Goal: Task Accomplishment & Management: Manage account settings

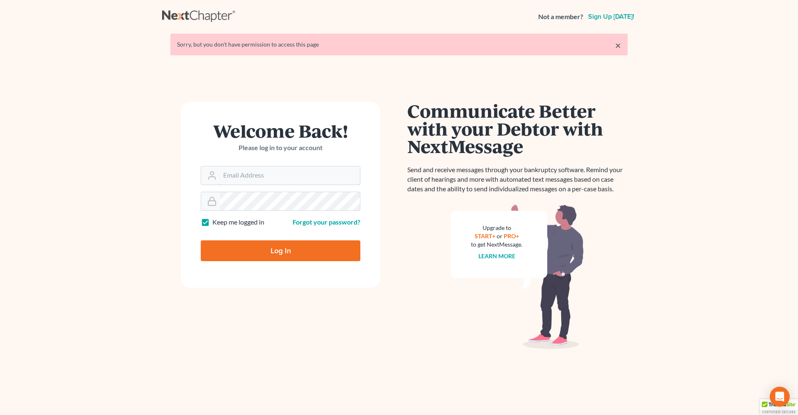
type input "[PERSON_NAME][EMAIL_ADDRESS][DOMAIN_NAME]"
click at [269, 254] on input "Log In" at bounding box center [281, 250] width 160 height 21
type input "Thinking..."
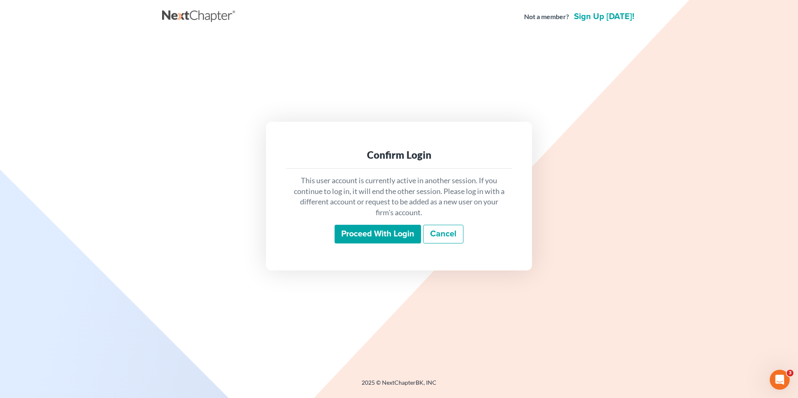
click at [346, 238] on input "Proceed with login" at bounding box center [377, 234] width 86 height 19
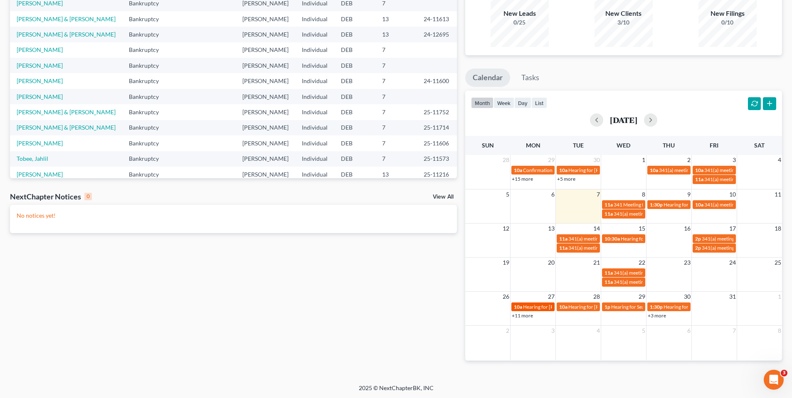
scroll to position [82, 0]
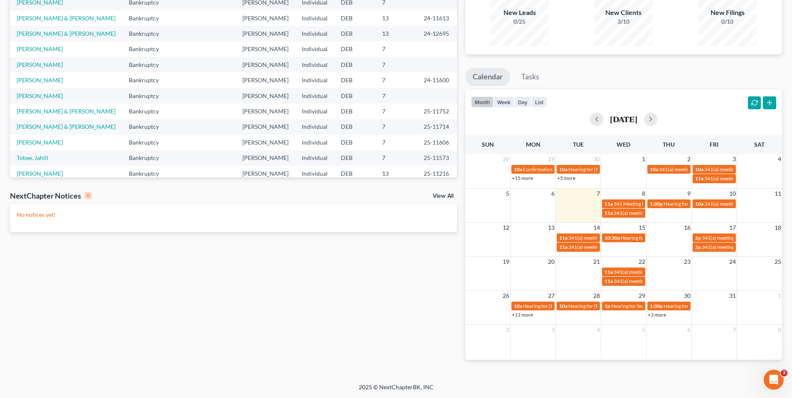
click at [523, 312] on link "+11 more" at bounding box center [522, 315] width 21 height 6
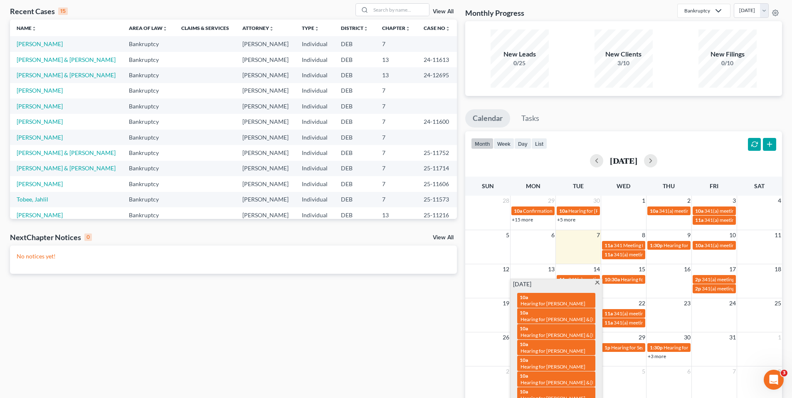
scroll to position [0, 0]
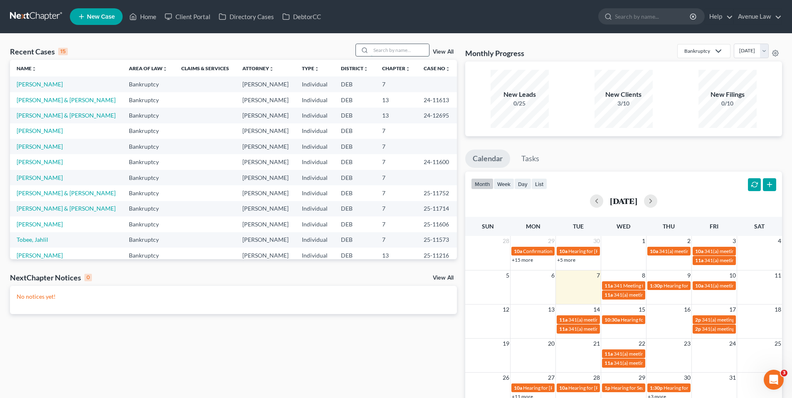
click at [392, 48] on input "search" at bounding box center [400, 50] width 58 height 12
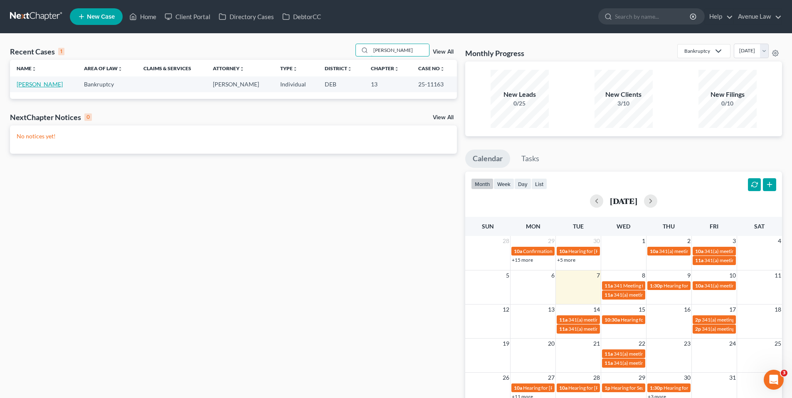
type input "[PERSON_NAME]"
click at [42, 86] on link "[PERSON_NAME]" at bounding box center [40, 84] width 46 height 7
select select "0"
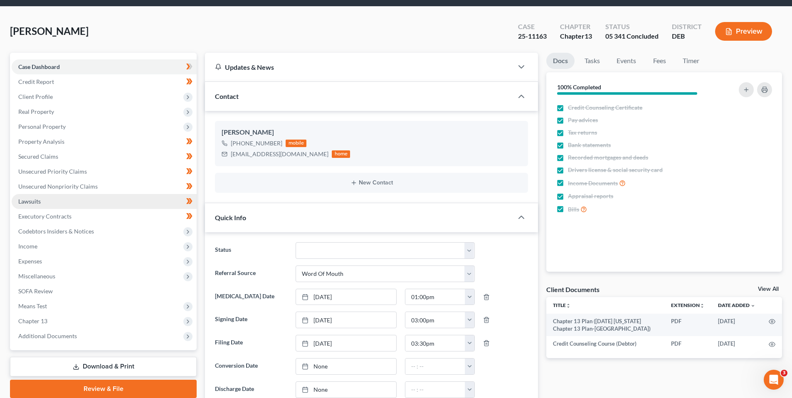
scroll to position [42, 0]
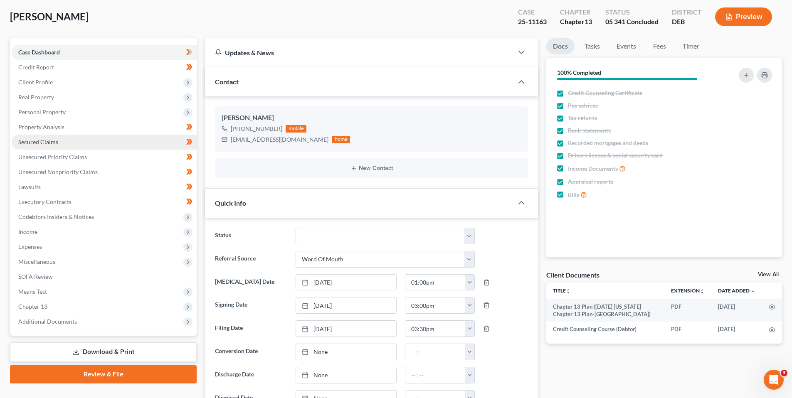
click at [40, 140] on span "Secured Claims" at bounding box center [38, 141] width 40 height 7
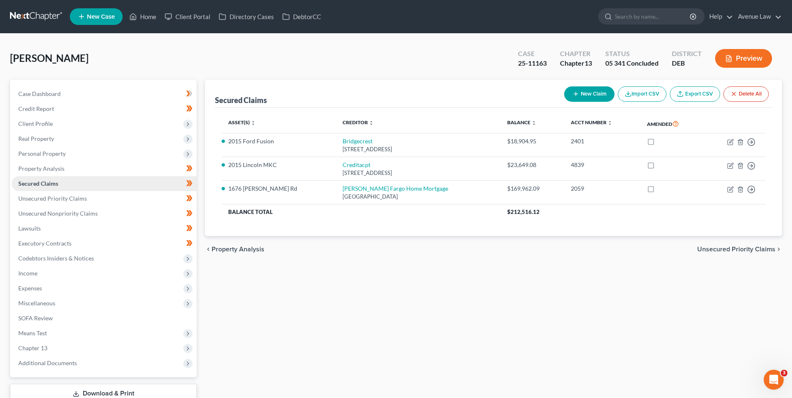
click at [28, 184] on span "Secured Claims" at bounding box center [38, 183] width 40 height 7
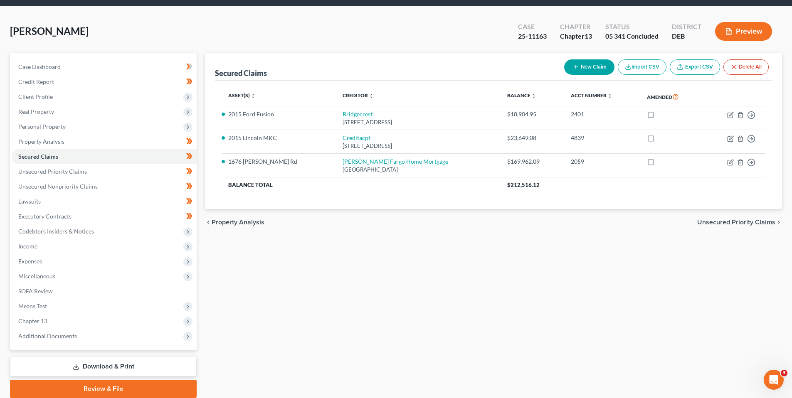
scroll to position [42, 0]
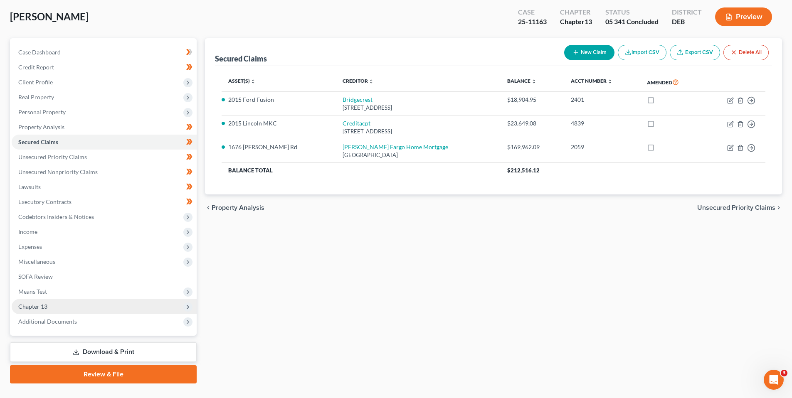
click at [34, 305] on span "Chapter 13" at bounding box center [32, 306] width 29 height 7
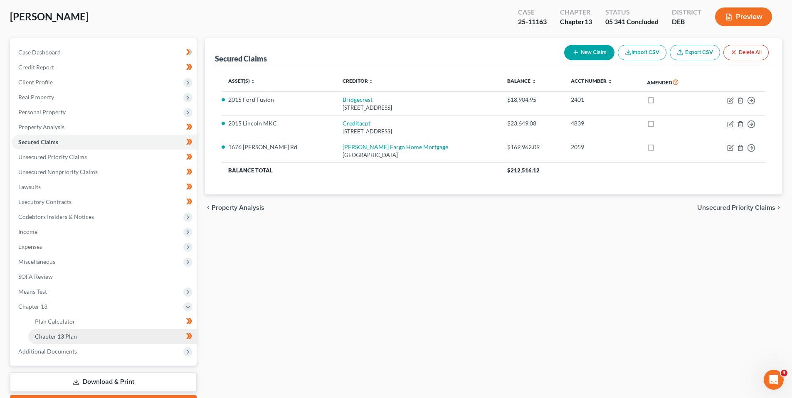
click at [44, 334] on span "Chapter 13 Plan" at bounding box center [56, 336] width 42 height 7
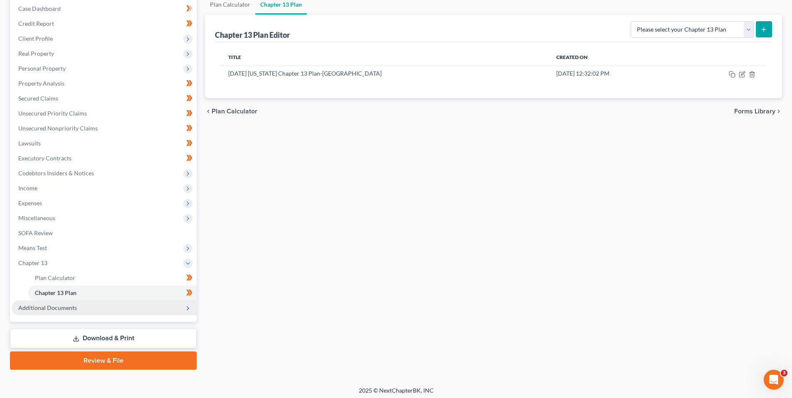
scroll to position [89, 0]
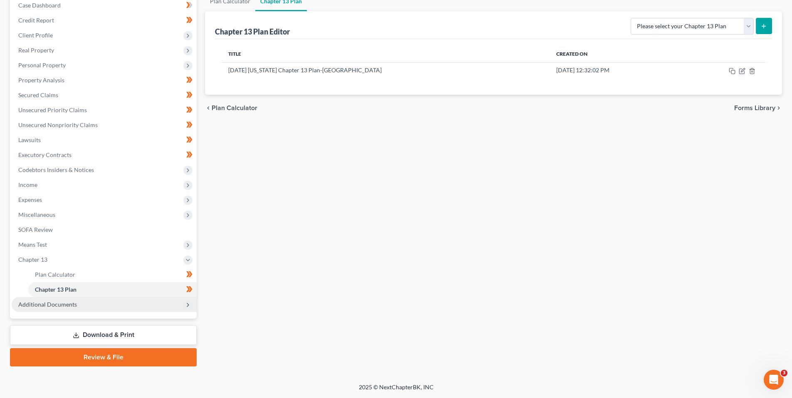
click at [66, 304] on span "Additional Documents" at bounding box center [47, 304] width 59 height 7
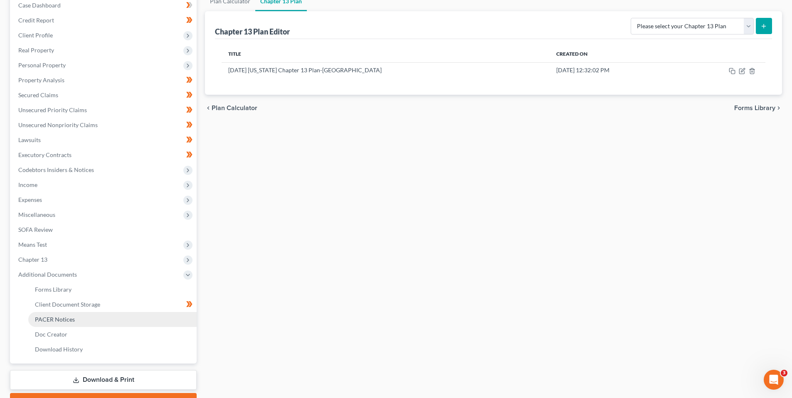
click at [67, 317] on span "PACER Notices" at bounding box center [55, 319] width 40 height 7
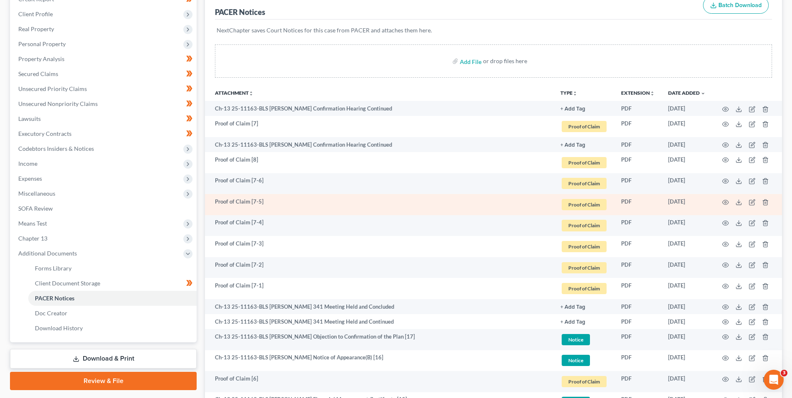
scroll to position [125, 0]
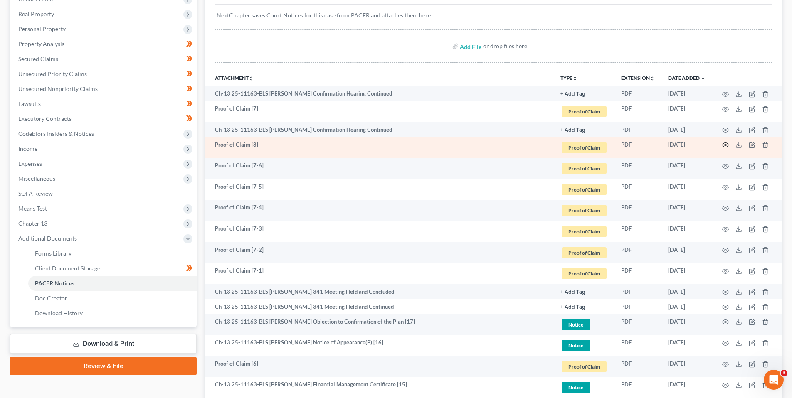
click at [725, 145] on circle "button" at bounding box center [725, 145] width 2 height 2
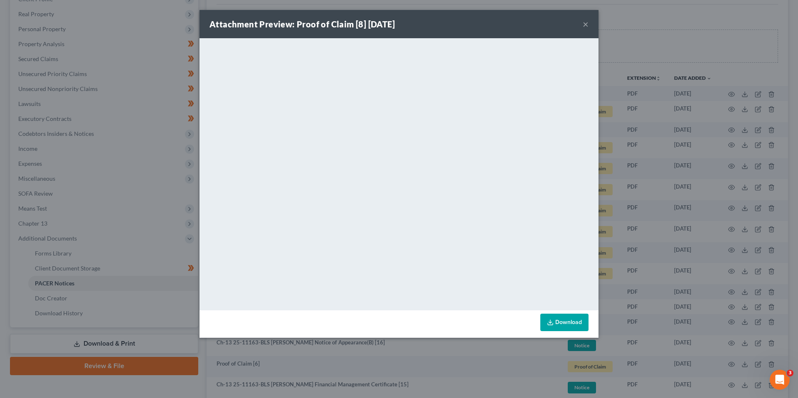
drag, startPoint x: 589, startPoint y: 22, endPoint x: 577, endPoint y: 23, distance: 12.5
click at [584, 23] on div "Attachment Preview: Proof of Claim [8] [DATE] ×" at bounding box center [398, 24] width 399 height 28
click at [585, 24] on button "×" at bounding box center [586, 24] width 6 height 10
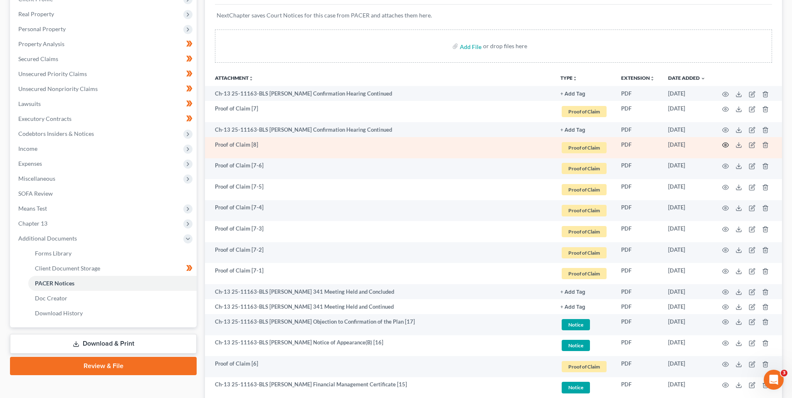
click at [725, 144] on circle "button" at bounding box center [725, 145] width 2 height 2
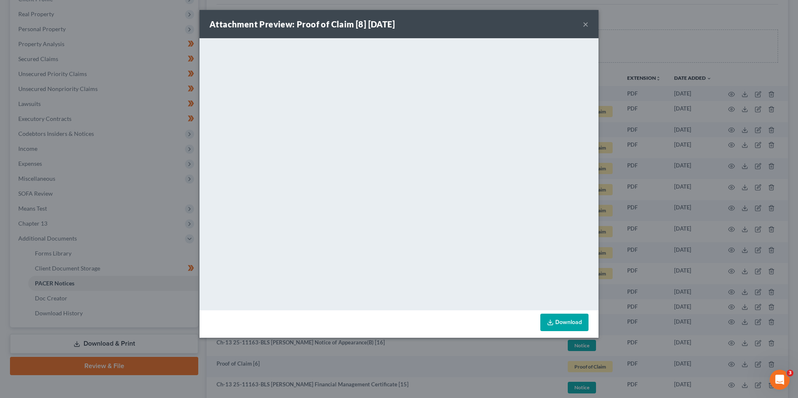
click at [583, 24] on button "×" at bounding box center [586, 24] width 6 height 10
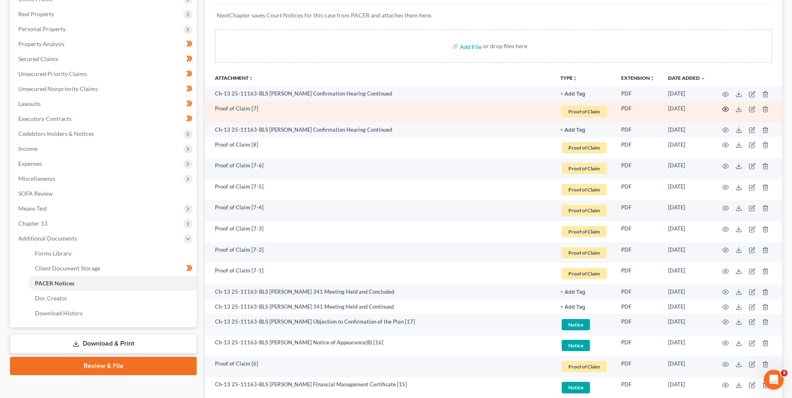
click at [725, 108] on icon "button" at bounding box center [725, 109] width 7 height 7
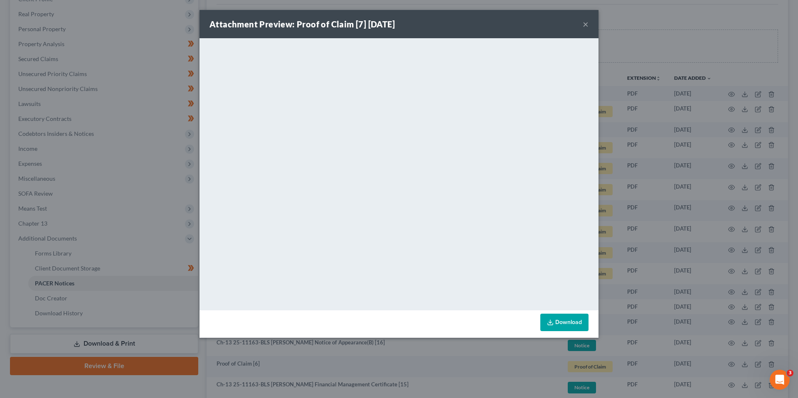
click at [584, 24] on button "×" at bounding box center [586, 24] width 6 height 10
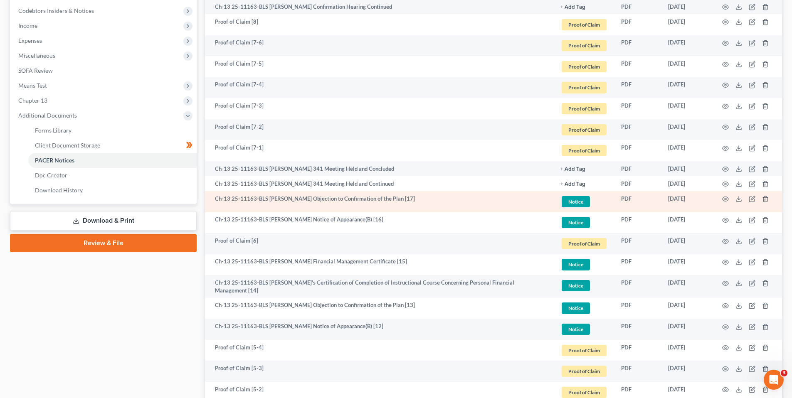
scroll to position [249, 0]
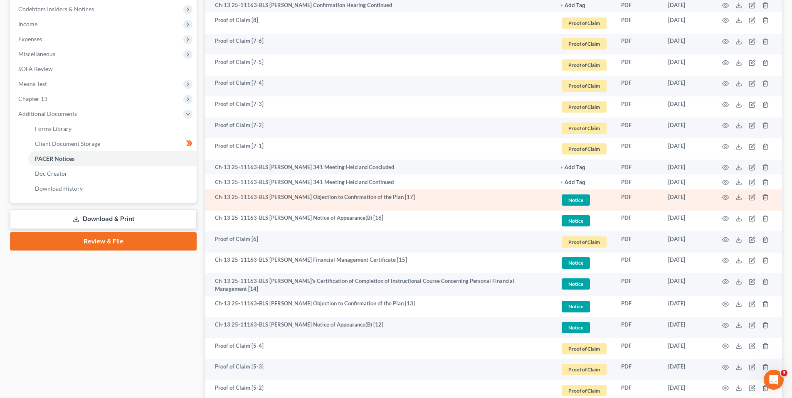
click at [721, 192] on td at bounding box center [747, 199] width 70 height 21
click at [723, 195] on icon "button" at bounding box center [725, 197] width 7 height 7
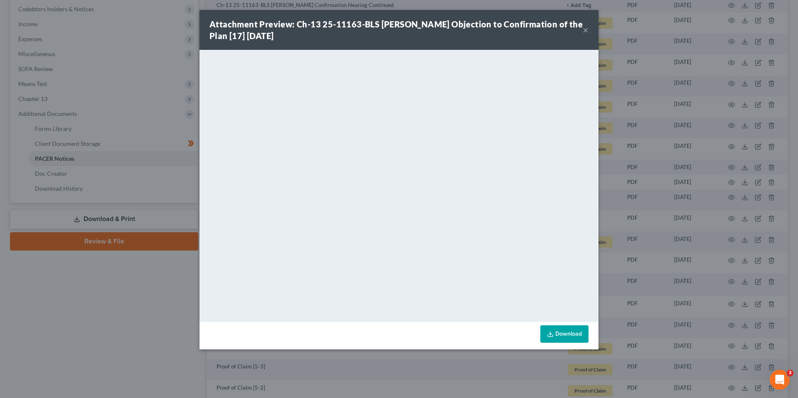
click at [589, 30] on div "Attachment Preview: Ch-13 25-11163-BLS [PERSON_NAME] Objection to Confirmation …" at bounding box center [398, 30] width 399 height 40
drag, startPoint x: 585, startPoint y: 30, endPoint x: 580, endPoint y: 32, distance: 5.3
click at [585, 30] on button "×" at bounding box center [586, 30] width 6 height 10
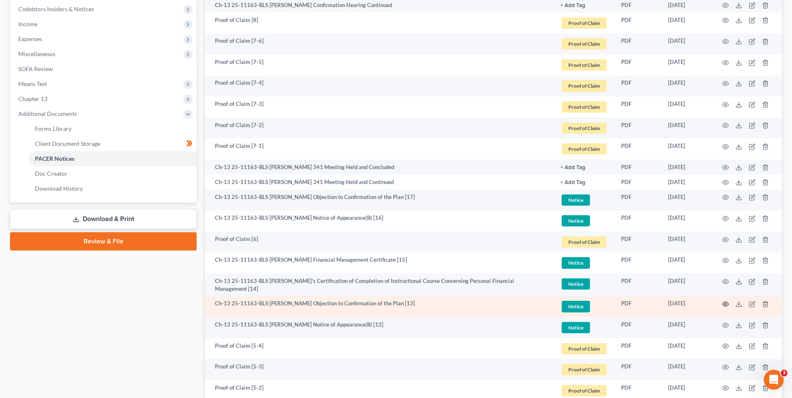
click at [726, 303] on icon "button" at bounding box center [725, 304] width 7 height 7
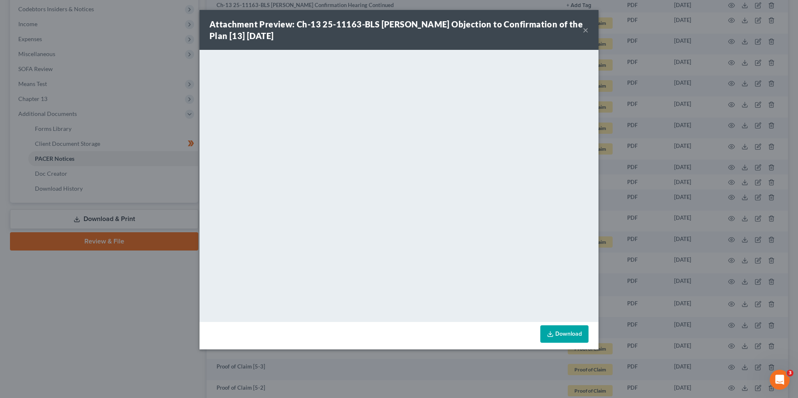
click at [585, 27] on button "×" at bounding box center [586, 30] width 6 height 10
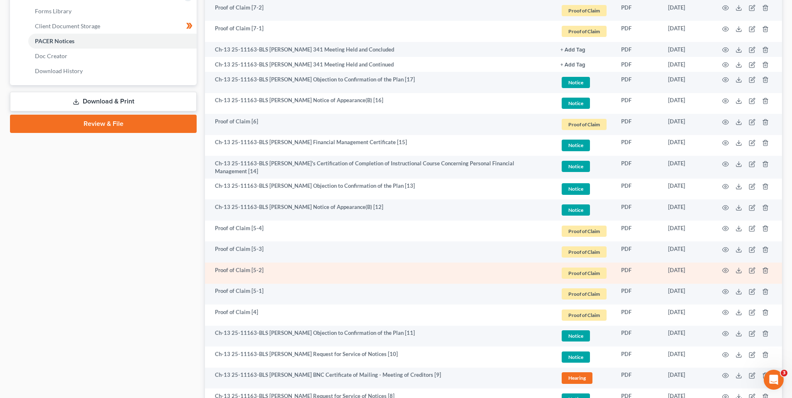
scroll to position [374, 0]
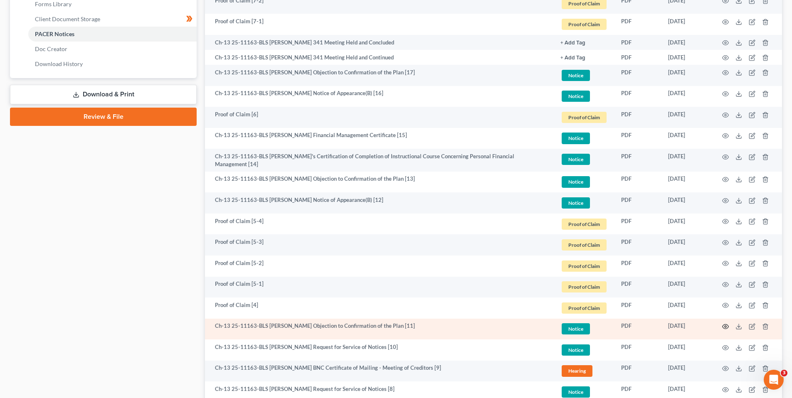
click at [725, 325] on icon "button" at bounding box center [725, 326] width 7 height 7
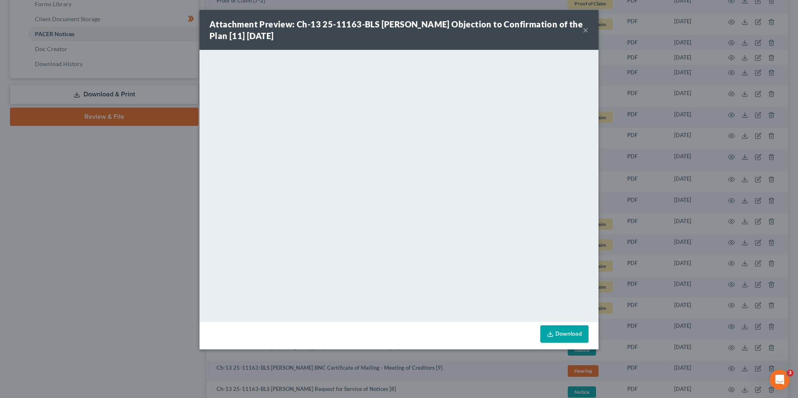
click at [588, 26] on button "×" at bounding box center [586, 30] width 6 height 10
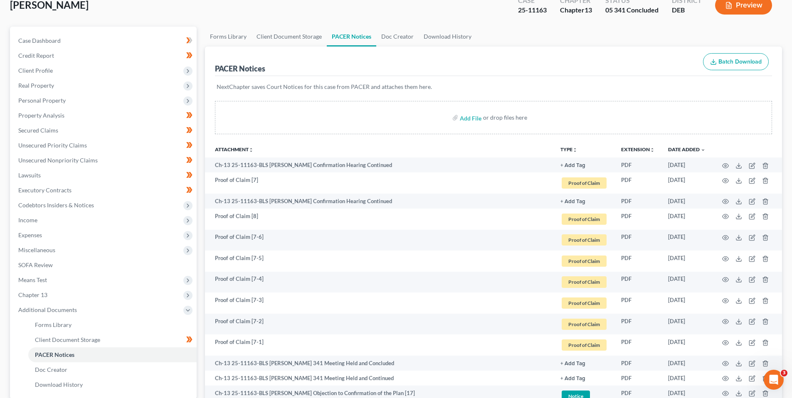
scroll to position [0, 0]
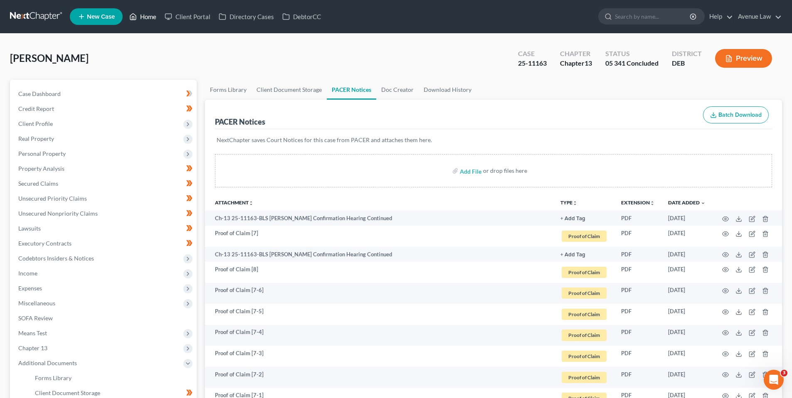
click at [150, 18] on link "Home" at bounding box center [142, 16] width 35 height 15
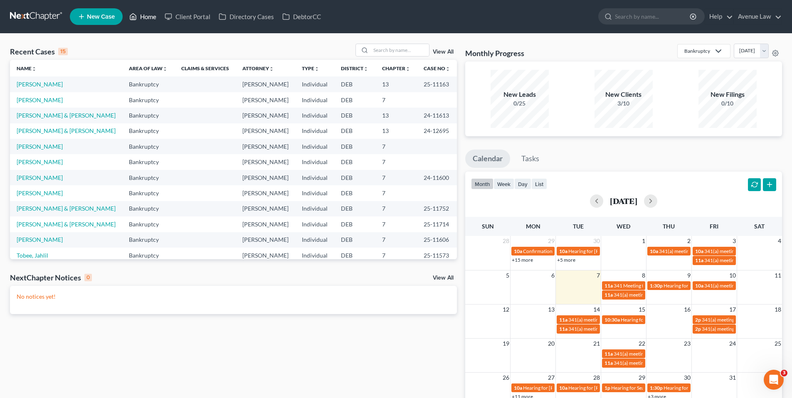
click at [144, 15] on link "Home" at bounding box center [142, 16] width 35 height 15
click at [39, 99] on link "[PERSON_NAME]" at bounding box center [40, 99] width 46 height 7
select select "0"
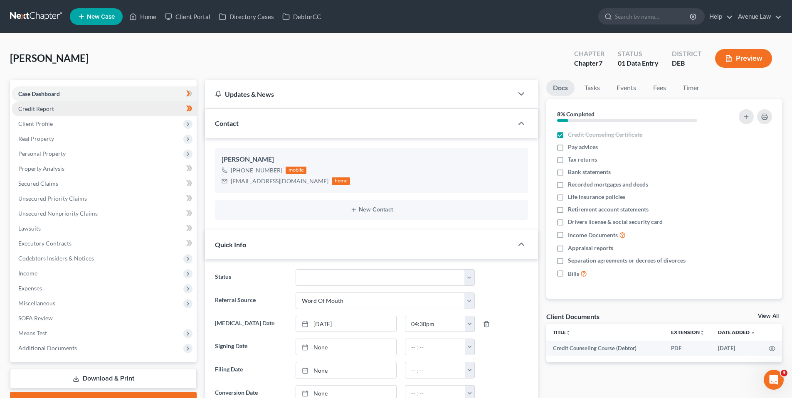
click at [45, 106] on span "Credit Report" at bounding box center [36, 108] width 36 height 7
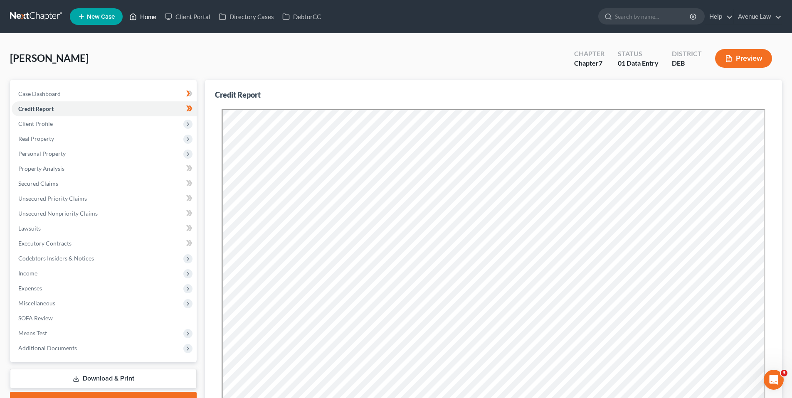
click at [150, 14] on link "Home" at bounding box center [142, 16] width 35 height 15
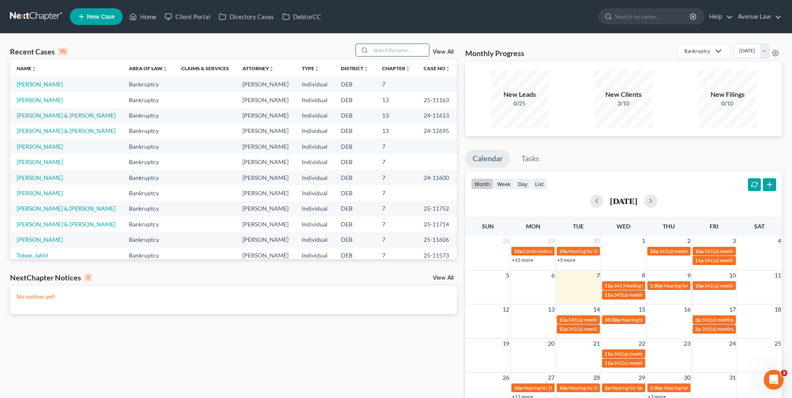
click at [403, 49] on input "search" at bounding box center [400, 50] width 58 height 12
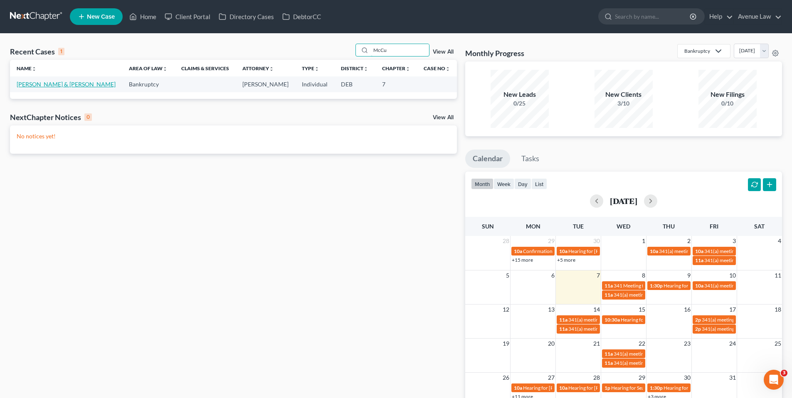
type input "McCu"
click at [69, 86] on link "[PERSON_NAME] & [PERSON_NAME]" at bounding box center [66, 84] width 99 height 7
select select "0"
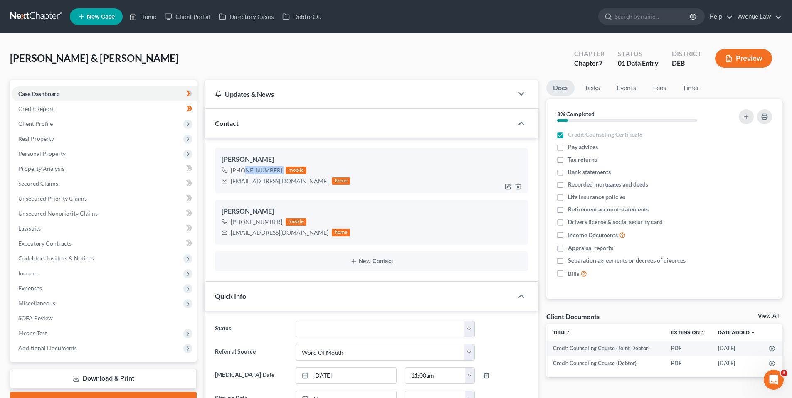
drag, startPoint x: 280, startPoint y: 169, endPoint x: 240, endPoint y: 173, distance: 40.9
click at [240, 173] on div "[PHONE_NUMBER] mobile" at bounding box center [285, 170] width 128 height 11
copy div "302) 399-1822"
drag, startPoint x: 55, startPoint y: 183, endPoint x: 61, endPoint y: 181, distance: 5.7
click at [55, 183] on span "Secured Claims" at bounding box center [38, 183] width 40 height 7
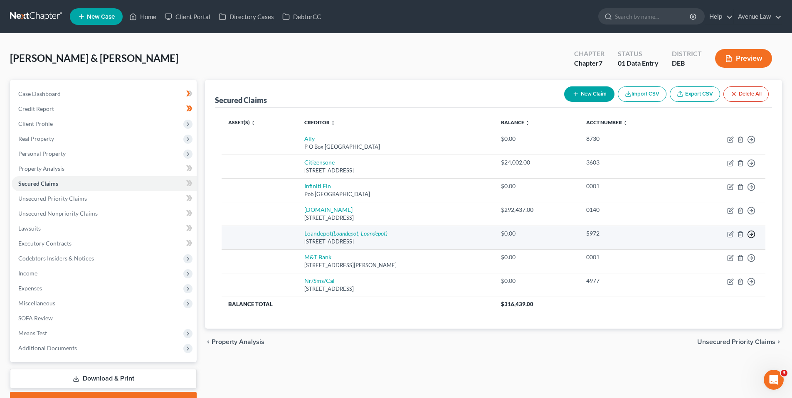
click at [751, 232] on icon "button" at bounding box center [751, 234] width 8 height 8
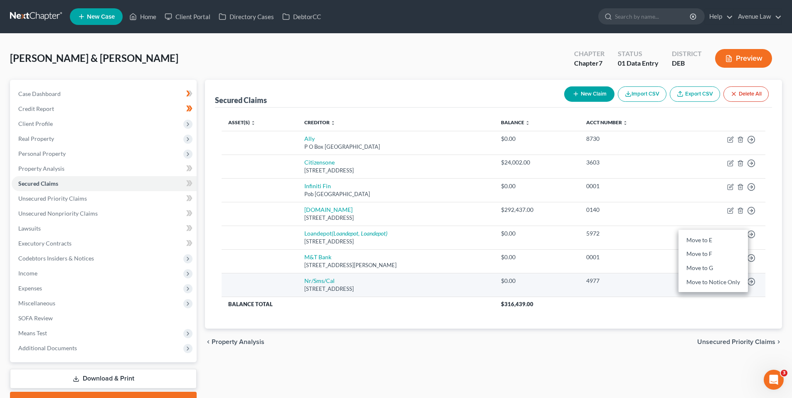
drag, startPoint x: 687, startPoint y: 310, endPoint x: 721, endPoint y: 279, distance: 45.6
click at [687, 309] on th "$316,439.00" at bounding box center [629, 304] width 271 height 15
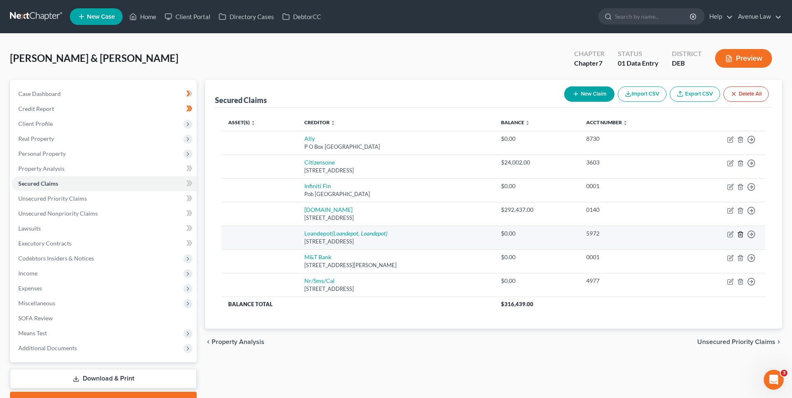
click at [741, 232] on icon "button" at bounding box center [740, 233] width 4 height 5
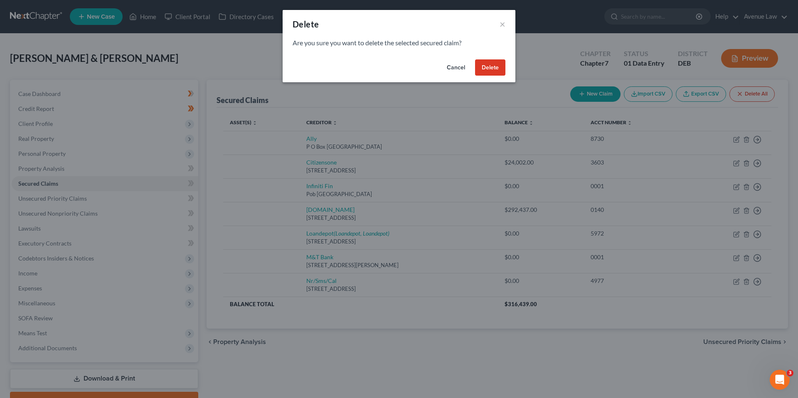
click at [490, 65] on button "Delete" at bounding box center [490, 67] width 30 height 17
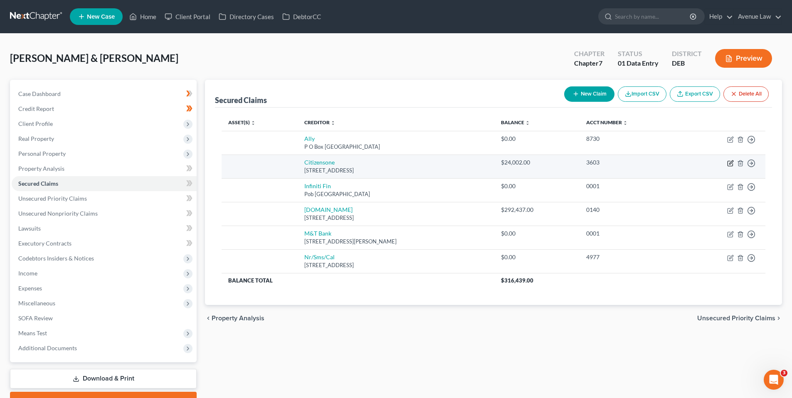
click at [731, 163] on icon "button" at bounding box center [731, 162] width 4 height 4
select select "41"
select select "0"
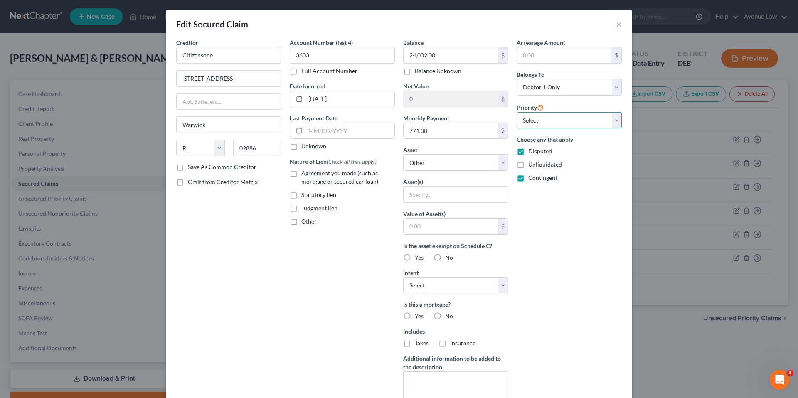
click at [615, 121] on select "Select 1st 2nd 3rd 4th 5th 6th 7th 8th 9th 10th 11th 12th 13th 14th 15th 16th 1…" at bounding box center [568, 120] width 105 height 17
select select "1"
click at [516, 112] on select "Select 1st 2nd 3rd 4th 5th 6th 7th 8th 9th 10th 11th 12th 13th 14th 15th 16th 1…" at bounding box center [568, 120] width 105 height 17
click at [301, 171] on label "Agreement you made (such as mortgage or secured car loan)" at bounding box center [347, 177] width 93 height 17
click at [305, 171] on input "Agreement you made (such as mortgage or secured car loan)" at bounding box center [307, 171] width 5 height 5
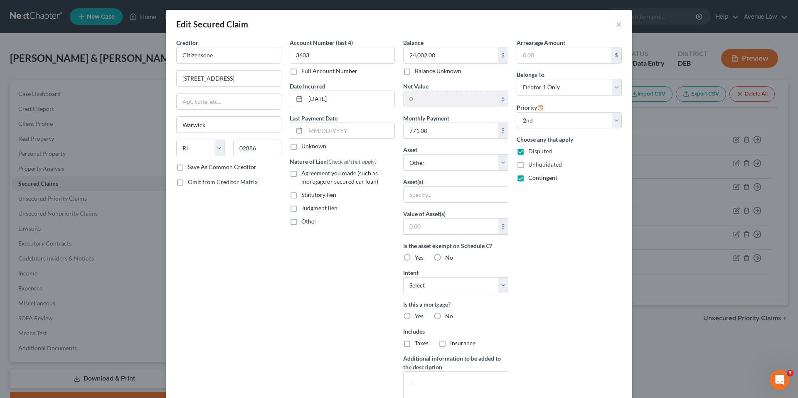
checkbox input "true"
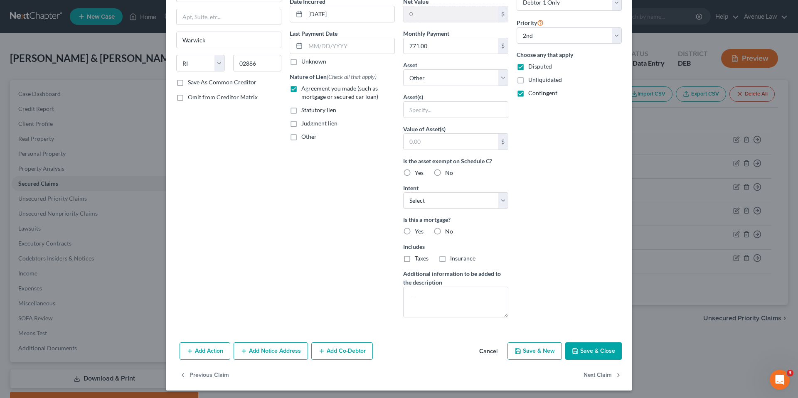
scroll to position [87, 0]
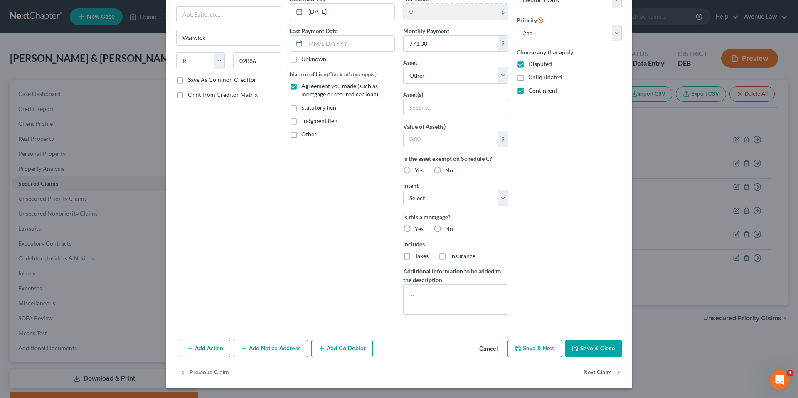
click at [580, 345] on button "Save & Close" at bounding box center [593, 348] width 57 height 17
select select
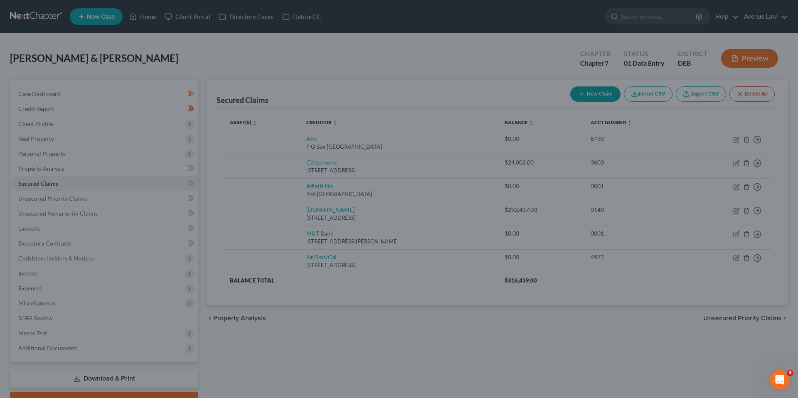
scroll to position [0, 0]
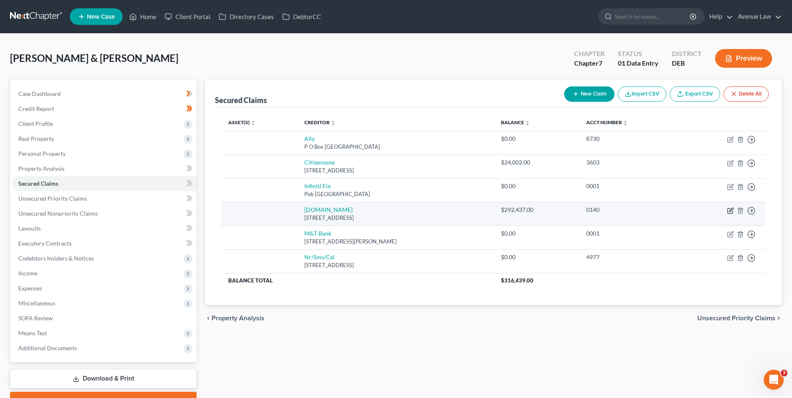
click at [729, 211] on icon "button" at bounding box center [731, 210] width 4 height 4
select select "4"
select select "2"
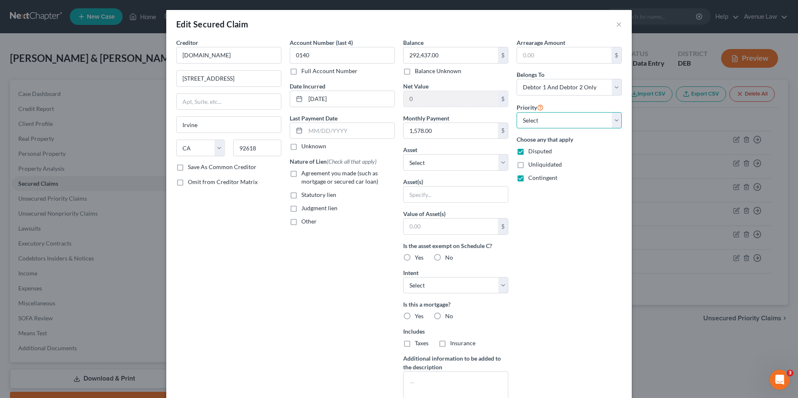
click at [570, 121] on select "Select 1st 2nd 3rd 4th 5th 6th 7th 8th 9th 10th 11th 12th 13th 14th 15th 16th 1…" at bounding box center [568, 120] width 105 height 17
select select "0"
click at [516, 112] on select "Select 1st 2nd 3rd 4th 5th 6th 7th 8th 9th 10th 11th 12th 13th 14th 15th 16th 1…" at bounding box center [568, 120] width 105 height 17
click at [301, 172] on label "Agreement you made (such as mortgage or secured car loan)" at bounding box center [347, 177] width 93 height 17
click at [305, 172] on input "Agreement you made (such as mortgage or secured car loan)" at bounding box center [307, 171] width 5 height 5
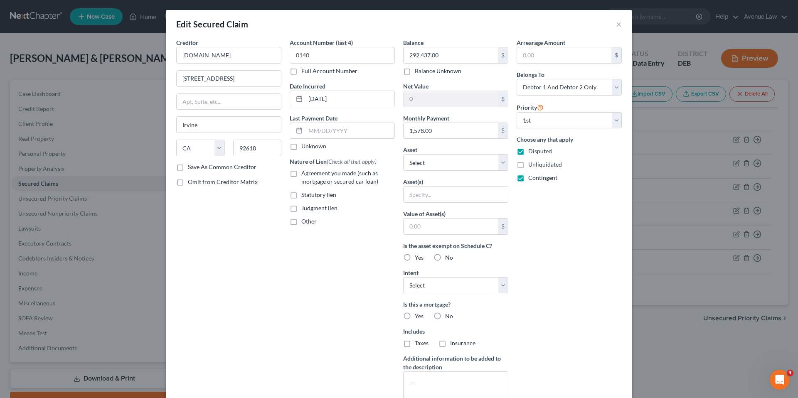
checkbox input "true"
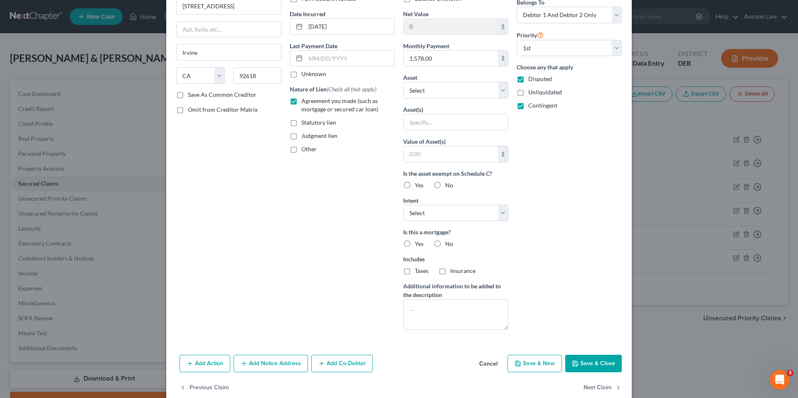
scroll to position [83, 0]
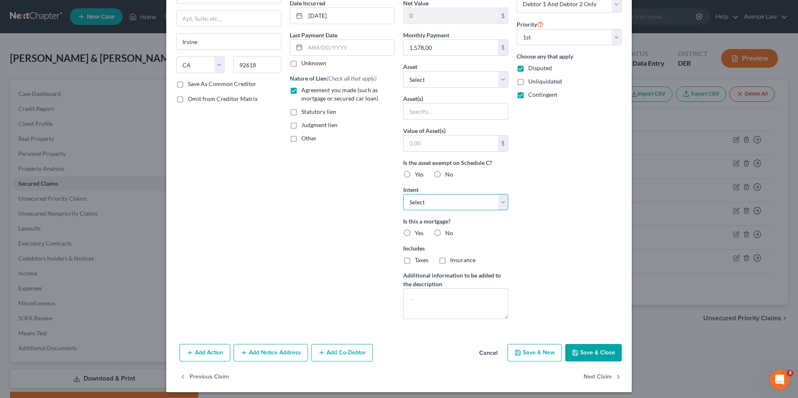
click at [453, 202] on select "Select Surrender Redeem Reaffirm Avoid Other" at bounding box center [455, 202] width 105 height 17
select select "4"
click at [403, 194] on select "Select Surrender Redeem Reaffirm Avoid Other" at bounding box center [455, 202] width 105 height 17
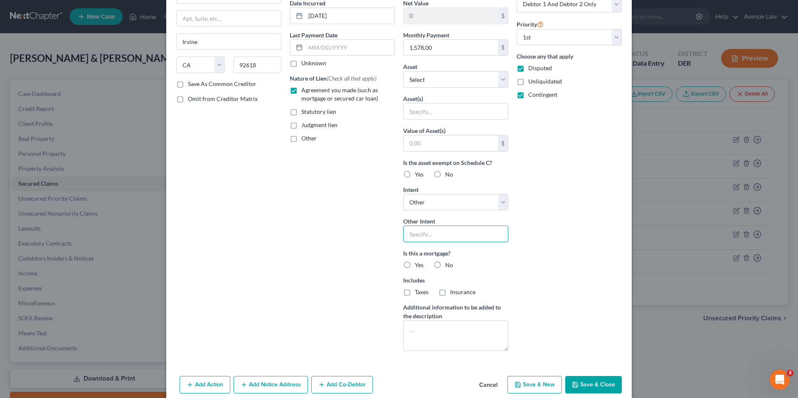
click at [428, 235] on input "text" at bounding box center [455, 234] width 105 height 17
type input "Pay Pursuant to Contract"
click at [415, 263] on label "Yes" at bounding box center [419, 265] width 9 height 8
click at [418, 263] on input "Yes" at bounding box center [420, 263] width 5 height 5
radio input "true"
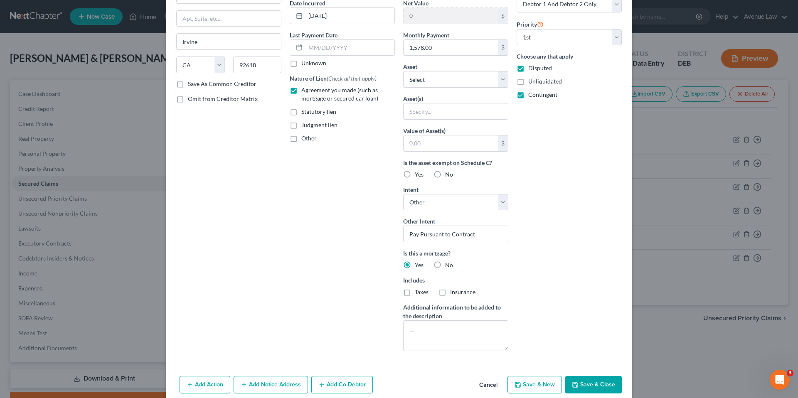
click at [415, 292] on label "Taxes" at bounding box center [422, 292] width 14 height 8
click at [418, 292] on input "Taxes" at bounding box center [420, 290] width 5 height 5
checkbox input "true"
click at [450, 292] on label "Insurance" at bounding box center [462, 292] width 25 height 8
click at [453, 292] on input "Insurance" at bounding box center [455, 290] width 5 height 5
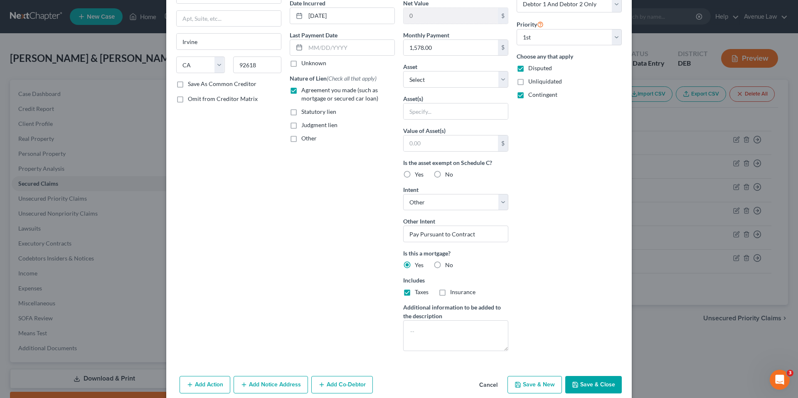
checkbox input "true"
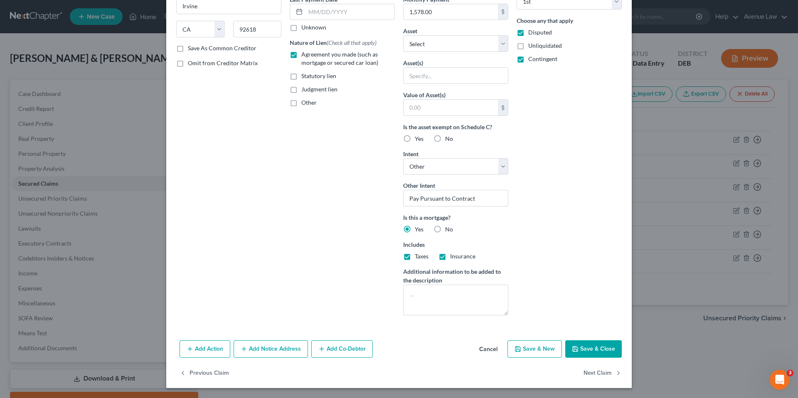
click at [588, 347] on button "Save & Close" at bounding box center [593, 348] width 57 height 17
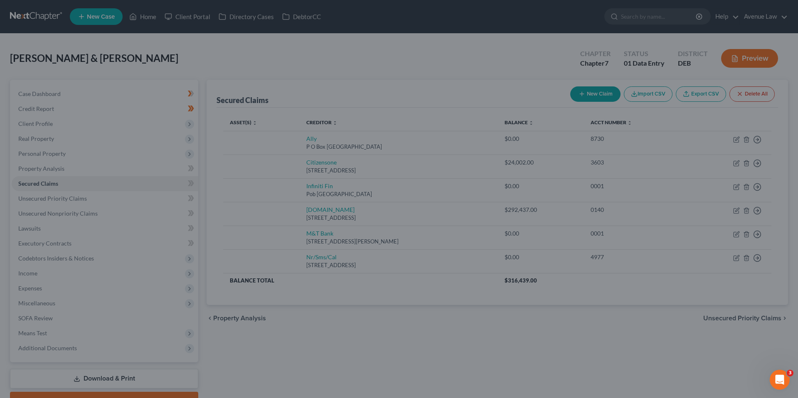
scroll to position [28, 0]
type input "0"
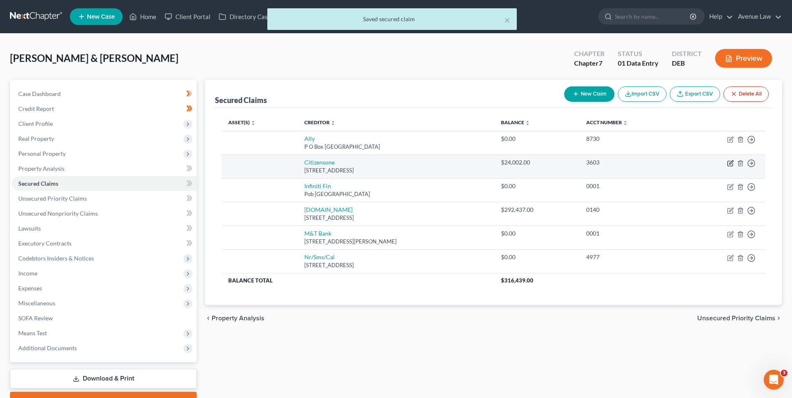
click at [730, 162] on icon "button" at bounding box center [730, 163] width 7 height 7
select select "41"
select select "0"
select select "1"
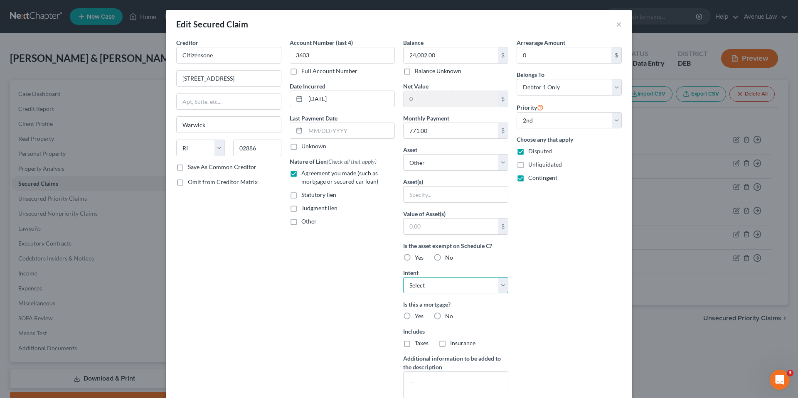
click at [438, 283] on select "Select Surrender Redeem Reaffirm Avoid Other" at bounding box center [455, 285] width 105 height 17
select select "2"
click at [403, 277] on select "Select Surrender Redeem Reaffirm Avoid Other" at bounding box center [455, 285] width 105 height 17
click at [445, 314] on label "No" at bounding box center [449, 316] width 8 height 8
click at [448, 314] on input "No" at bounding box center [450, 314] width 5 height 5
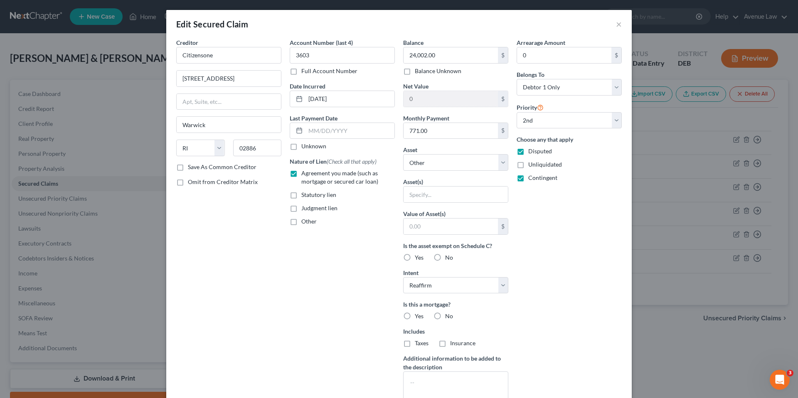
radio input "true"
click at [445, 343] on label "No" at bounding box center [449, 343] width 8 height 8
click at [448, 343] on input "No" at bounding box center [450, 341] width 5 height 5
radio input "true"
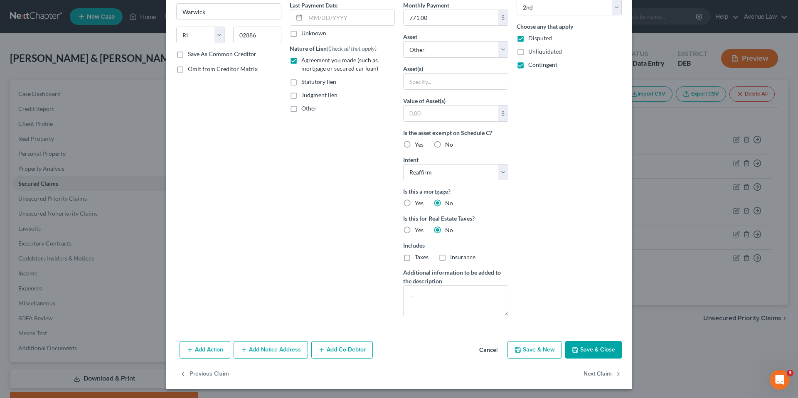
scroll to position [114, 0]
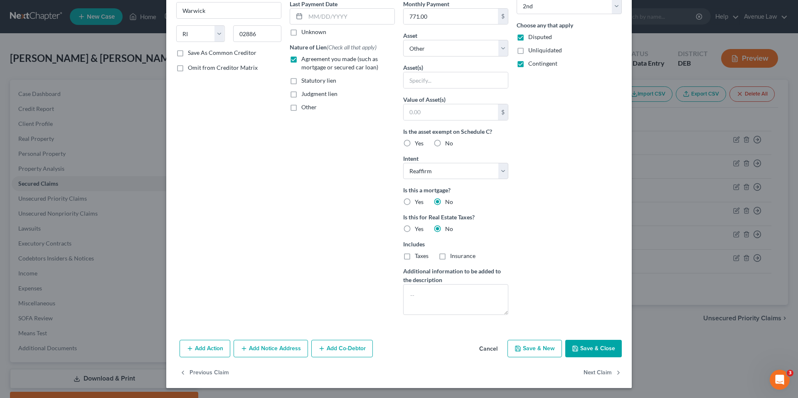
click at [591, 351] on button "Save & Close" at bounding box center [593, 348] width 57 height 17
select select
select select "0"
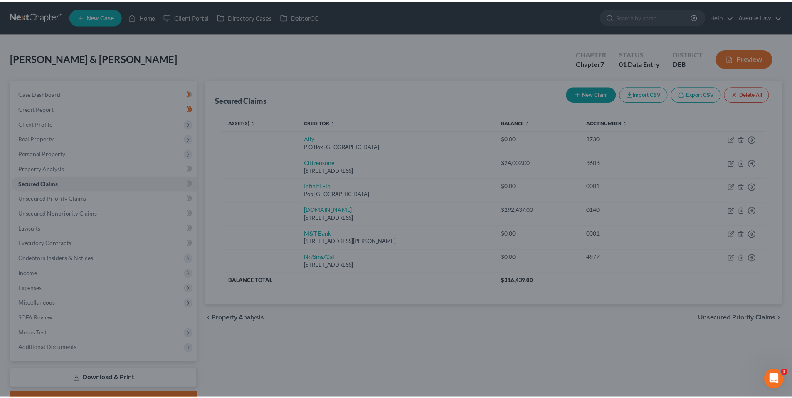
scroll to position [23, 0]
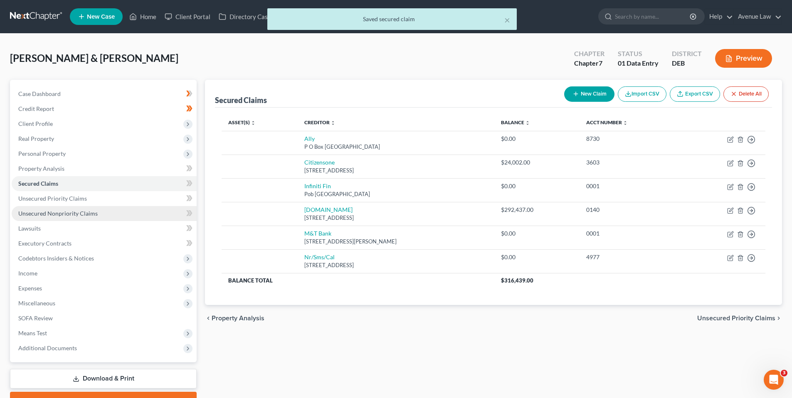
click at [72, 216] on span "Unsecured Nonpriority Claims" at bounding box center [57, 213] width 79 height 7
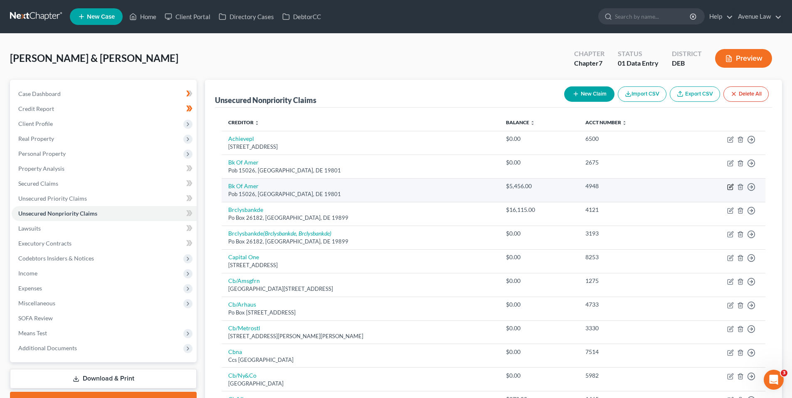
click at [730, 187] on icon "button" at bounding box center [731, 186] width 4 height 4
select select "7"
select select "2"
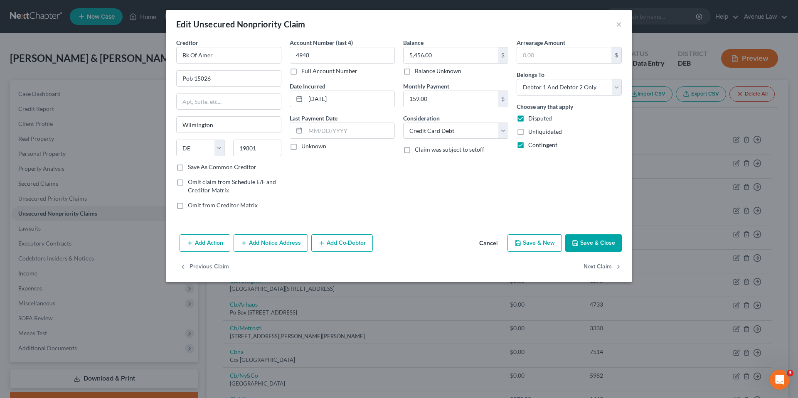
drag, startPoint x: 295, startPoint y: 147, endPoint x: 396, endPoint y: 144, distance: 101.0
click at [301, 147] on label "Unknown" at bounding box center [313, 146] width 25 height 8
click at [305, 147] on input "Unknown" at bounding box center [307, 144] width 5 height 5
checkbox input "true"
click at [592, 237] on button "Save & Close" at bounding box center [593, 242] width 57 height 17
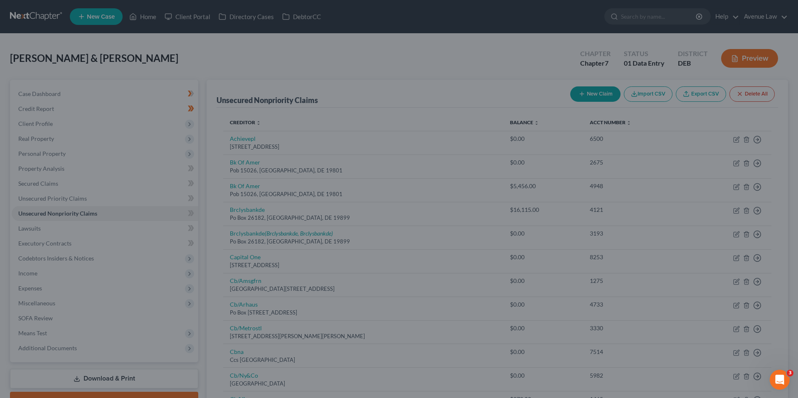
type input "0"
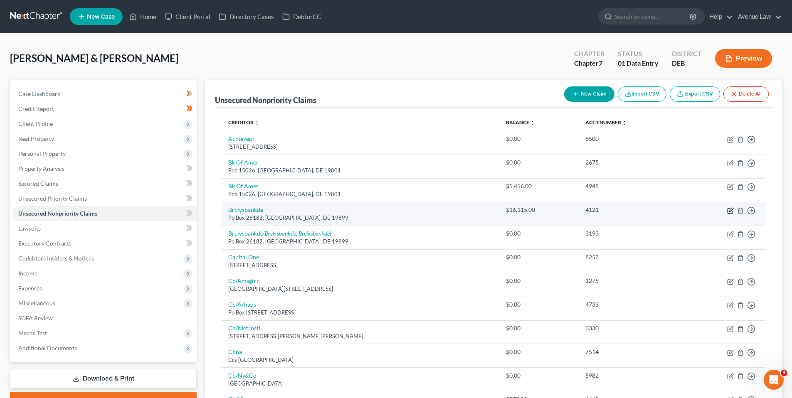
click at [731, 210] on icon "button" at bounding box center [731, 210] width 4 height 4
select select "7"
select select "0"
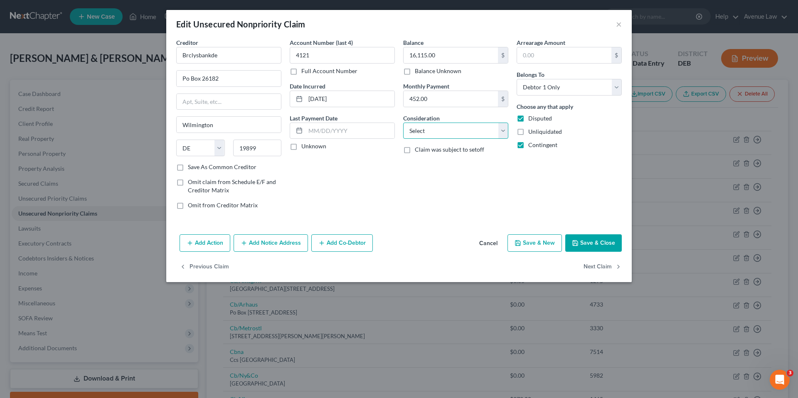
click at [435, 130] on select "Select Cable / Satellite Services Collection Agency Credit Card Debt Debt Couns…" at bounding box center [455, 131] width 105 height 17
drag, startPoint x: 362, startPoint y: 192, endPoint x: 376, endPoint y: 179, distance: 19.4
click at [362, 192] on div "Account Number (last 4) 4121 Full Account Number Date Incurred [DATE] Last Paym…" at bounding box center [341, 127] width 113 height 178
click at [621, 23] on button "×" at bounding box center [619, 24] width 6 height 10
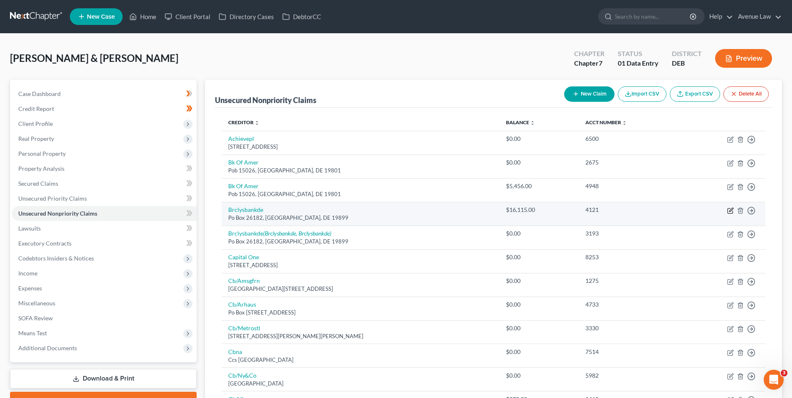
click at [729, 210] on icon "button" at bounding box center [730, 210] width 7 height 7
select select "7"
select select "0"
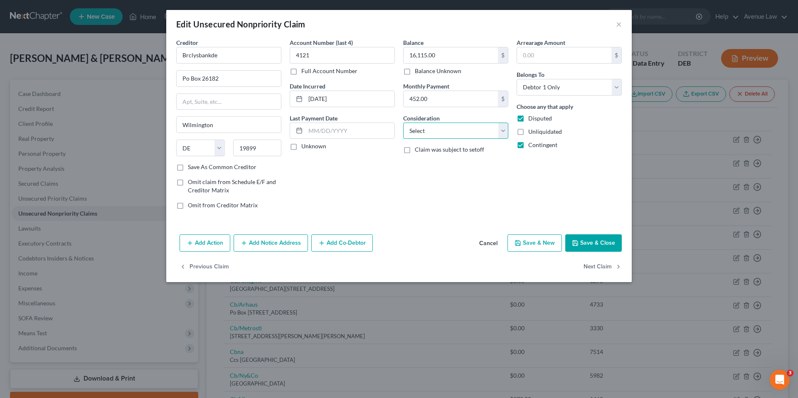
click at [439, 128] on select "Select Cable / Satellite Services Collection Agency Credit Card Debt Debt Couns…" at bounding box center [455, 131] width 105 height 17
click at [301, 145] on label "Unknown" at bounding box center [313, 146] width 25 height 8
click at [305, 145] on input "Unknown" at bounding box center [307, 144] width 5 height 5
checkbox input "true"
click at [450, 133] on select "Select Cable / Satellite Services Collection Agency Credit Card Debt Debt Couns…" at bounding box center [455, 131] width 105 height 17
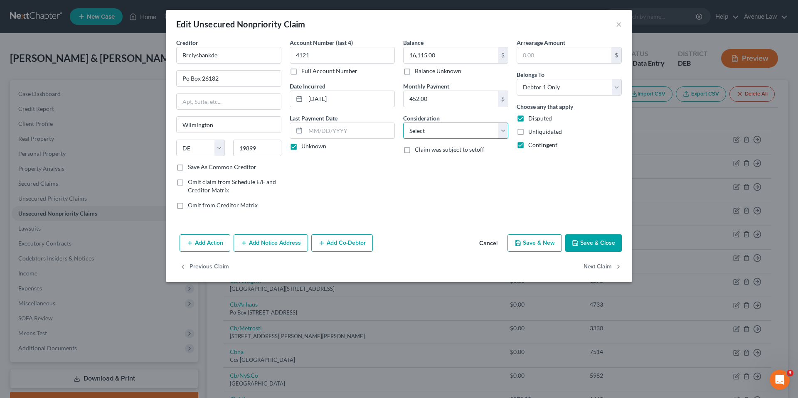
select select "2"
click at [403, 123] on select "Select Cable / Satellite Services Collection Agency Credit Card Debt Debt Couns…" at bounding box center [455, 131] width 105 height 17
click at [592, 241] on button "Save & Close" at bounding box center [593, 242] width 57 height 17
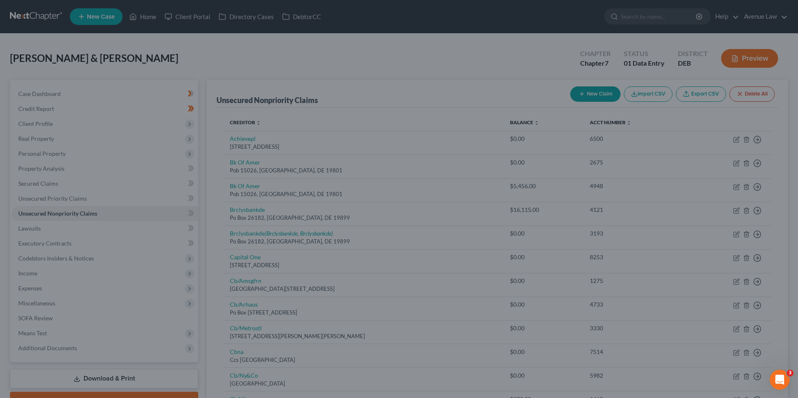
type input "0"
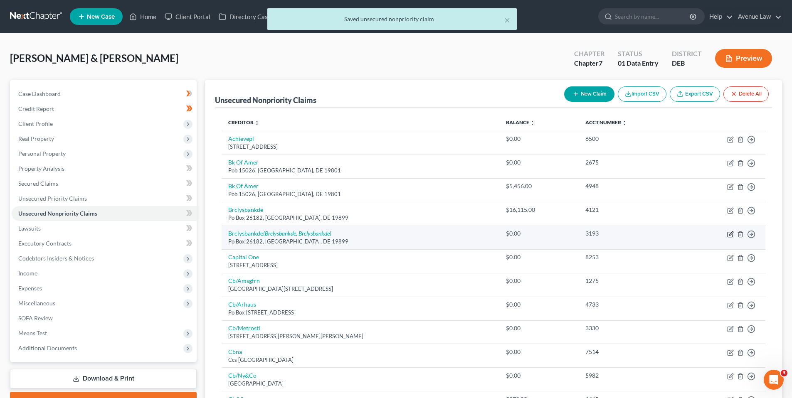
click at [730, 235] on icon "button" at bounding box center [731, 233] width 4 height 4
select select "7"
select select "2"
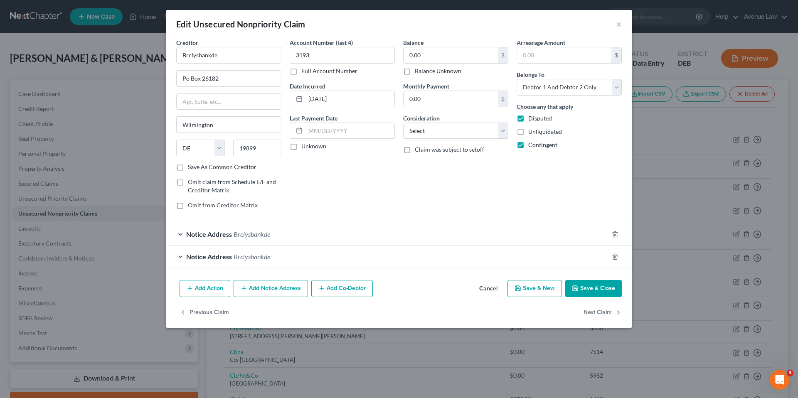
click at [301, 147] on label "Unknown" at bounding box center [313, 146] width 25 height 8
click at [305, 147] on input "Unknown" at bounding box center [307, 144] width 5 height 5
checkbox input "true"
click at [440, 133] on select "Select Cable / Satellite Services Collection Agency Credit Card Debt Debt Couns…" at bounding box center [455, 131] width 105 height 17
click at [354, 190] on div "Account Number (last 4) 3193 Full Account Number Date Incurred [DATE] Last Paym…" at bounding box center [341, 127] width 113 height 178
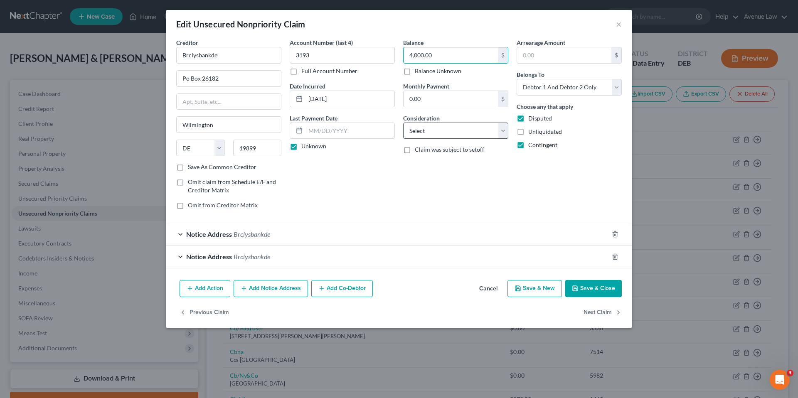
type input "4,000.00"
click at [455, 134] on select "Select Cable / Satellite Services Collection Agency Credit Card Debt Debt Couns…" at bounding box center [455, 131] width 105 height 17
select select "2"
click at [403, 123] on select "Select Cable / Satellite Services Collection Agency Credit Card Debt Debt Couns…" at bounding box center [455, 131] width 105 height 17
click at [462, 129] on select "Select Cable / Satellite Services Collection Agency Credit Card Debt Debt Couns…" at bounding box center [455, 131] width 105 height 17
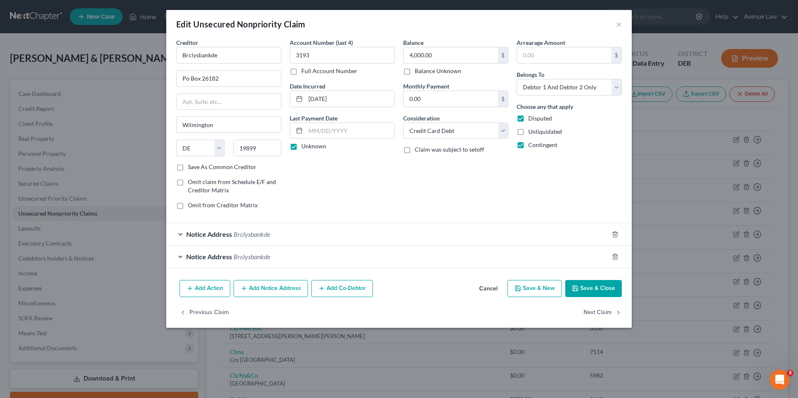
click at [555, 220] on form "Creditor * Brclysbankde Po Box [GEOGRAPHIC_DATA] [US_STATE][GEOGRAPHIC_DATA] AZ…" at bounding box center [398, 153] width 445 height 230
drag, startPoint x: 595, startPoint y: 290, endPoint x: 571, endPoint y: 280, distance: 26.1
click at [594, 289] on button "Save & Close" at bounding box center [593, 288] width 57 height 17
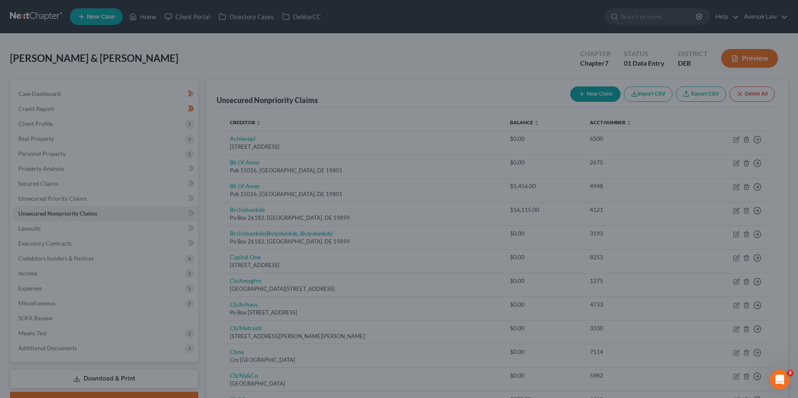
type input "0"
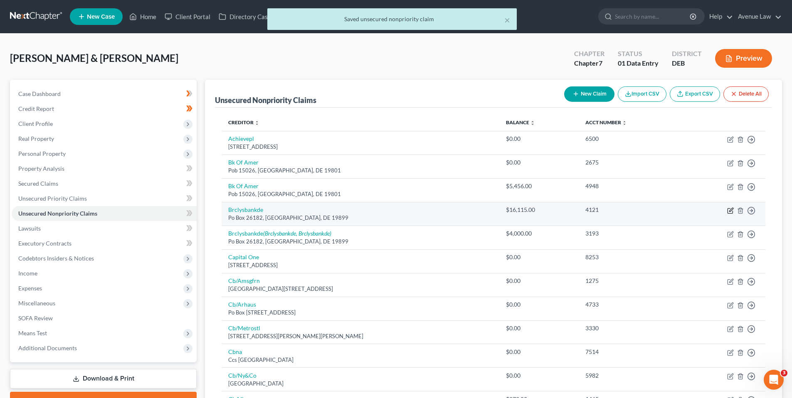
click at [729, 209] on icon "button" at bounding box center [730, 210] width 7 height 7
select select "7"
select select "2"
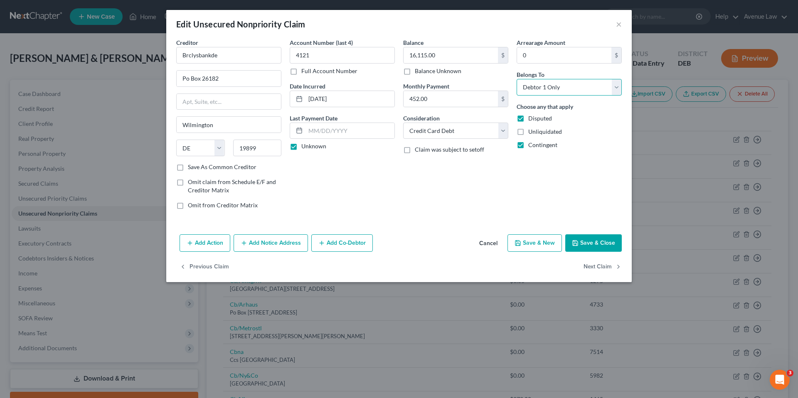
click at [594, 87] on select "Select Debtor 1 Only Debtor 2 Only Debtor 1 And Debtor 2 Only At Least One Of T…" at bounding box center [568, 87] width 105 height 17
select select "2"
click at [516, 79] on select "Select Debtor 1 Only Debtor 2 Only Debtor 1 And Debtor 2 Only At Least One Of T…" at bounding box center [568, 87] width 105 height 17
click at [593, 243] on button "Save & Close" at bounding box center [593, 242] width 57 height 17
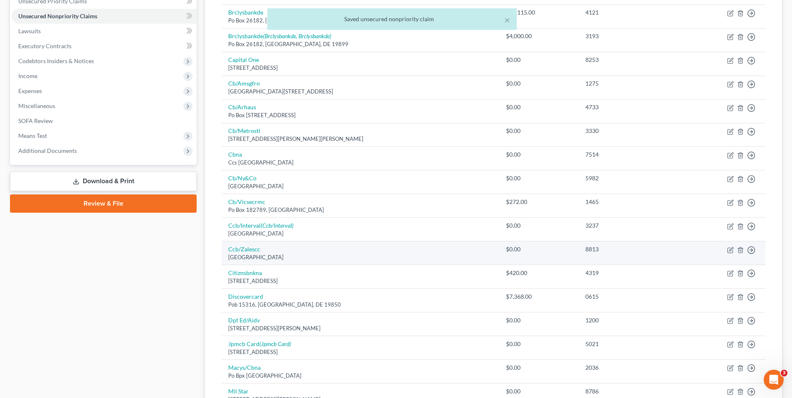
scroll to position [208, 0]
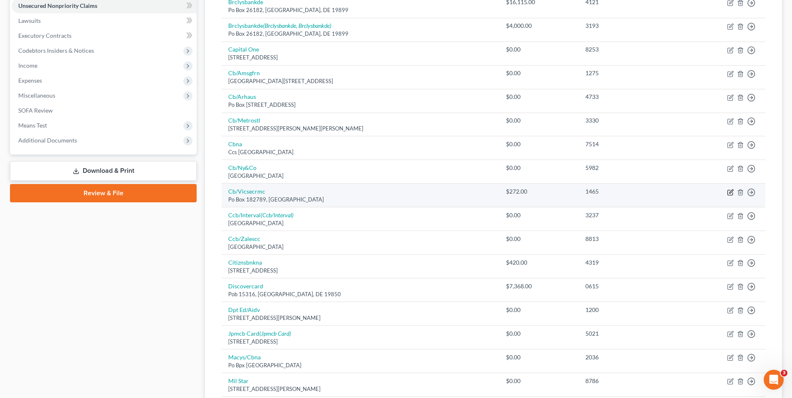
click at [731, 192] on icon "button" at bounding box center [731, 191] width 4 height 4
select select "36"
select select "2"
select select "1"
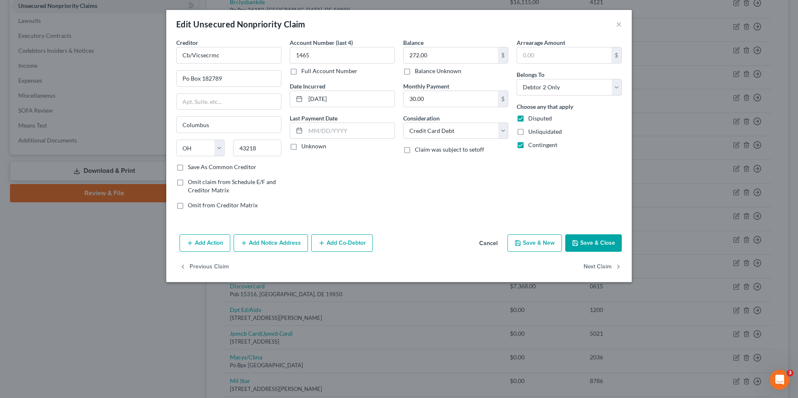
click at [301, 148] on label "Unknown" at bounding box center [313, 146] width 25 height 8
click at [305, 148] on input "Unknown" at bounding box center [307, 144] width 5 height 5
checkbox input "true"
click at [589, 242] on button "Save & Close" at bounding box center [593, 242] width 57 height 17
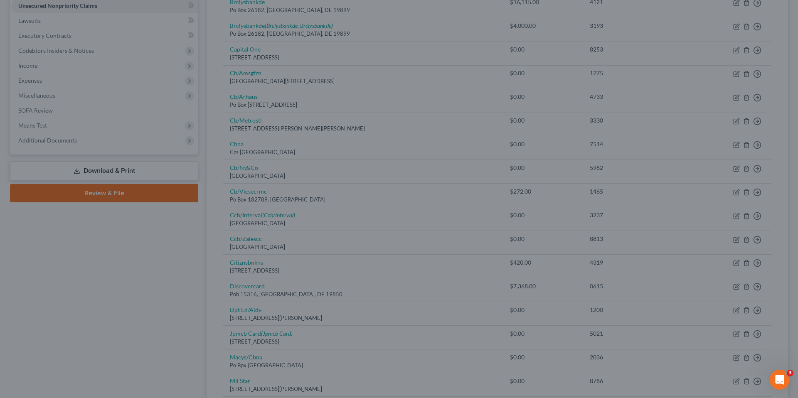
type input "0"
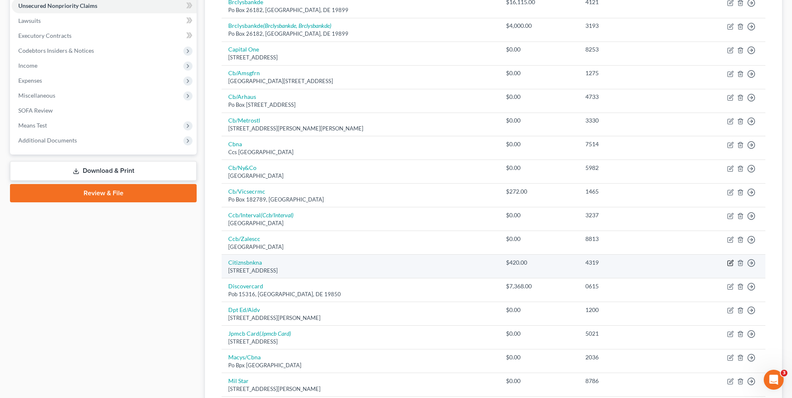
click at [733, 263] on icon "button" at bounding box center [730, 263] width 7 height 7
select select "6"
select select "2"
select select "0"
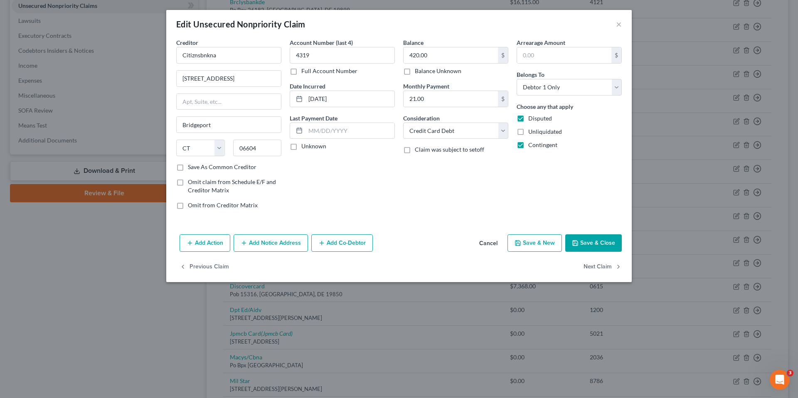
click at [301, 147] on label "Unknown" at bounding box center [313, 146] width 25 height 8
click at [305, 147] on input "Unknown" at bounding box center [307, 144] width 5 height 5
checkbox input "true"
click at [614, 86] on select "Select Debtor 1 Only Debtor 2 Only Debtor 1 And Debtor 2 Only At Least One Of T…" at bounding box center [568, 87] width 105 height 17
select select "2"
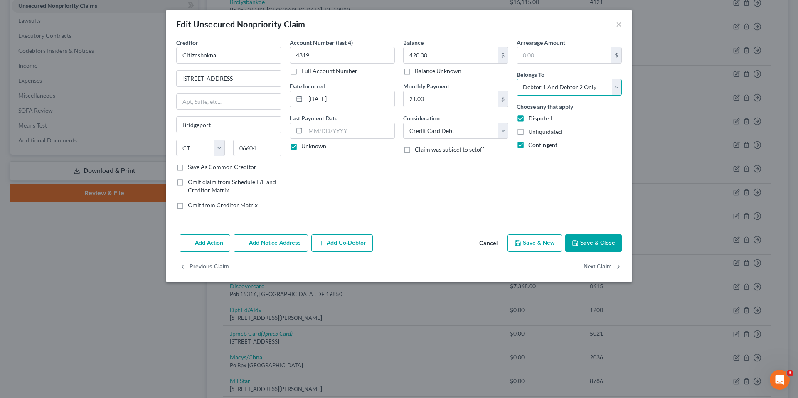
click at [516, 79] on select "Select Debtor 1 Only Debtor 2 Only Debtor 1 And Debtor 2 Only At Least One Of T…" at bounding box center [568, 87] width 105 height 17
drag, startPoint x: 593, startPoint y: 243, endPoint x: 585, endPoint y: 241, distance: 8.8
click at [593, 243] on button "Save & Close" at bounding box center [593, 242] width 57 height 17
type input "0"
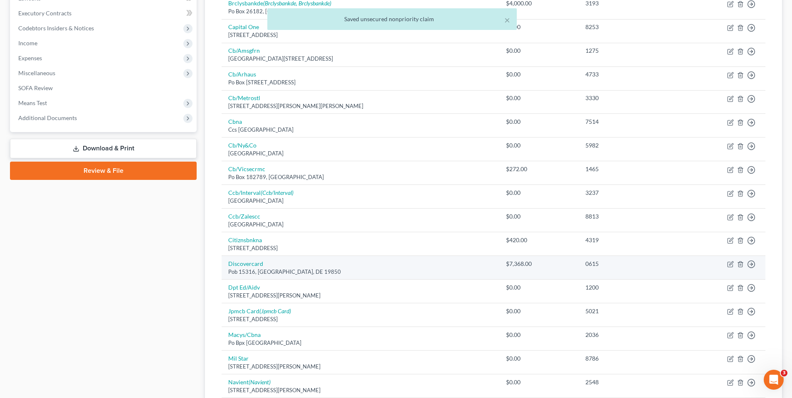
scroll to position [249, 0]
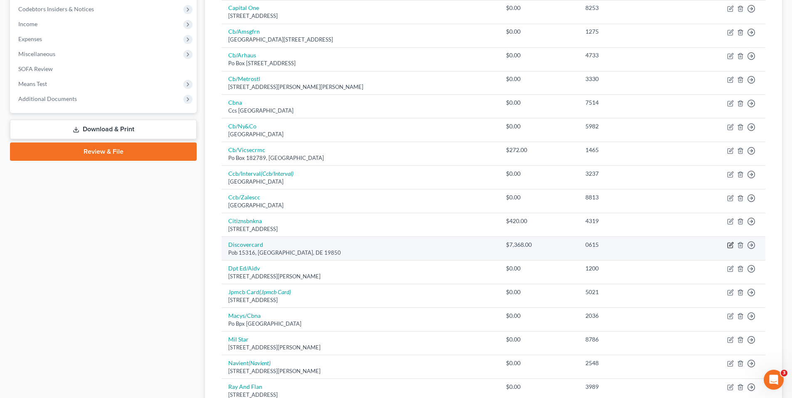
click at [730, 243] on icon "button" at bounding box center [730, 245] width 7 height 7
select select "7"
select select "2"
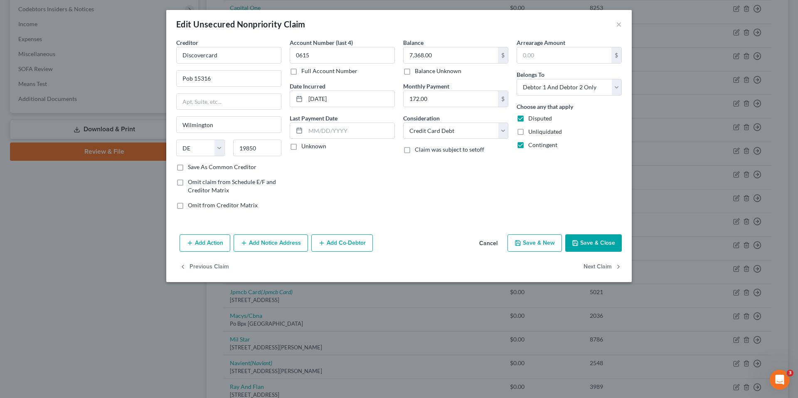
click at [301, 146] on label "Unknown" at bounding box center [313, 146] width 25 height 8
click at [305, 146] on input "Unknown" at bounding box center [307, 144] width 5 height 5
checkbox input "true"
click at [582, 245] on button "Save & Close" at bounding box center [593, 242] width 57 height 17
type input "0"
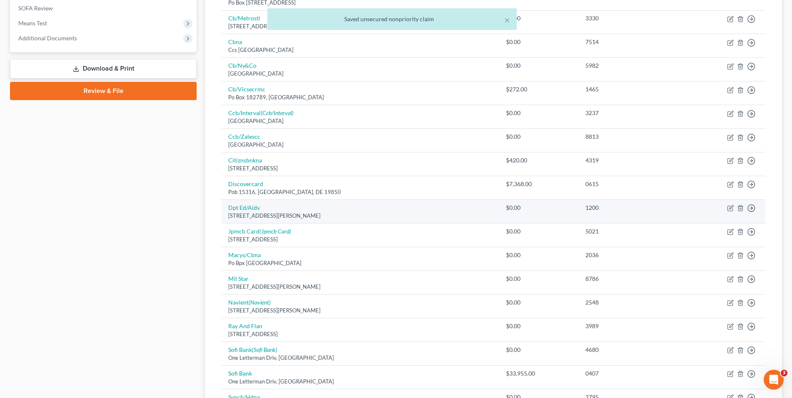
scroll to position [374, 0]
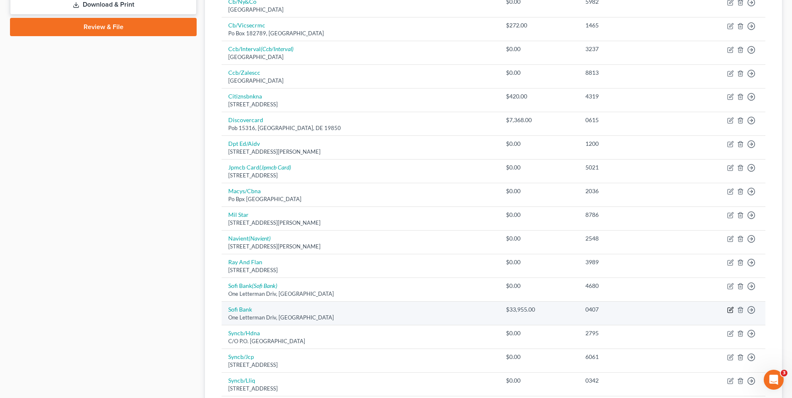
click at [732, 309] on icon "button" at bounding box center [730, 310] width 7 height 7
select select "4"
select select "0"
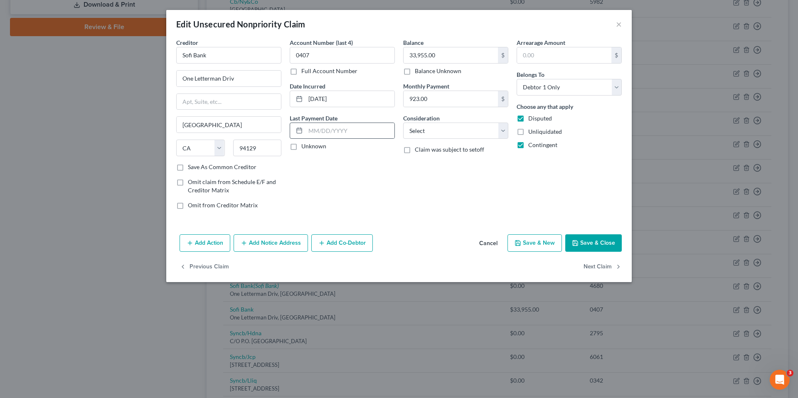
drag, startPoint x: 293, startPoint y: 146, endPoint x: 303, endPoint y: 131, distance: 18.5
click at [301, 146] on label "Unknown" at bounding box center [313, 146] width 25 height 8
click at [305, 146] on input "Unknown" at bounding box center [307, 144] width 5 height 5
checkbox input "true"
click at [463, 134] on select "Select Cable / Satellite Services Collection Agency Credit Card Debt Debt Couns…" at bounding box center [455, 131] width 105 height 17
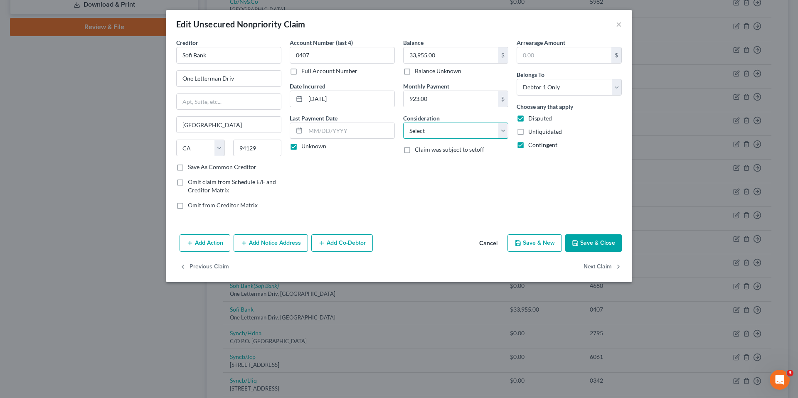
select select "10"
click at [403, 123] on select "Select Cable / Satellite Services Collection Agency Credit Card Debt Debt Couns…" at bounding box center [455, 131] width 105 height 17
click at [584, 239] on button "Save & Close" at bounding box center [593, 242] width 57 height 17
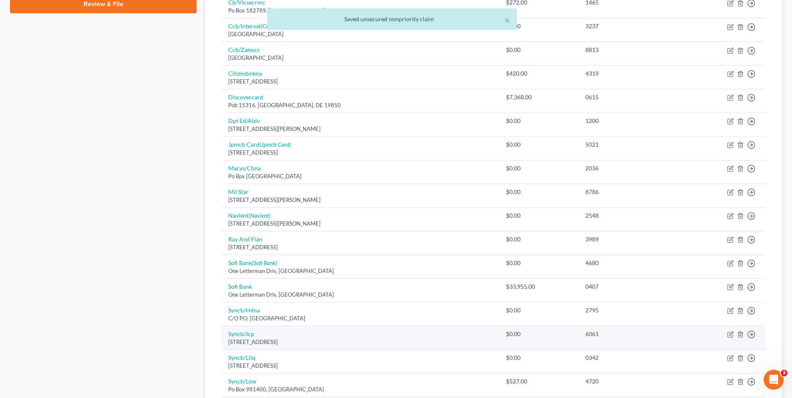
scroll to position [457, 0]
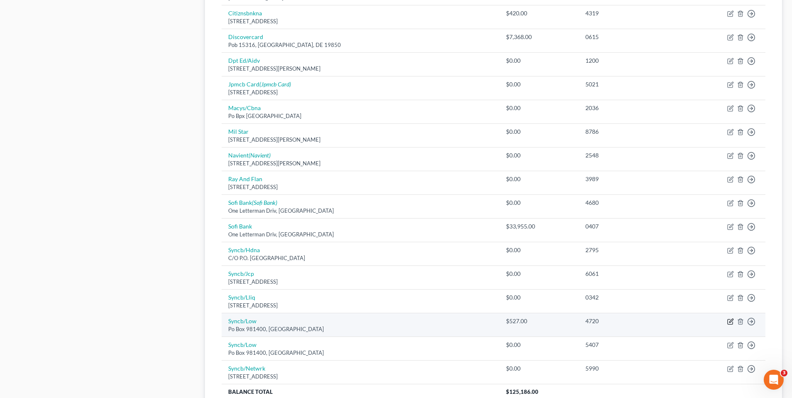
click at [730, 322] on icon "button" at bounding box center [730, 321] width 7 height 7
select select "45"
select select "2"
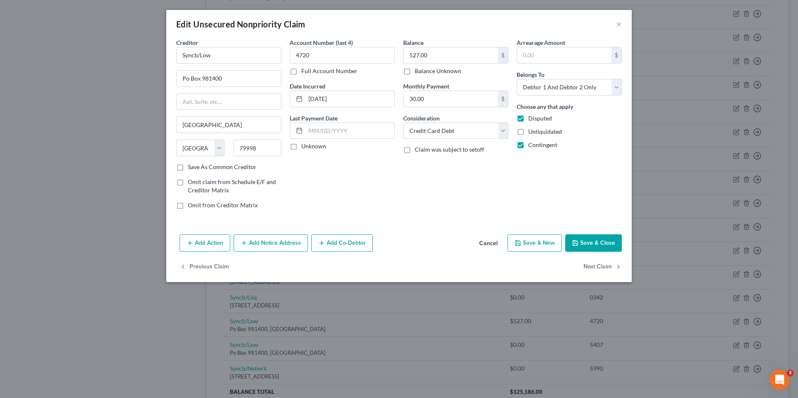
click at [301, 147] on label "Unknown" at bounding box center [313, 146] width 25 height 8
click at [305, 147] on input "Unknown" at bounding box center [307, 144] width 5 height 5
checkbox input "true"
click at [596, 239] on button "Save & Close" at bounding box center [593, 242] width 57 height 17
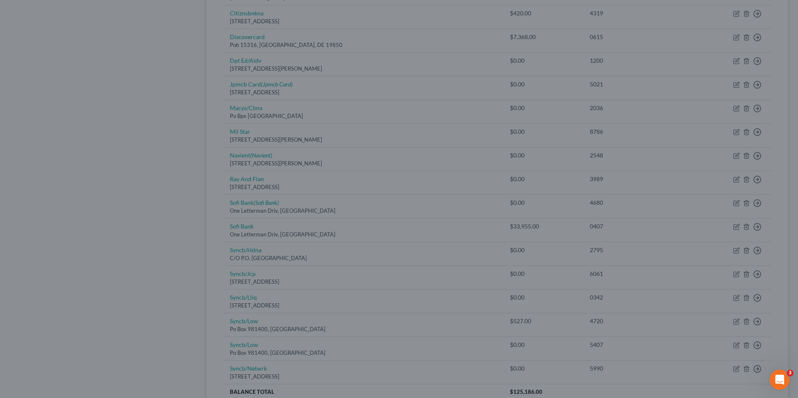
type input "0"
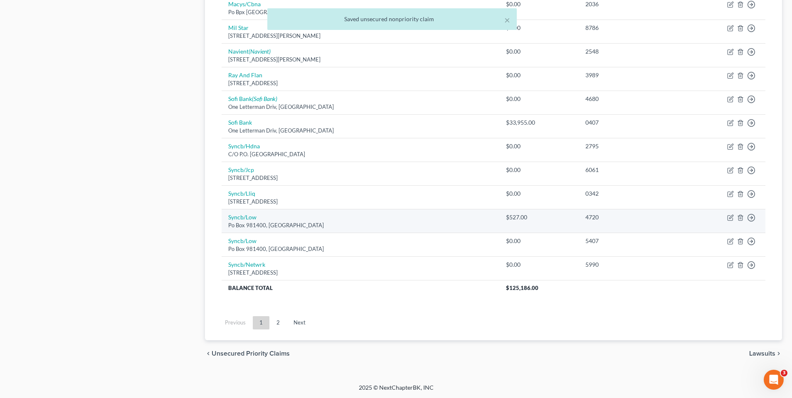
scroll to position [561, 0]
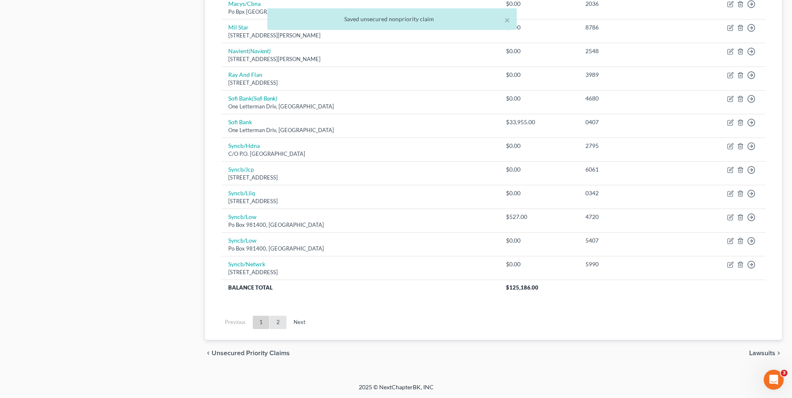
click at [277, 322] on link "2" at bounding box center [278, 322] width 17 height 13
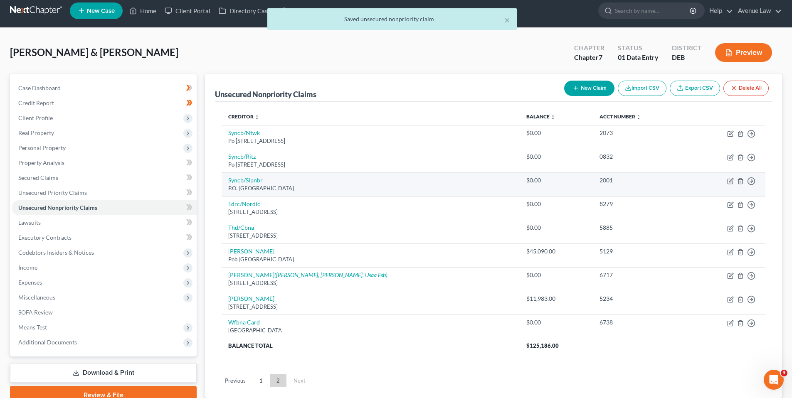
scroll to position [0, 0]
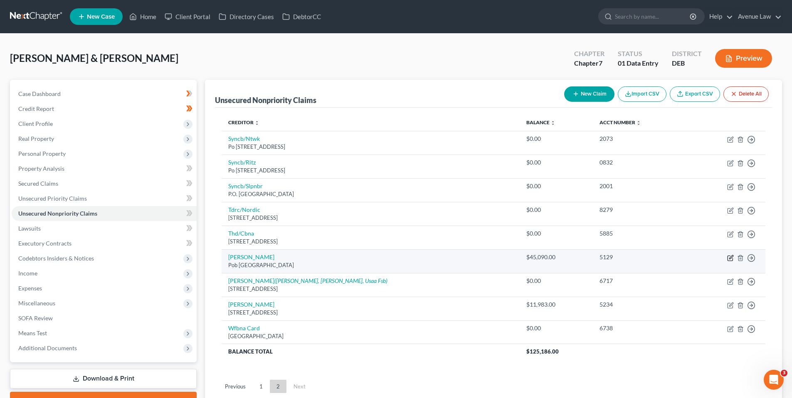
click at [728, 257] on icon "button" at bounding box center [730, 258] width 7 height 7
select select "45"
select select "2"
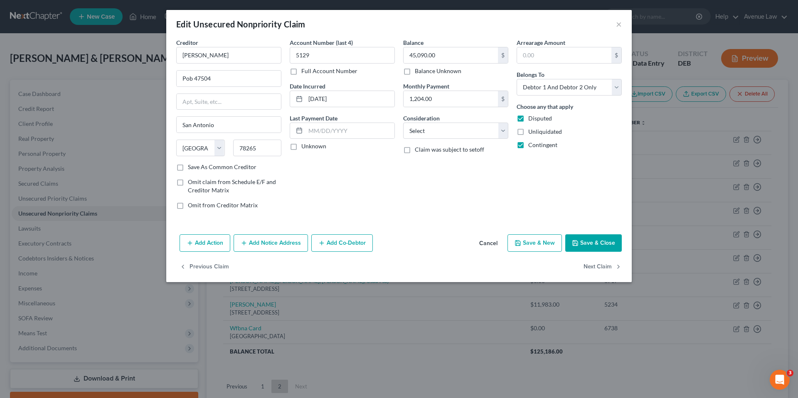
click at [301, 147] on label "Unknown" at bounding box center [313, 146] width 25 height 8
click at [305, 147] on input "Unknown" at bounding box center [307, 144] width 5 height 5
checkbox input "true"
click at [438, 127] on select "Select Cable / Satellite Services Collection Agency Credit Card Debt Debt Couns…" at bounding box center [455, 131] width 105 height 17
select select "10"
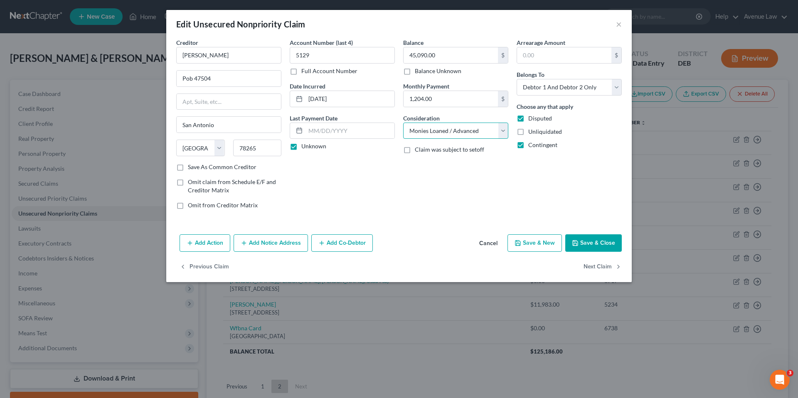
click at [403, 123] on select "Select Cable / Satellite Services Collection Agency Credit Card Debt Debt Couns…" at bounding box center [455, 131] width 105 height 17
click at [595, 241] on button "Save & Close" at bounding box center [593, 242] width 57 height 17
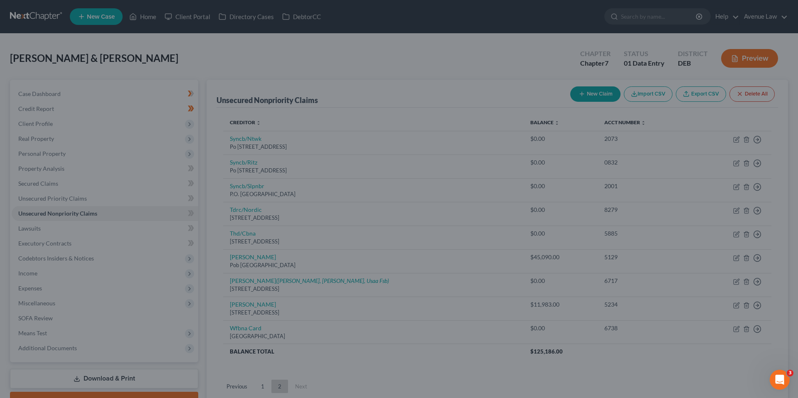
type input "0"
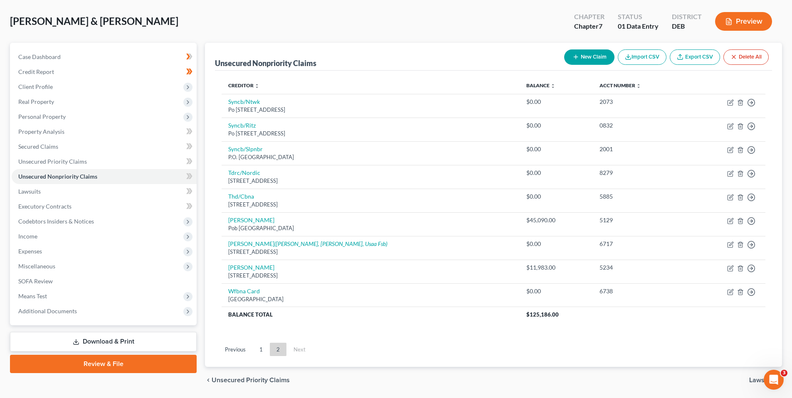
scroll to position [22, 0]
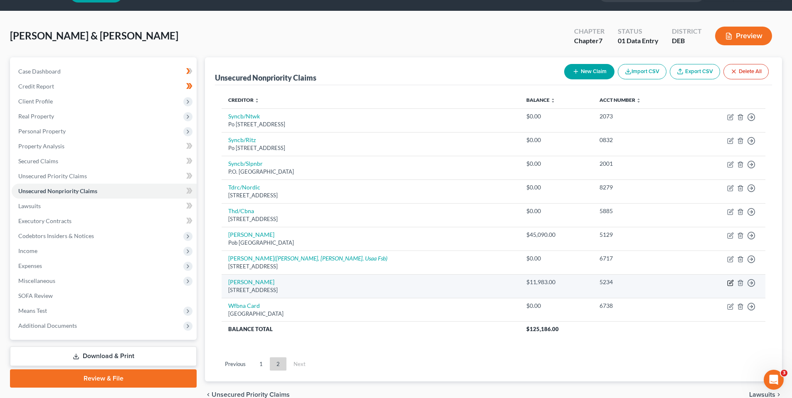
click at [730, 281] on icon "button" at bounding box center [730, 283] width 7 height 7
select select "45"
select select "0"
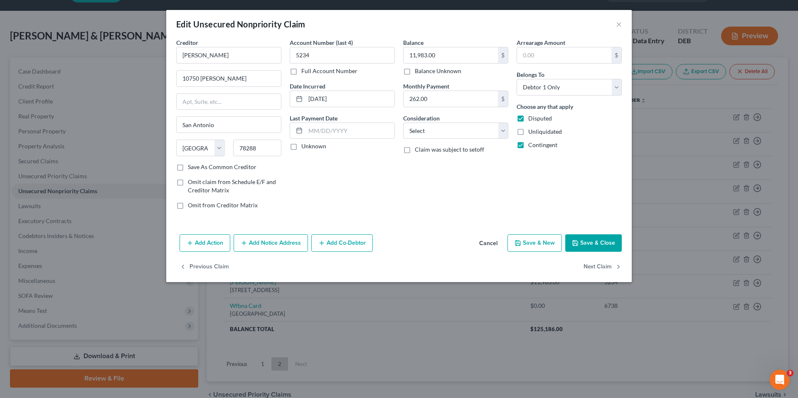
click at [301, 145] on label "Unknown" at bounding box center [313, 146] width 25 height 8
click at [305, 145] on input "Unknown" at bounding box center [307, 144] width 5 height 5
checkbox input "true"
click at [428, 134] on select "Select Cable / Satellite Services Collection Agency Credit Card Debt Debt Couns…" at bounding box center [455, 131] width 105 height 17
click at [403, 123] on select "Select Cable / Satellite Services Collection Agency Credit Card Debt Debt Couns…" at bounding box center [455, 131] width 105 height 17
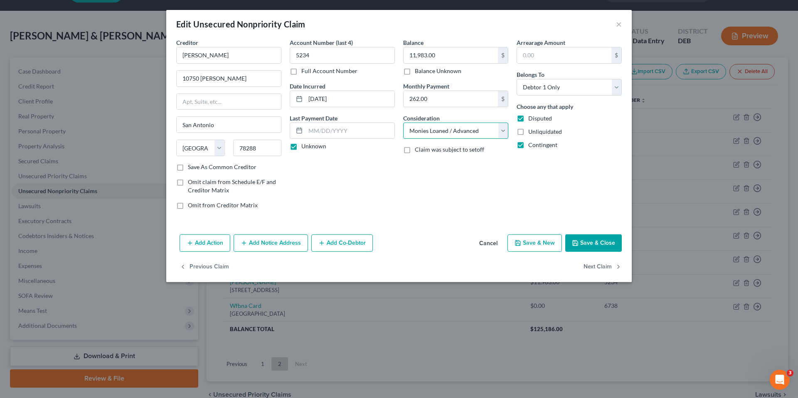
click at [503, 133] on select "Select Cable / Satellite Services Collection Agency Credit Card Debt Debt Couns…" at bounding box center [455, 131] width 105 height 17
select select "2"
click at [403, 123] on select "Select Cable / Satellite Services Collection Agency Credit Card Debt Debt Couns…" at bounding box center [455, 131] width 105 height 17
click at [583, 240] on button "Save & Close" at bounding box center [593, 242] width 57 height 17
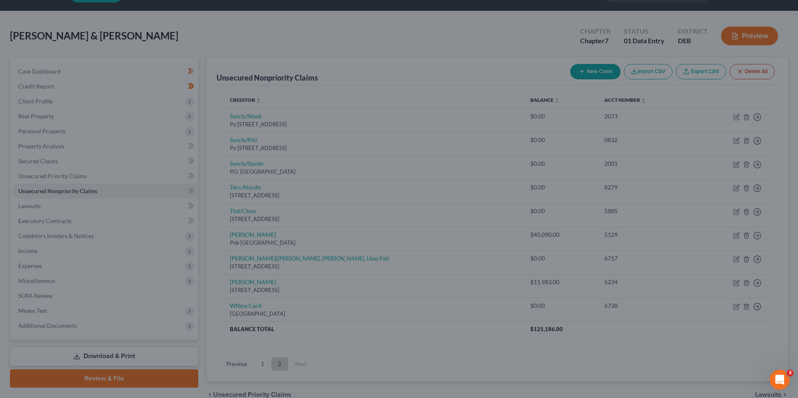
type input "0"
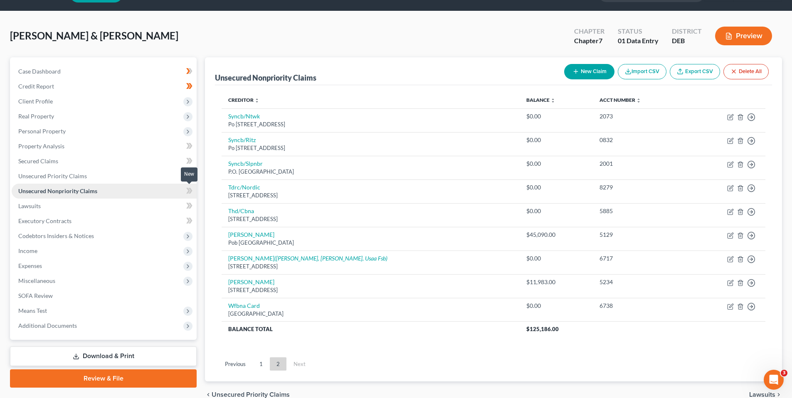
click at [188, 191] on icon at bounding box center [188, 191] width 4 height 6
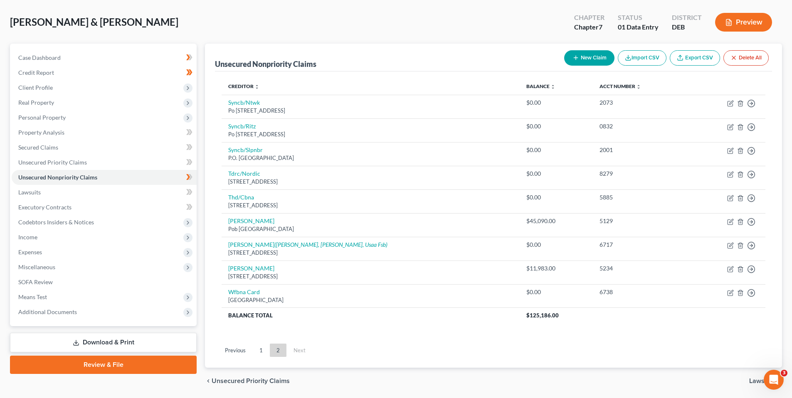
scroll to position [0, 0]
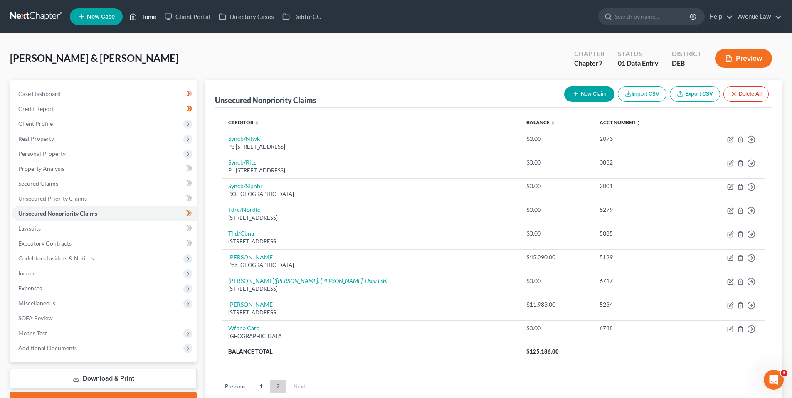
click at [144, 15] on link "Home" at bounding box center [142, 16] width 35 height 15
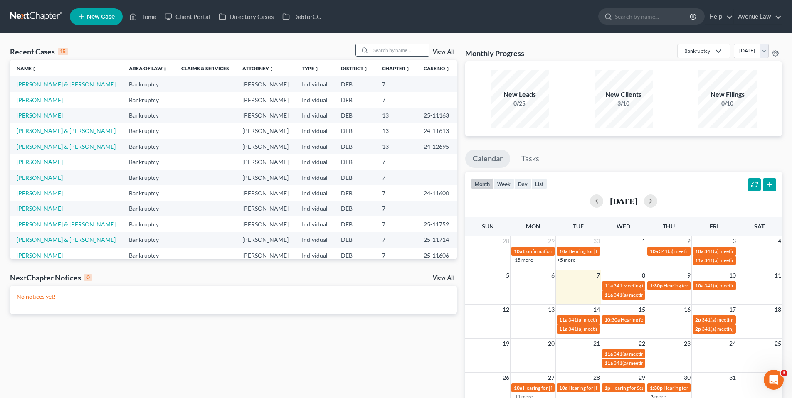
drag, startPoint x: 403, startPoint y: 50, endPoint x: 417, endPoint y: 53, distance: 14.0
click at [404, 51] on input "search" at bounding box center [400, 50] width 58 height 12
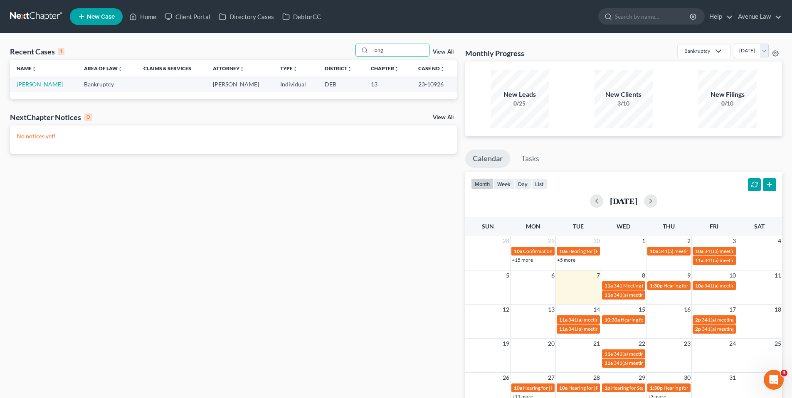
type input "long"
click at [38, 83] on link "[PERSON_NAME]" at bounding box center [40, 84] width 46 height 7
select select "0"
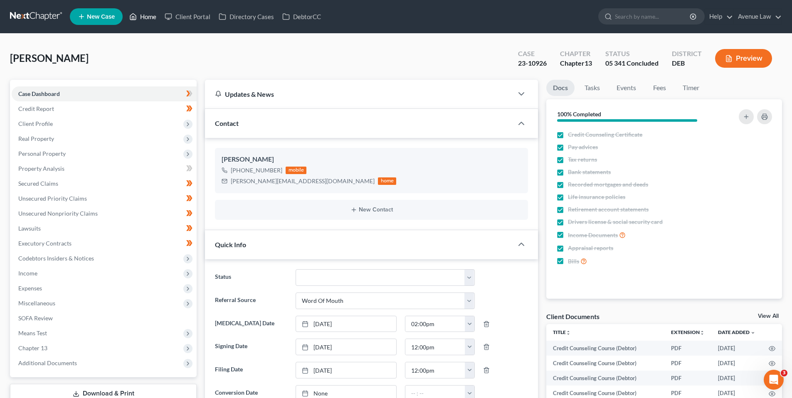
click at [144, 16] on link "Home" at bounding box center [142, 16] width 35 height 15
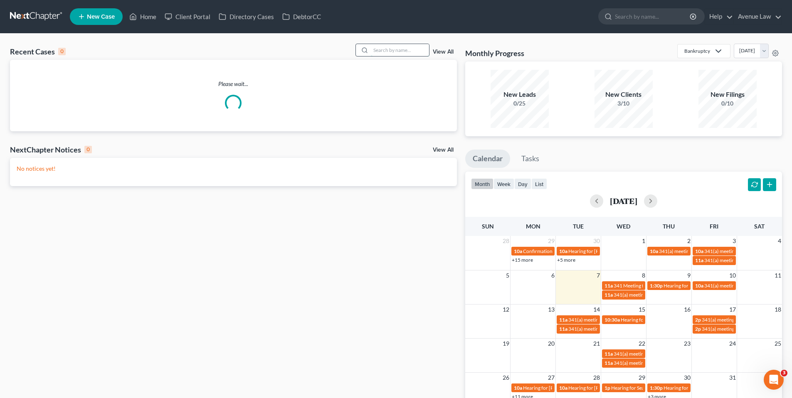
click at [381, 49] on input "search" at bounding box center [400, 50] width 58 height 12
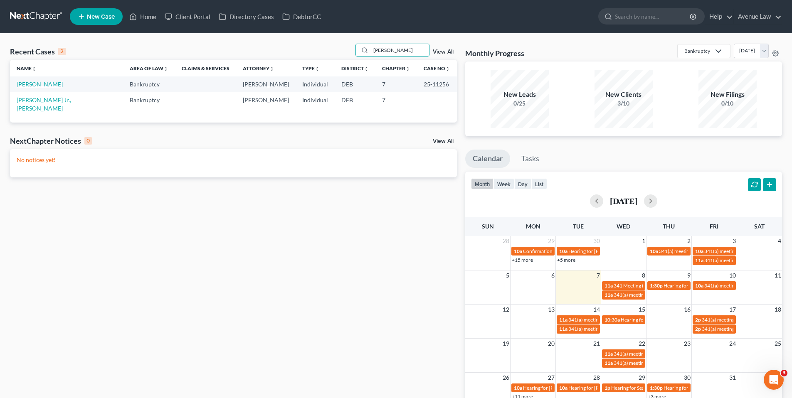
type input "[PERSON_NAME]"
click at [52, 85] on link "[PERSON_NAME]" at bounding box center [40, 84] width 46 height 7
select select "0"
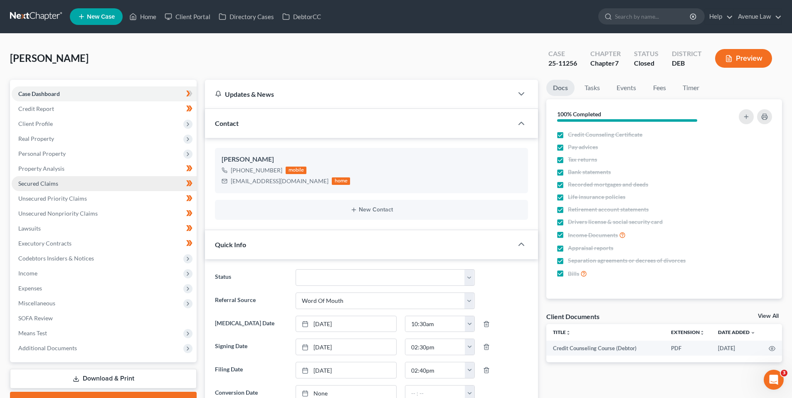
click at [42, 181] on span "Secured Claims" at bounding box center [38, 183] width 40 height 7
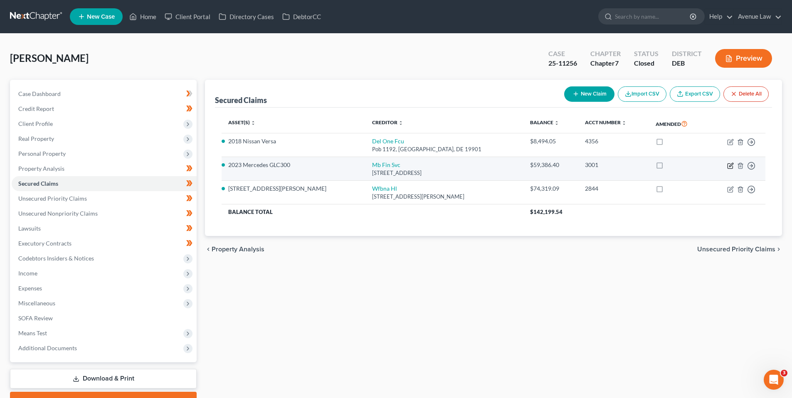
click at [730, 166] on icon "button" at bounding box center [731, 165] width 4 height 4
select select "14"
select select "2"
select select "0"
select select "2"
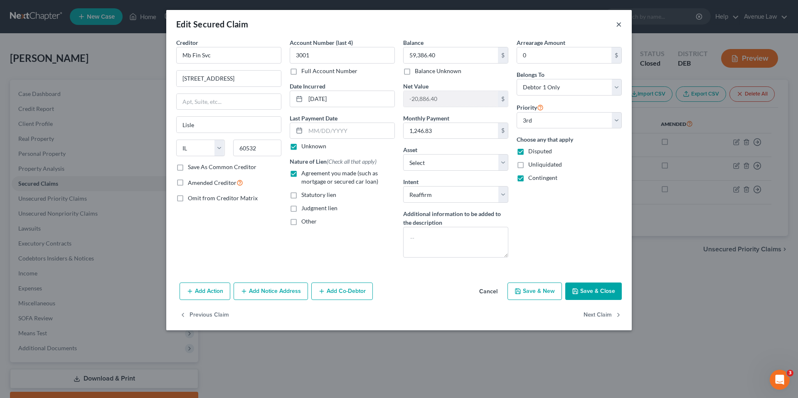
drag, startPoint x: 618, startPoint y: 22, endPoint x: 597, endPoint y: 20, distance: 21.7
click at [618, 22] on button "×" at bounding box center [619, 24] width 6 height 10
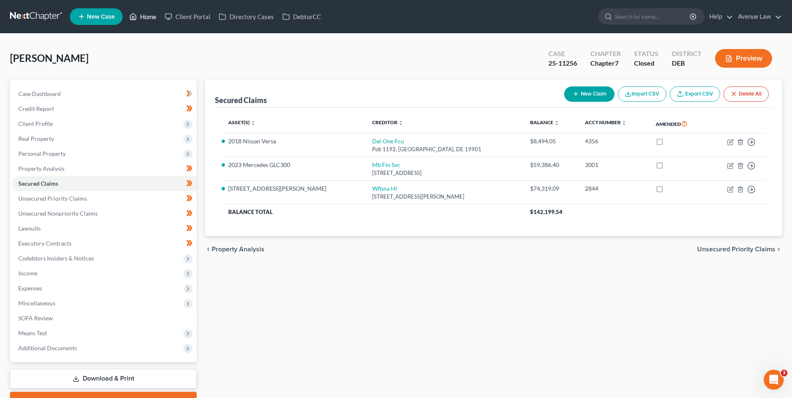
click at [151, 17] on link "Home" at bounding box center [142, 16] width 35 height 15
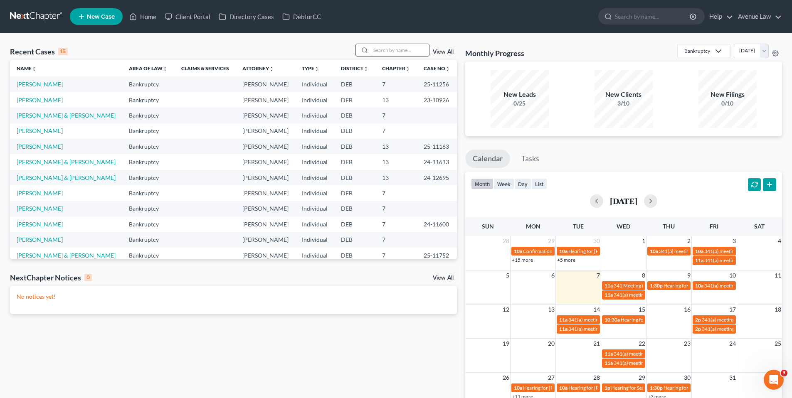
click at [396, 48] on input "search" at bounding box center [400, 50] width 58 height 12
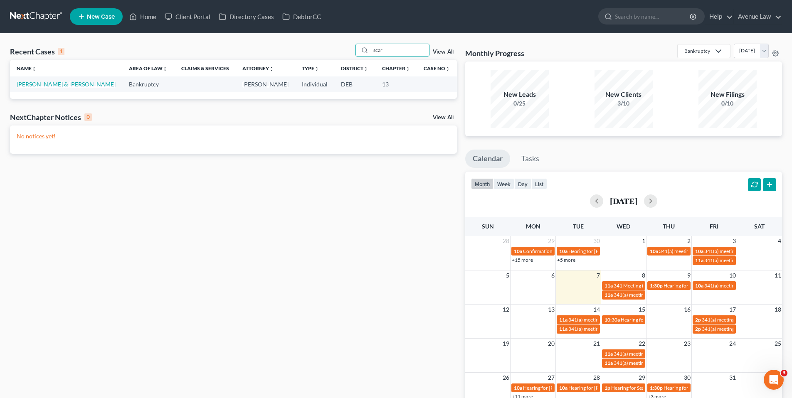
type input "scar"
click at [64, 85] on link "[PERSON_NAME] & [PERSON_NAME]" at bounding box center [66, 84] width 99 height 7
select select "0"
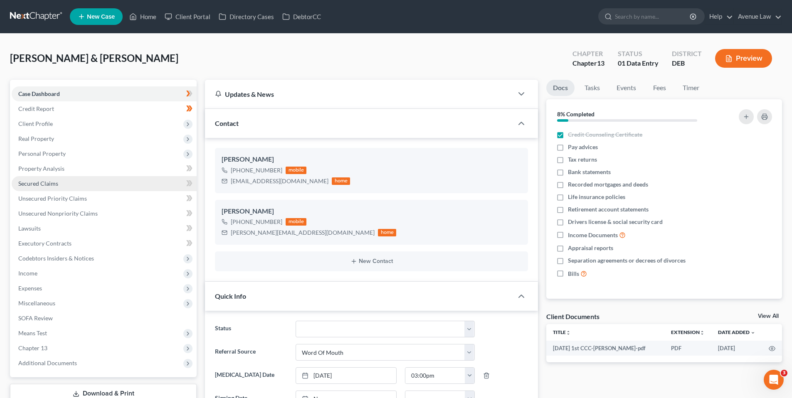
click at [41, 181] on span "Secured Claims" at bounding box center [38, 183] width 40 height 7
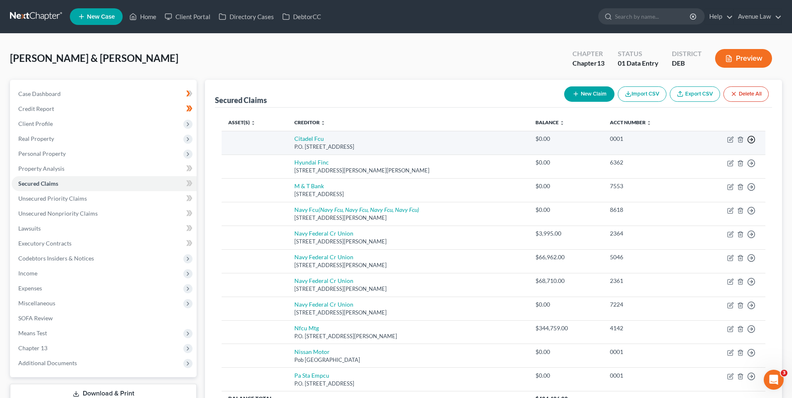
click at [752, 139] on polyline "button" at bounding box center [751, 139] width 1 height 3
click at [705, 158] on link "Move to F" at bounding box center [712, 159] width 69 height 14
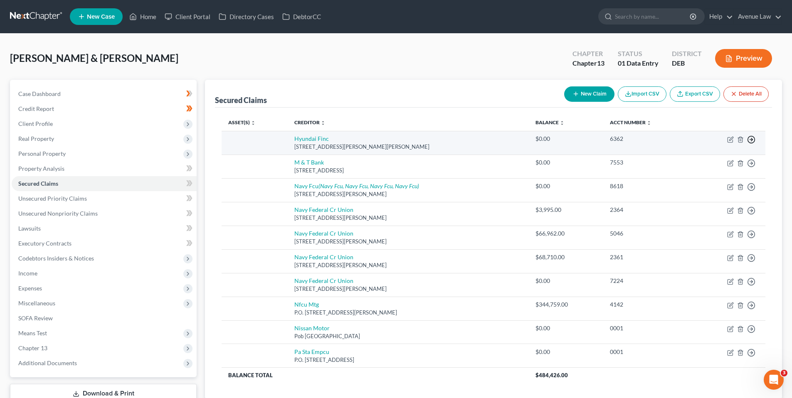
click at [750, 138] on icon "button" at bounding box center [751, 139] width 8 height 8
click at [709, 156] on link "Move to F" at bounding box center [712, 159] width 69 height 14
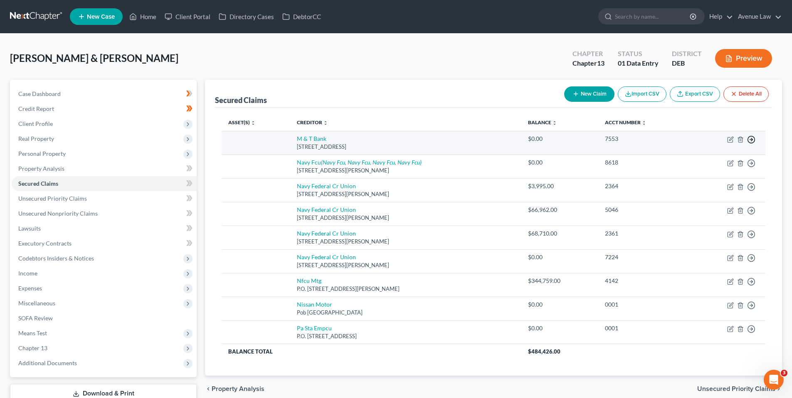
click at [752, 138] on icon "button" at bounding box center [751, 139] width 8 height 8
click at [710, 155] on link "Move to F" at bounding box center [712, 159] width 69 height 14
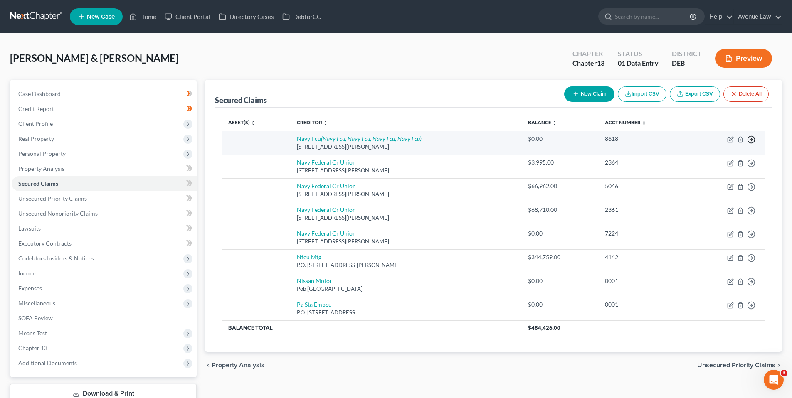
click at [749, 137] on circle "button" at bounding box center [751, 139] width 7 height 7
click at [706, 156] on link "Move to F" at bounding box center [712, 159] width 69 height 14
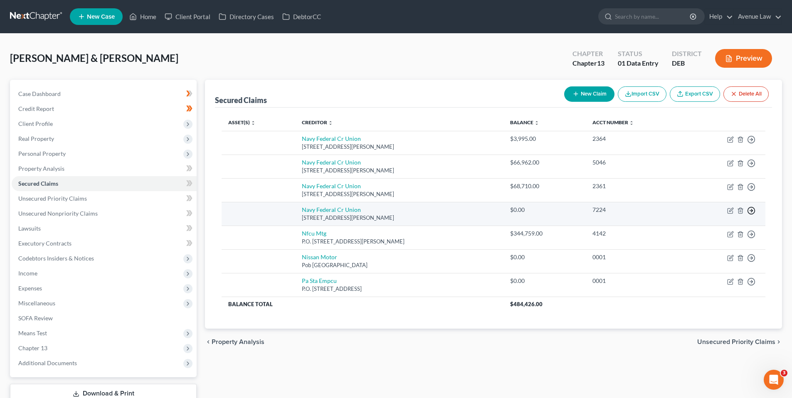
click at [751, 208] on icon "button" at bounding box center [751, 211] width 8 height 8
click at [704, 230] on link "Move to F" at bounding box center [712, 231] width 69 height 14
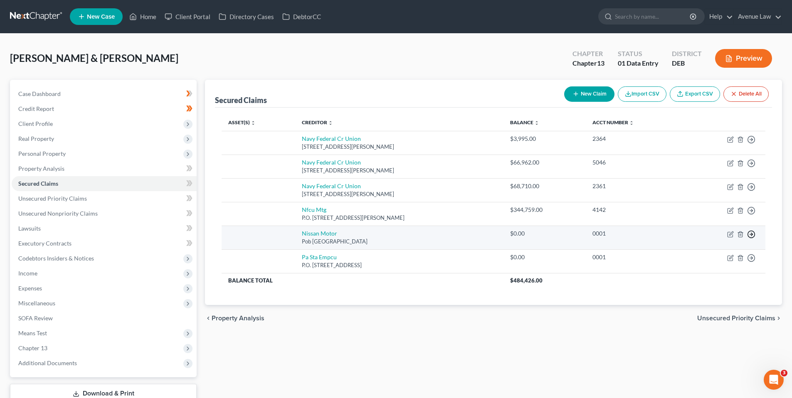
click at [752, 232] on icon "button" at bounding box center [751, 234] width 8 height 8
click at [696, 252] on link "Move to F" at bounding box center [712, 254] width 69 height 14
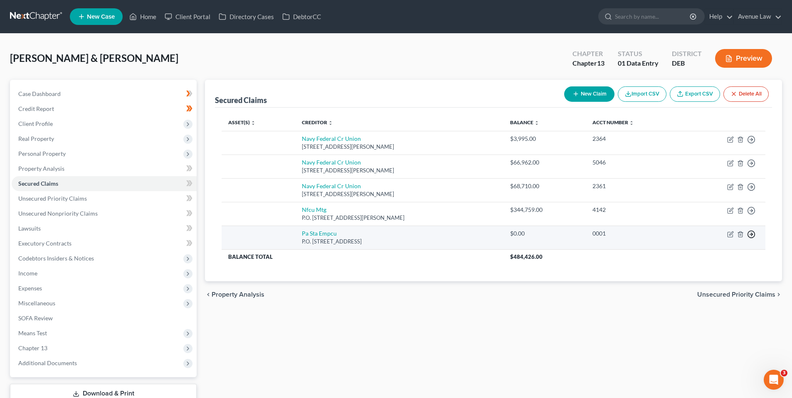
click at [752, 234] on line "button" at bounding box center [751, 234] width 3 height 0
click at [708, 252] on link "Move to F" at bounding box center [712, 254] width 69 height 14
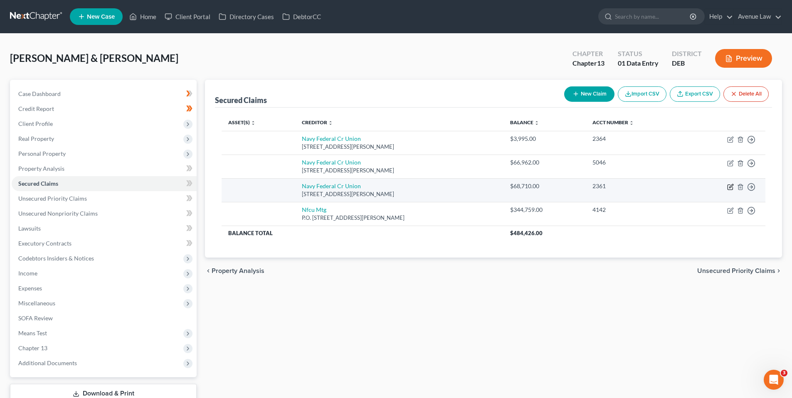
click at [729, 187] on icon "button" at bounding box center [730, 187] width 7 height 7
select select "48"
select select "0"
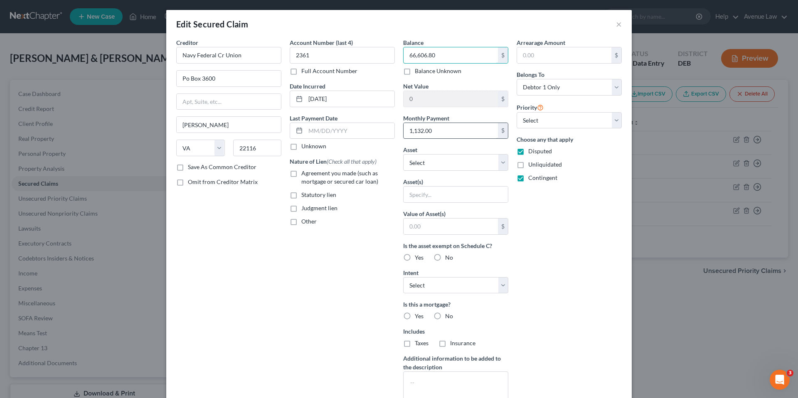
type input "66,606.80"
click at [431, 128] on input "1,132.00" at bounding box center [450, 131] width 94 height 16
click at [434, 129] on input "1,132.00" at bounding box center [450, 131] width 94 height 16
type input "1,132.18"
click at [301, 173] on label "Agreement you made (such as mortgage or secured car loan)" at bounding box center [347, 177] width 93 height 17
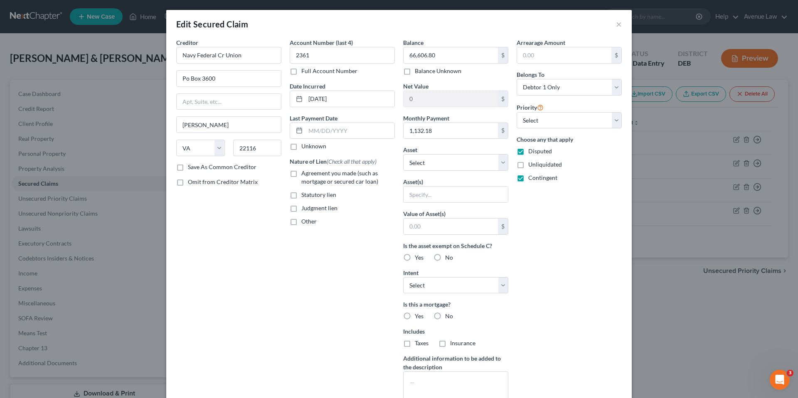
click at [305, 173] on input "Agreement you made (such as mortgage or secured car loan)" at bounding box center [307, 171] width 5 height 5
checkbox input "true"
click at [438, 288] on select "Select Surrender Redeem Reaffirm Avoid Other" at bounding box center [455, 285] width 105 height 17
select select "2"
click at [403, 277] on select "Select Surrender Redeem Reaffirm Avoid Other" at bounding box center [455, 285] width 105 height 17
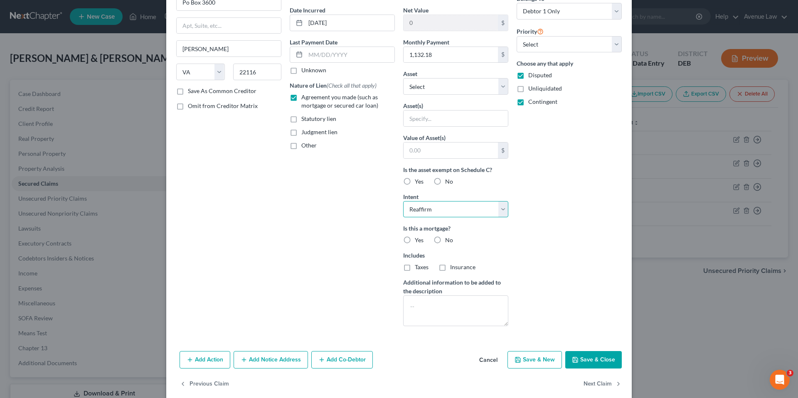
scroll to position [87, 0]
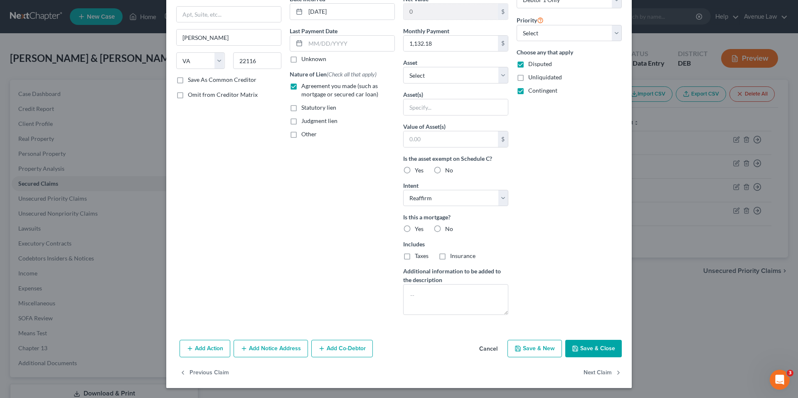
click at [445, 229] on label "No" at bounding box center [449, 229] width 8 height 8
click at [448, 229] on input "No" at bounding box center [450, 227] width 5 height 5
radio input "true"
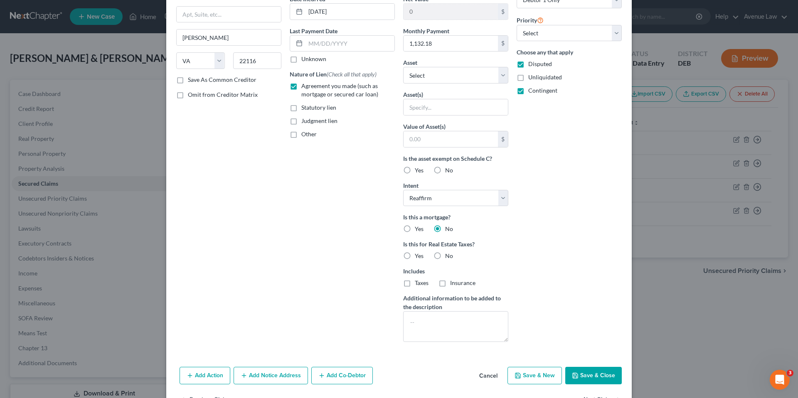
click at [445, 255] on label "No" at bounding box center [449, 256] width 8 height 8
click at [448, 255] on input "No" at bounding box center [450, 254] width 5 height 5
radio input "true"
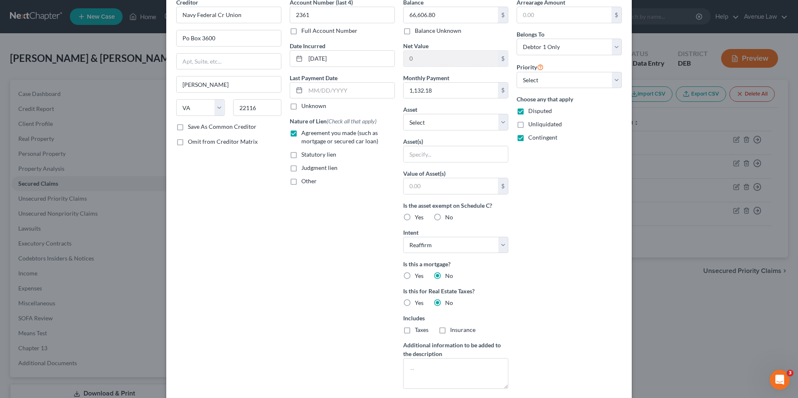
scroll to position [42, 0]
click at [598, 81] on select "Select 1st 2nd 3rd 4th 5th 6th 7th 8th 9th 10th 11th 12th 13th 14th 15th 16th 1…" at bounding box center [568, 79] width 105 height 17
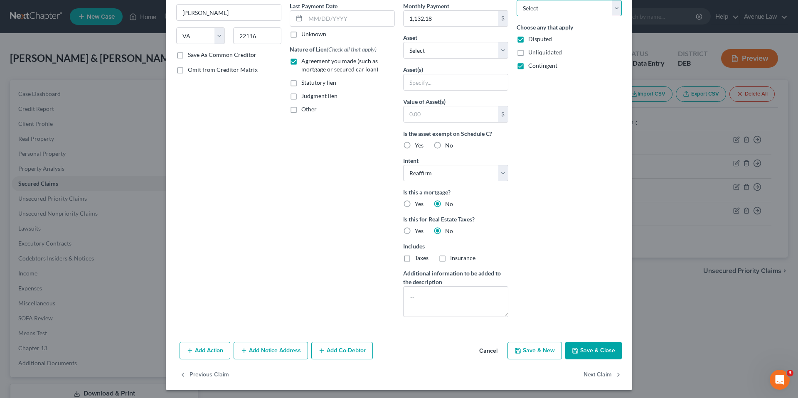
scroll to position [114, 0]
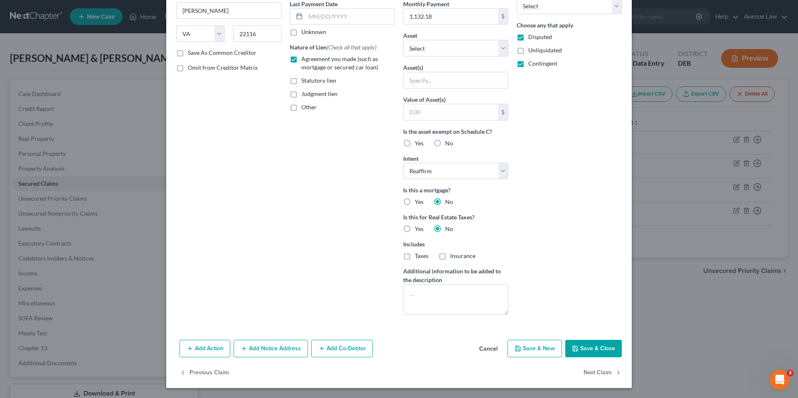
click at [606, 347] on button "Save & Close" at bounding box center [593, 348] width 57 height 17
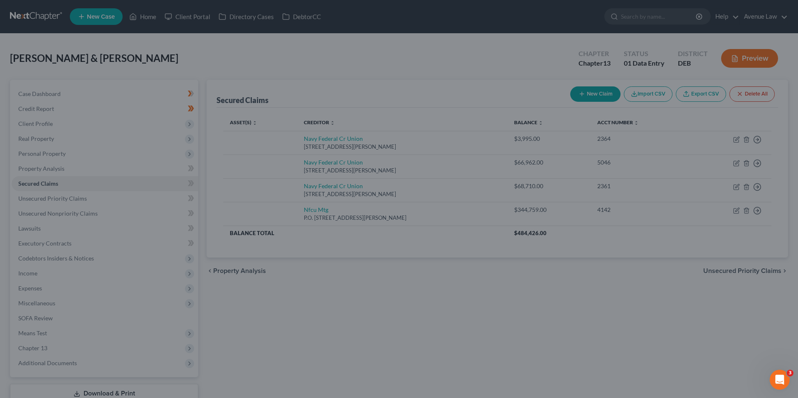
scroll to position [23, 0]
type input "0"
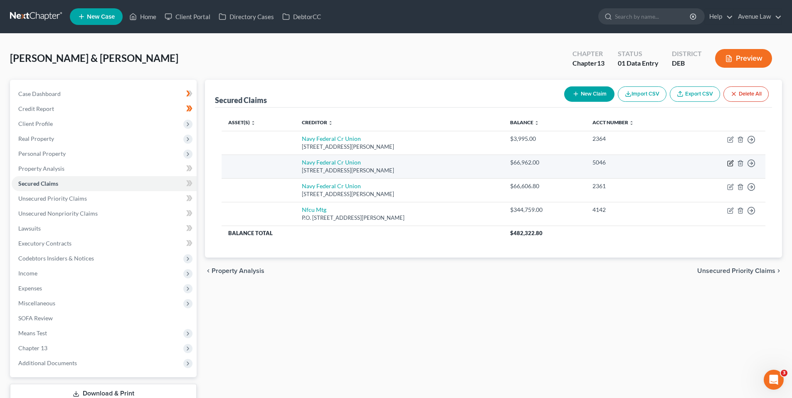
click at [731, 162] on icon "button" at bounding box center [731, 162] width 4 height 4
select select "48"
select select "0"
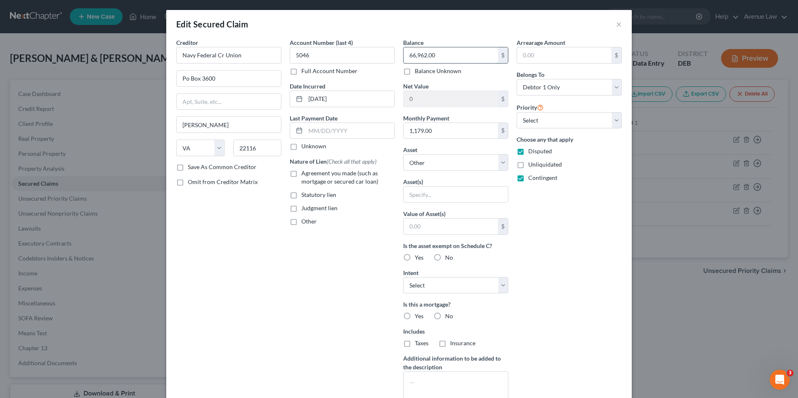
click at [437, 57] on input "66,962.00" at bounding box center [450, 55] width 94 height 16
type input "64,681.04"
click at [301, 173] on label "Agreement you made (such as mortgage or secured car loan)" at bounding box center [347, 177] width 93 height 17
click at [305, 173] on input "Agreement you made (such as mortgage or secured car loan)" at bounding box center [307, 171] width 5 height 5
checkbox input "true"
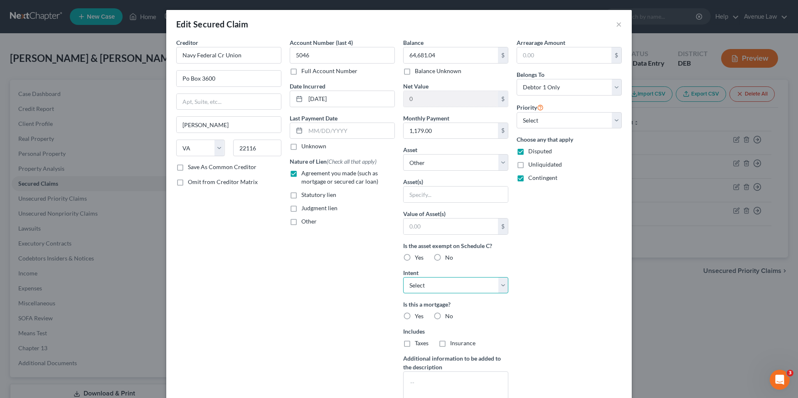
click at [430, 284] on select "Select Surrender Redeem Reaffirm Avoid Other" at bounding box center [455, 285] width 105 height 17
select select "2"
click at [403, 277] on select "Select Surrender Redeem Reaffirm Avoid Other" at bounding box center [455, 285] width 105 height 17
click at [445, 315] on label "No" at bounding box center [449, 316] width 8 height 8
click at [448, 315] on input "No" at bounding box center [450, 314] width 5 height 5
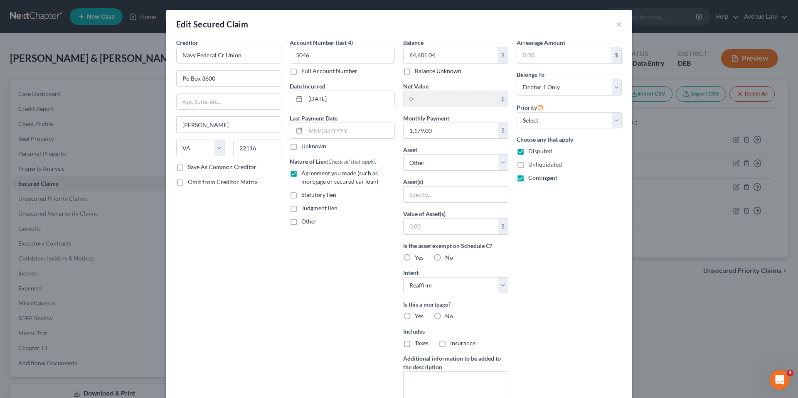
radio input "true"
click at [445, 342] on label "No" at bounding box center [449, 343] width 8 height 8
click at [448, 342] on input "No" at bounding box center [450, 341] width 5 height 5
radio input "true"
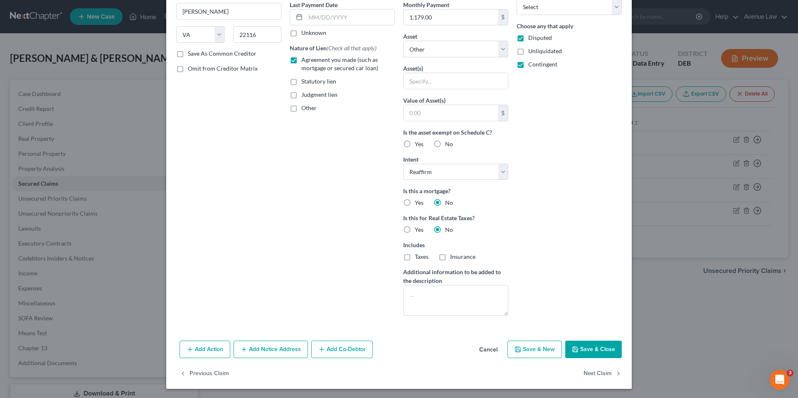
scroll to position [114, 0]
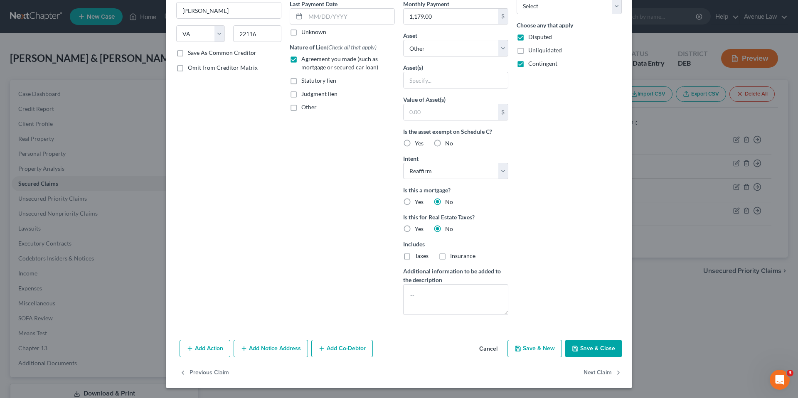
click at [585, 347] on button "Save & Close" at bounding box center [593, 348] width 57 height 17
select select
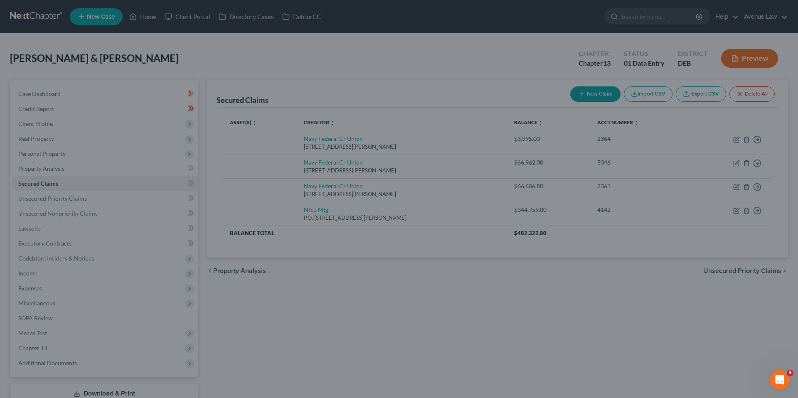
scroll to position [23, 0]
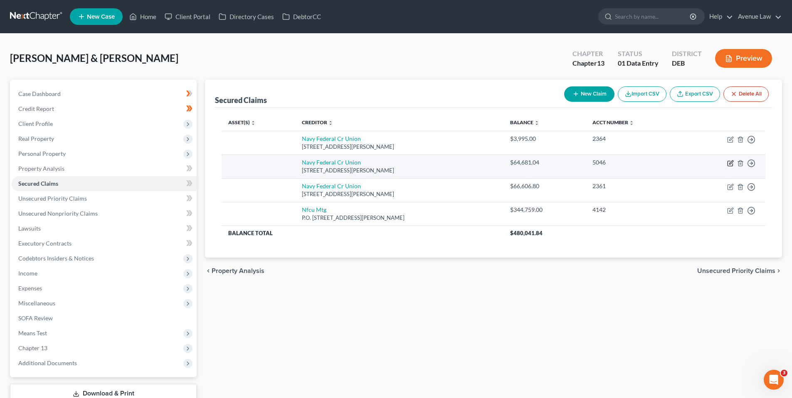
click at [730, 162] on icon "button" at bounding box center [730, 163] width 7 height 7
select select "48"
select select "0"
select select "2"
select select "0"
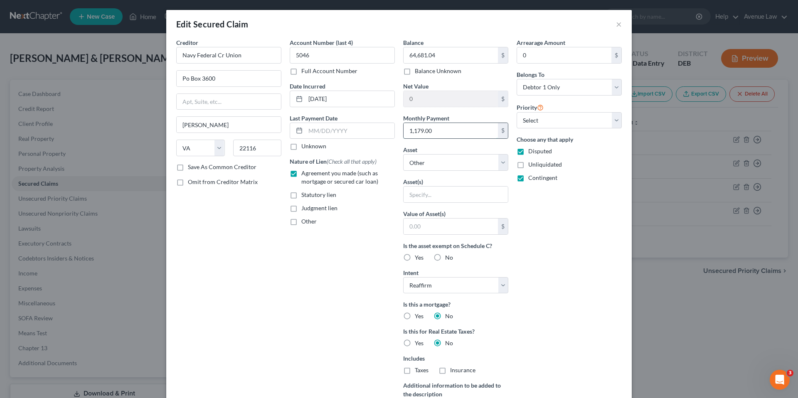
click at [430, 131] on input "1,179.00" at bounding box center [450, 131] width 94 height 16
click at [432, 131] on input "1,179.00" at bounding box center [450, 131] width 94 height 16
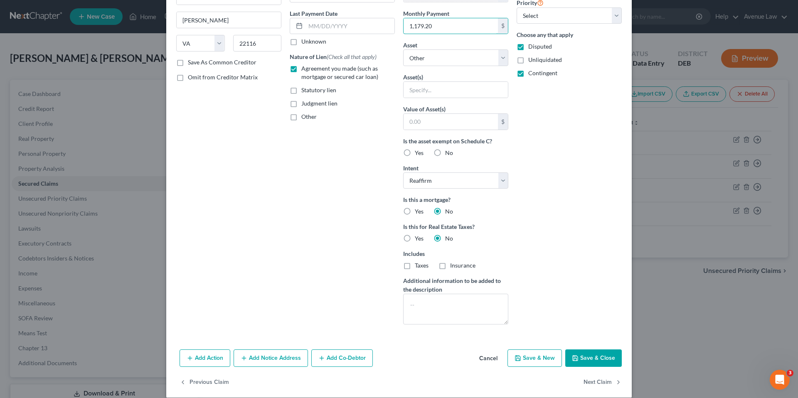
scroll to position [114, 0]
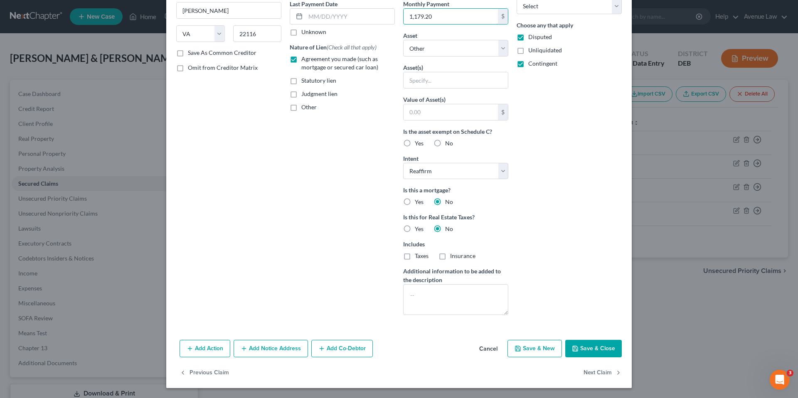
type input "1,179.20"
click at [595, 344] on button "Save & Close" at bounding box center [593, 348] width 57 height 17
select select
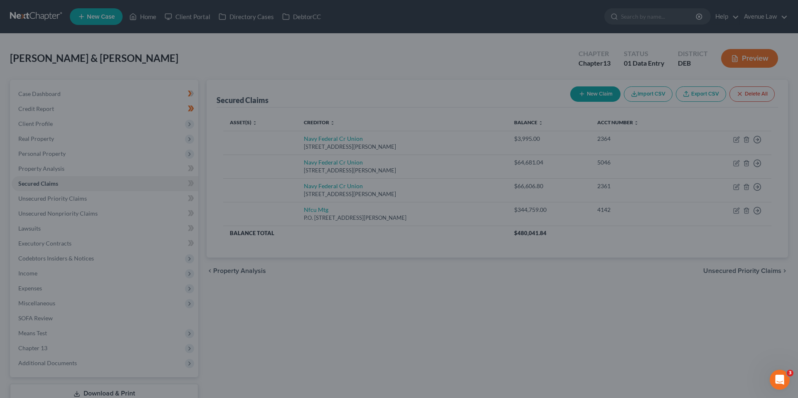
scroll to position [23, 0]
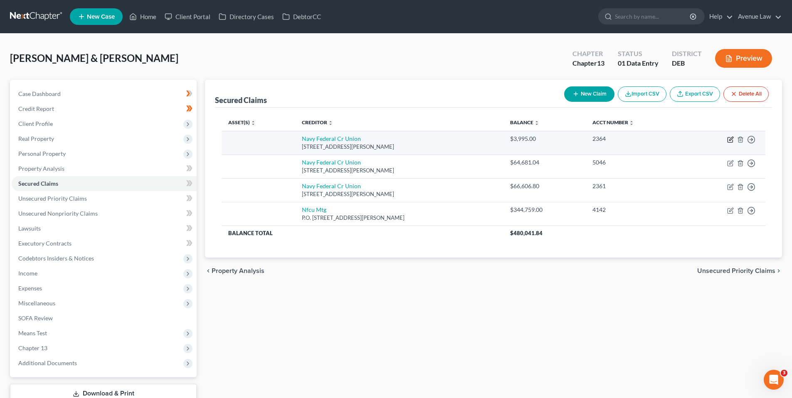
click at [730, 138] on icon "button" at bounding box center [729, 140] width 5 height 5
select select "48"
select select "0"
select select "1"
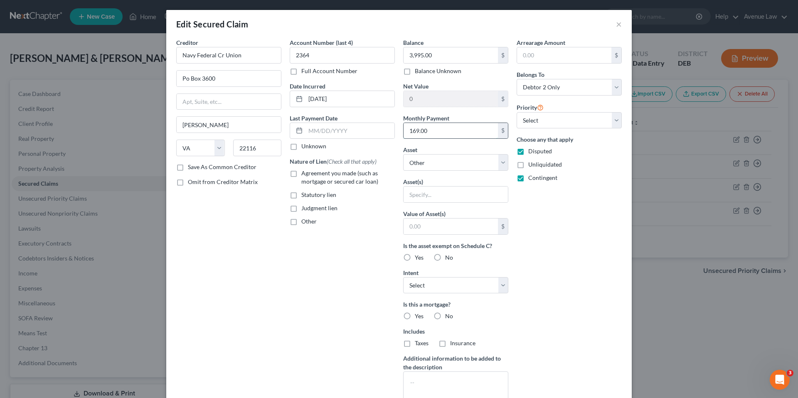
click at [429, 131] on input "169.00" at bounding box center [450, 131] width 94 height 16
click at [431, 132] on input "169.00" at bounding box center [450, 131] width 94 height 16
type input "169.49"
drag, startPoint x: 290, startPoint y: 173, endPoint x: 297, endPoint y: 179, distance: 8.6
click at [301, 173] on label "Agreement you made (such as mortgage or secured car loan)" at bounding box center [347, 177] width 93 height 17
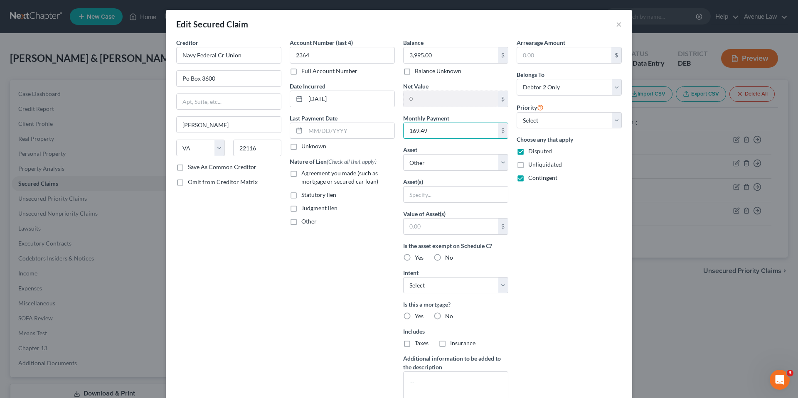
click at [305, 173] on input "Agreement you made (such as mortgage or secured car loan)" at bounding box center [307, 171] width 5 height 5
checkbox input "true"
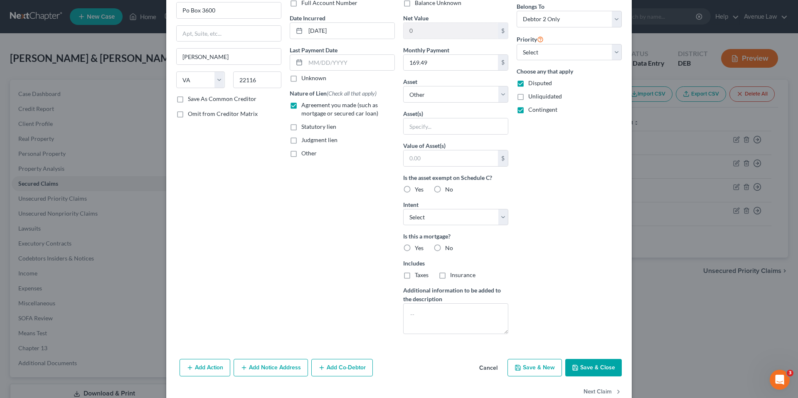
scroll to position [83, 0]
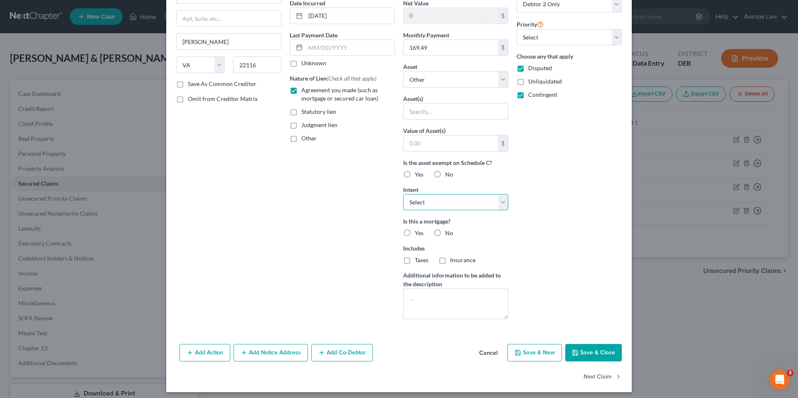
click at [421, 202] on select "Select Surrender Redeem Reaffirm Avoid Other" at bounding box center [455, 202] width 105 height 17
select select "2"
click at [403, 194] on select "Select Surrender Redeem Reaffirm Avoid Other" at bounding box center [455, 202] width 105 height 17
click at [445, 233] on label "No" at bounding box center [449, 233] width 8 height 8
click at [448, 233] on input "No" at bounding box center [450, 231] width 5 height 5
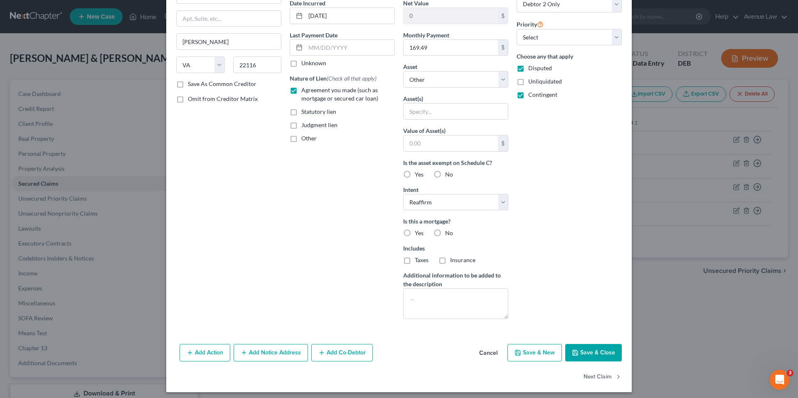
radio input "true"
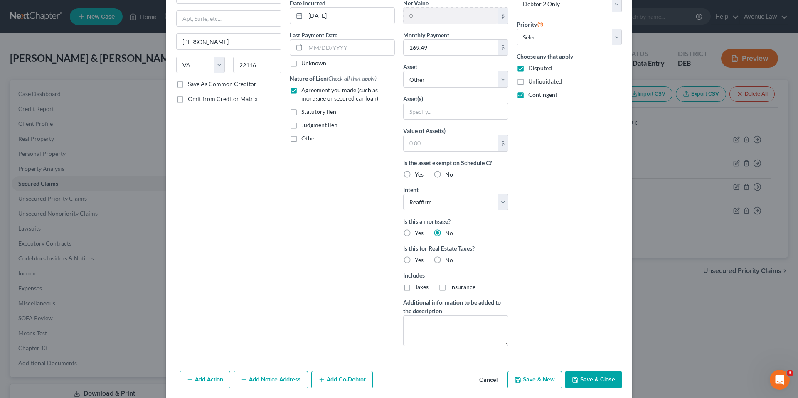
click at [445, 259] on label "No" at bounding box center [449, 260] width 8 height 8
click at [448, 259] on input "No" at bounding box center [450, 258] width 5 height 5
radio input "true"
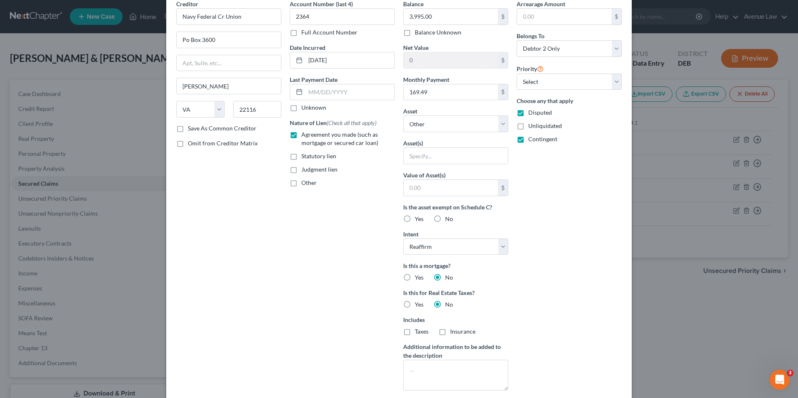
scroll to position [0, 0]
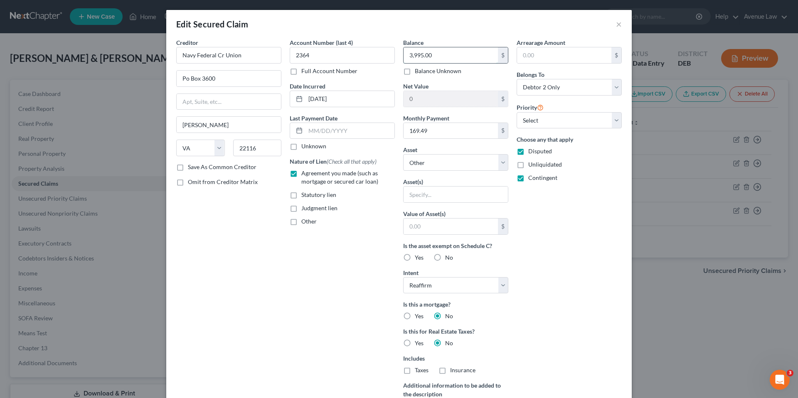
click at [433, 57] on input "3,995.00" at bounding box center [450, 55] width 94 height 16
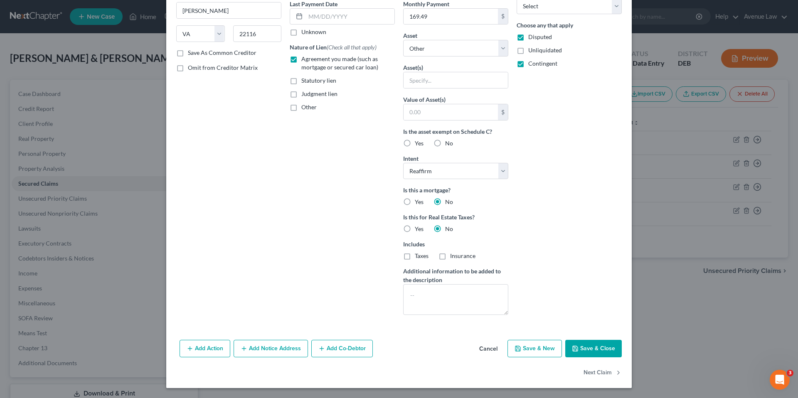
type input "3,532.85"
click at [586, 348] on button "Save & Close" at bounding box center [593, 348] width 57 height 17
select select
type input "0"
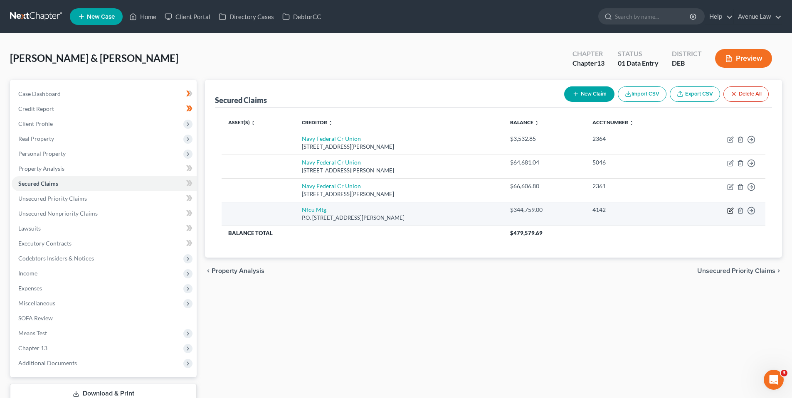
click at [730, 211] on icon "button" at bounding box center [731, 210] width 4 height 4
select select "48"
select select "0"
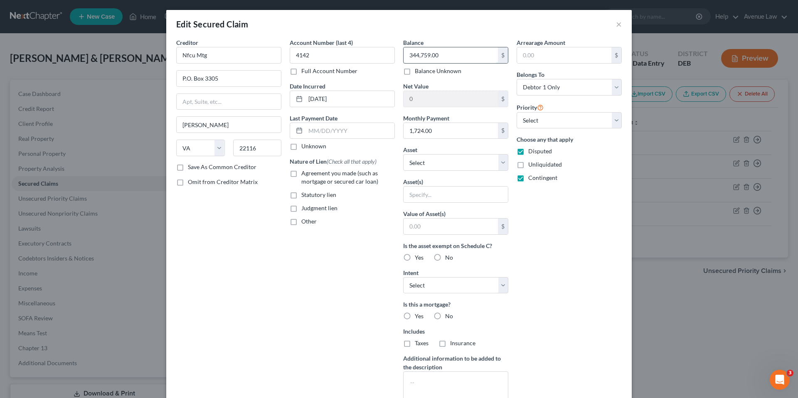
click at [445, 57] on input "344,759.00" at bounding box center [450, 55] width 94 height 16
type input "343,191.92"
click at [434, 131] on input "1,724.00" at bounding box center [450, 131] width 94 height 16
click at [430, 131] on input "1,724.00" at bounding box center [450, 131] width 94 height 16
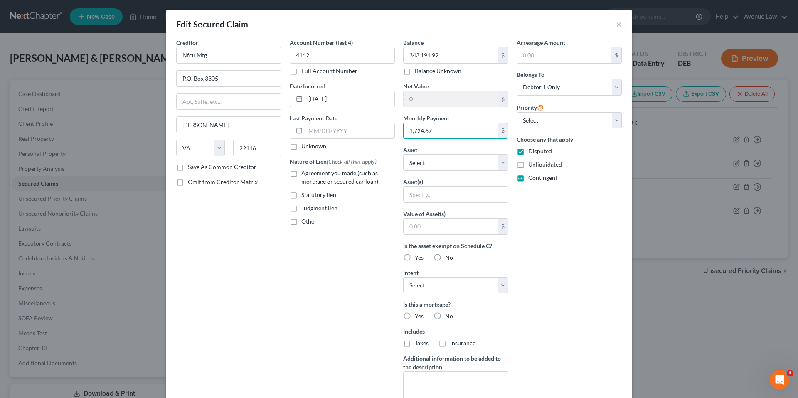
type input "1,724.67"
click at [301, 172] on label "Agreement you made (such as mortgage or secured car loan)" at bounding box center [347, 177] width 93 height 17
click at [305, 172] on input "Agreement you made (such as mortgage or secured car loan)" at bounding box center [307, 171] width 5 height 5
checkbox input "true"
click at [428, 283] on select "Select Surrender Redeem Reaffirm Avoid Other" at bounding box center [455, 285] width 105 height 17
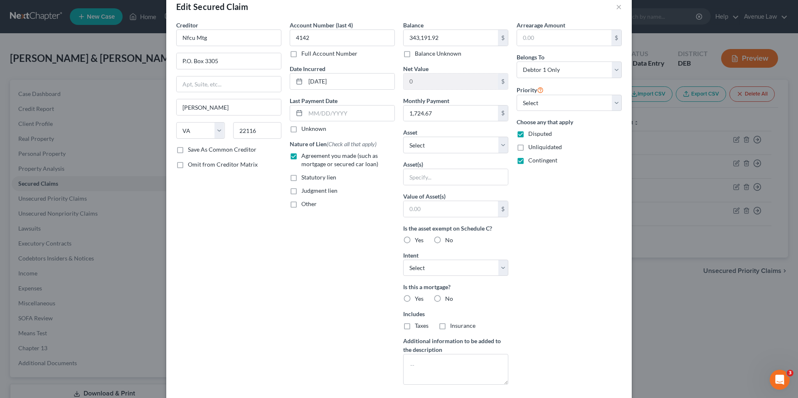
scroll to position [42, 0]
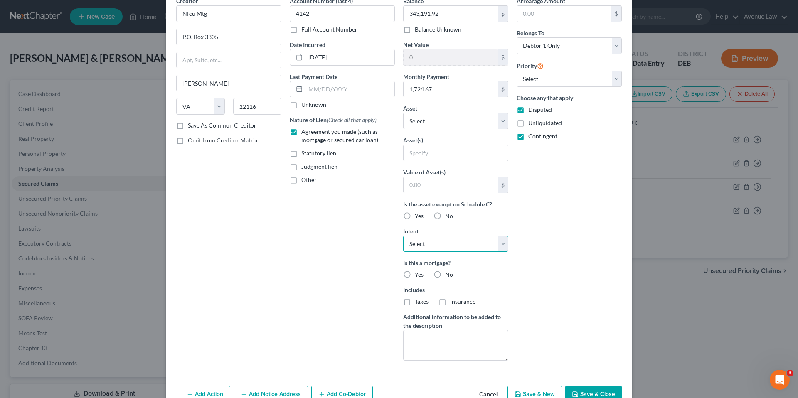
drag, startPoint x: 428, startPoint y: 243, endPoint x: 426, endPoint y: 249, distance: 6.5
click at [428, 243] on select "Select Surrender Redeem Reaffirm Avoid Other" at bounding box center [455, 244] width 105 height 17
select select "2"
click at [403, 236] on select "Select Surrender Redeem Reaffirm Avoid Other" at bounding box center [455, 244] width 105 height 17
click at [445, 273] on label "No" at bounding box center [449, 275] width 8 height 8
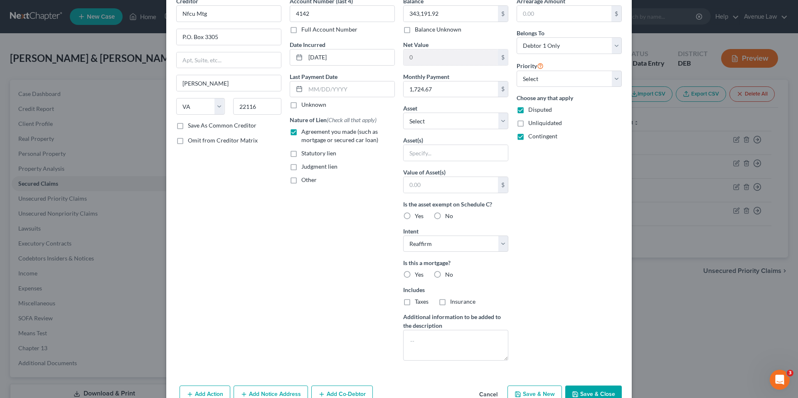
click at [448, 273] on input "No" at bounding box center [450, 273] width 5 height 5
radio input "true"
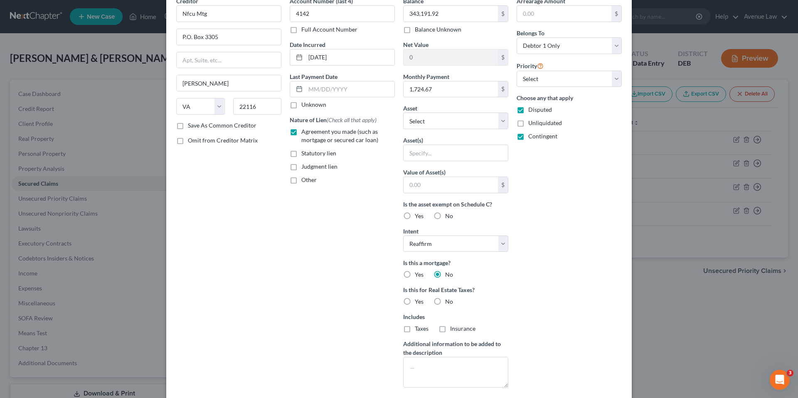
click at [445, 299] on label "No" at bounding box center [449, 302] width 8 height 8
click at [448, 299] on input "No" at bounding box center [450, 300] width 5 height 5
radio input "true"
click at [431, 243] on select "Select Surrender Redeem Reaffirm Avoid Other" at bounding box center [455, 244] width 105 height 17
select select "4"
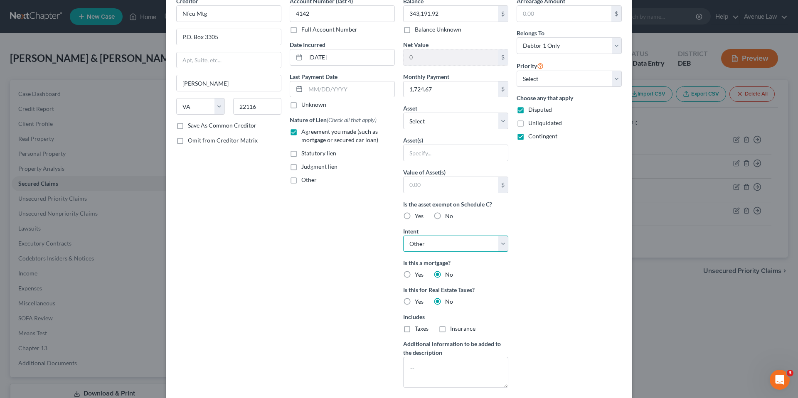
click at [403, 236] on select "Select Surrender Redeem Reaffirm Avoid Other" at bounding box center [455, 244] width 105 height 17
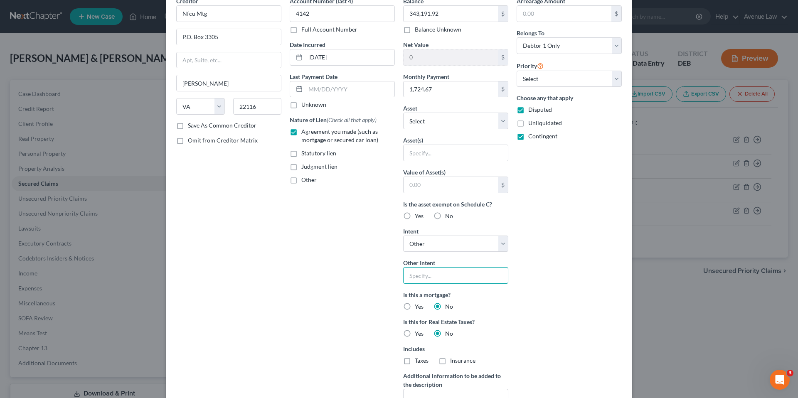
click at [442, 277] on input "text" at bounding box center [455, 275] width 105 height 17
type input "Pay Pursuant to Contract"
click at [415, 305] on label "Yes" at bounding box center [419, 306] width 9 height 8
click at [418, 305] on input "Yes" at bounding box center [420, 304] width 5 height 5
radio input "true"
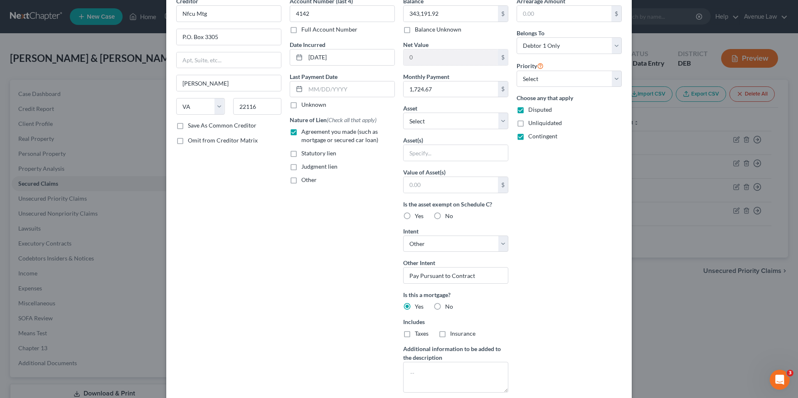
click at [415, 332] on label "Taxes" at bounding box center [422, 334] width 14 height 8
click at [418, 332] on input "Taxes" at bounding box center [420, 332] width 5 height 5
checkbox input "true"
click at [450, 333] on label "Insurance" at bounding box center [462, 334] width 25 height 8
click at [453, 333] on input "Insurance" at bounding box center [455, 332] width 5 height 5
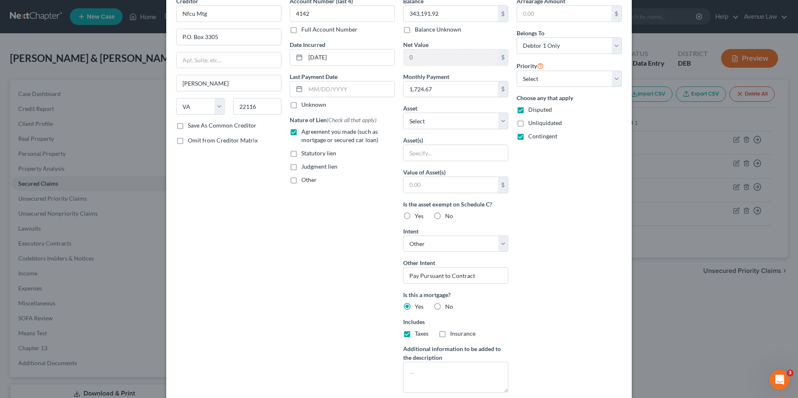
checkbox input "true"
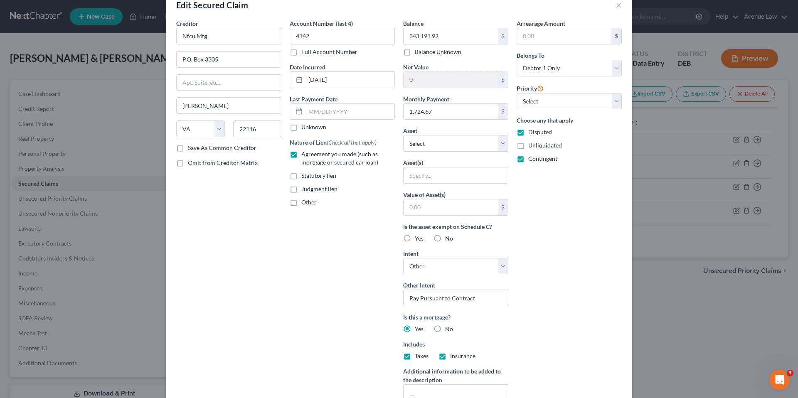
scroll to position [0, 0]
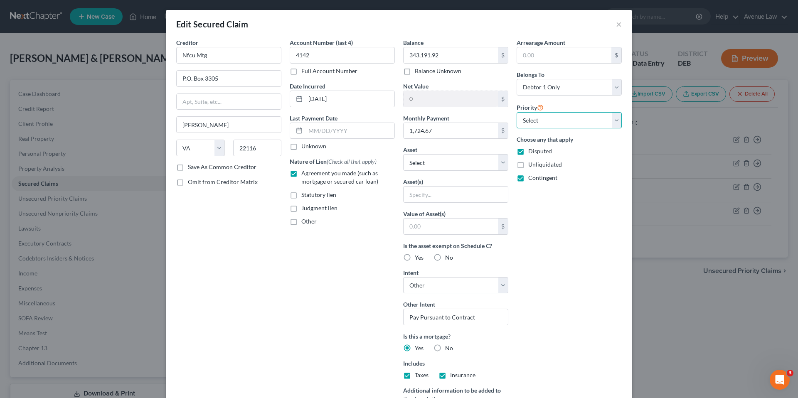
click at [562, 119] on select "Select 1st 2nd 3rd 4th 5th 6th 7th 8th 9th 10th 11th 12th 13th 14th 15th 16th 1…" at bounding box center [568, 120] width 105 height 17
select select "0"
click at [516, 112] on select "Select 1st 2nd 3rd 4th 5th 6th 7th 8th 9th 10th 11th 12th 13th 14th 15th 16th 1…" at bounding box center [568, 120] width 105 height 17
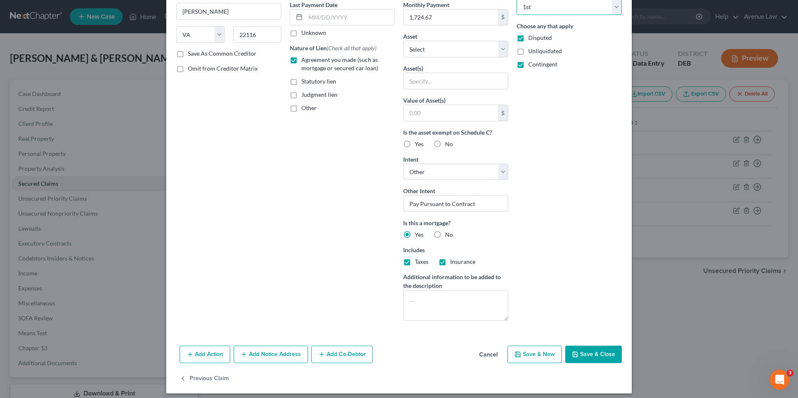
scroll to position [119, 0]
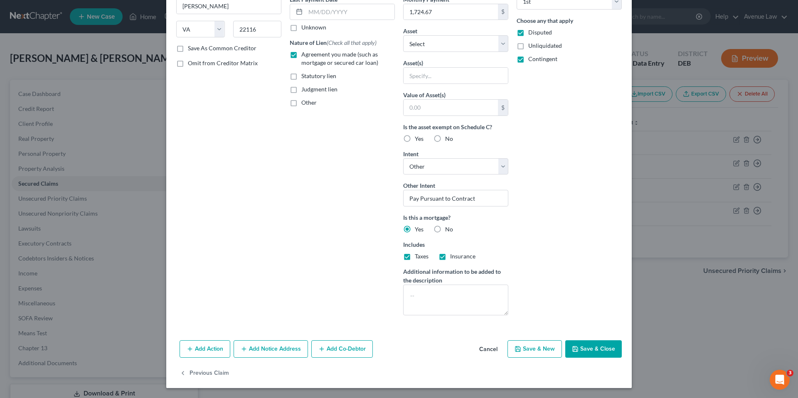
click at [586, 347] on button "Save & Close" at bounding box center [593, 348] width 57 height 17
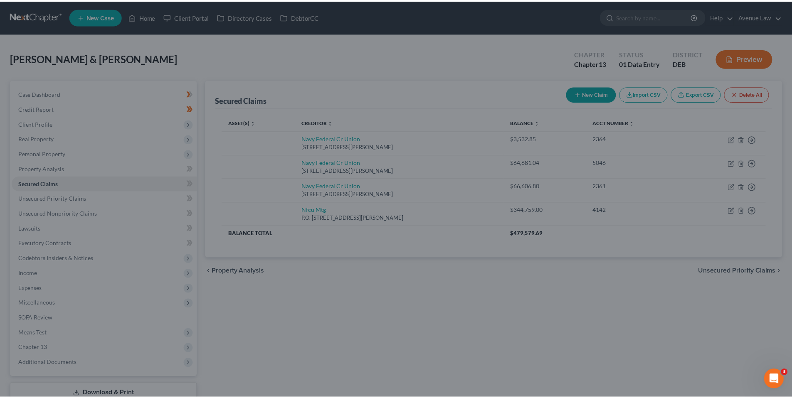
scroll to position [28, 0]
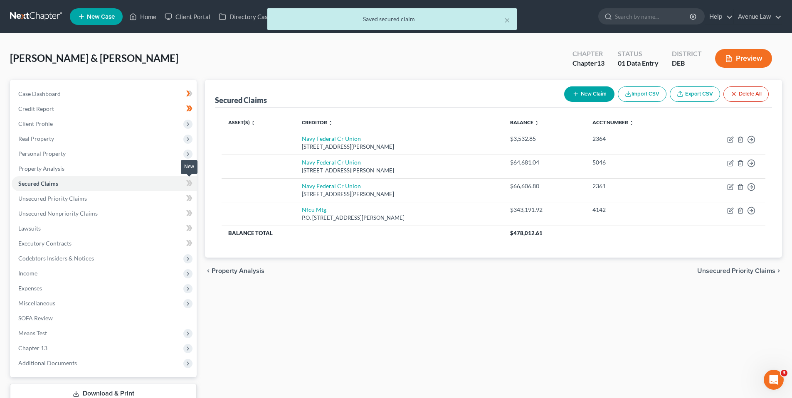
click at [190, 179] on icon at bounding box center [189, 183] width 6 height 10
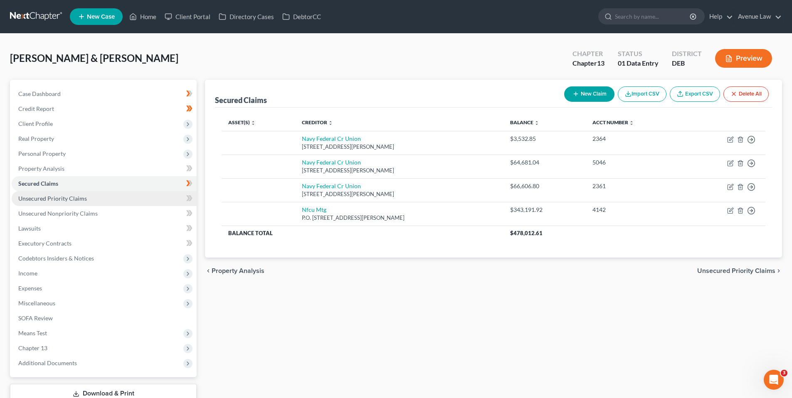
click at [51, 198] on span "Unsecured Priority Claims" at bounding box center [52, 198] width 69 height 7
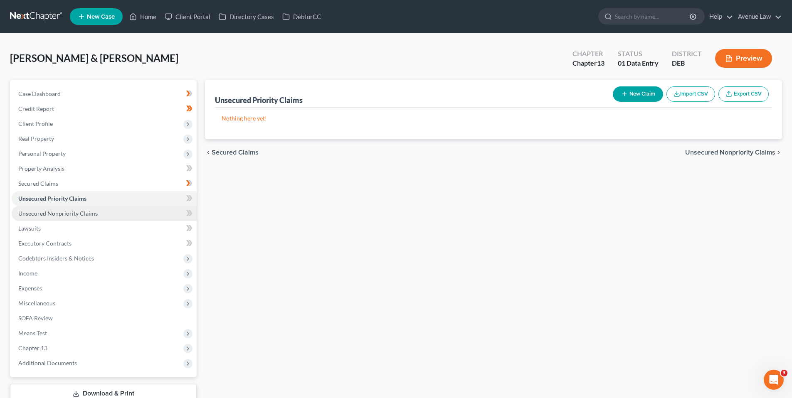
click at [59, 211] on span "Unsecured Nonpriority Claims" at bounding box center [57, 213] width 79 height 7
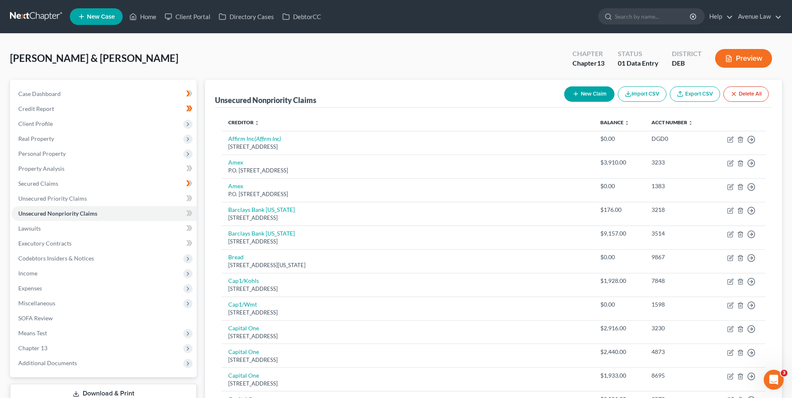
click at [591, 94] on button "New Claim" at bounding box center [589, 93] width 50 height 15
select select "2"
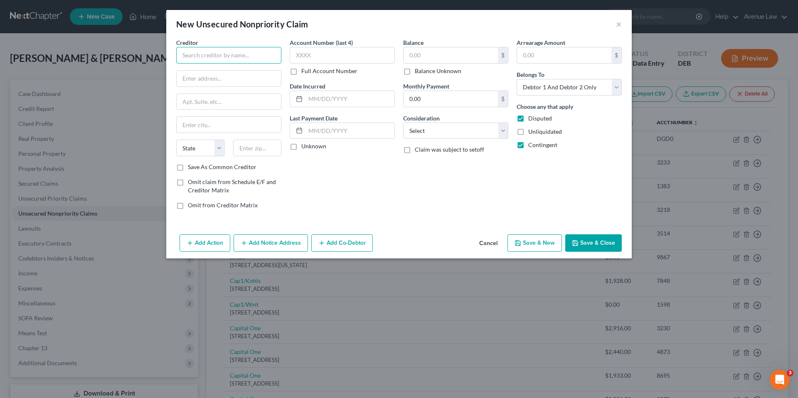
click at [247, 59] on input "text" at bounding box center [228, 55] width 105 height 17
drag, startPoint x: 226, startPoint y: 82, endPoint x: 217, endPoint y: 76, distance: 11.4
click at [226, 82] on input "text" at bounding box center [229, 79] width 104 height 16
click at [214, 53] on input "Klarna" at bounding box center [228, 55] width 105 height 17
type input "Klarna Inc"
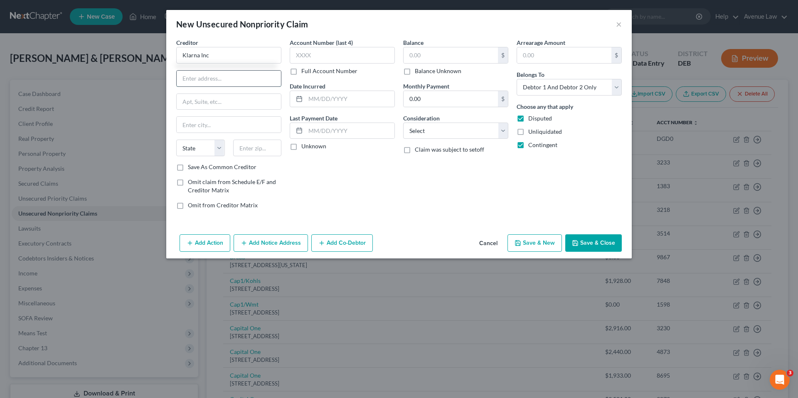
click at [203, 79] on input "text" at bounding box center [229, 79] width 104 height 16
type input "[STREET_ADDRESS]"
type input "Ste 400"
click at [197, 126] on input "text" at bounding box center [229, 125] width 104 height 16
type input "Columbus"
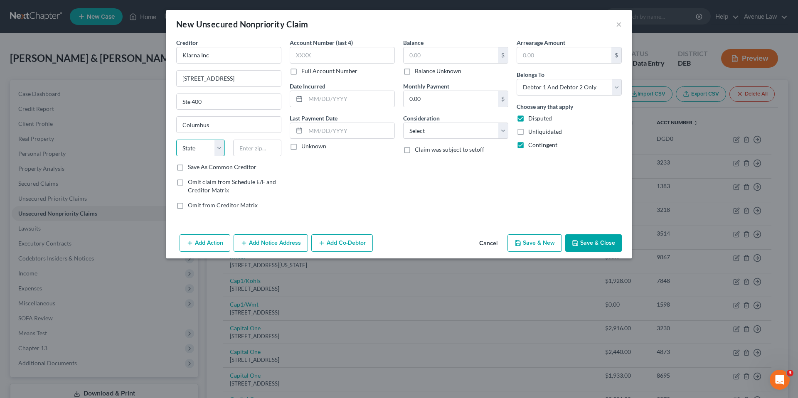
click at [187, 149] on select "State [US_STATE] AK AR AZ CA CO CT DE DC [GEOGRAPHIC_DATA] [GEOGRAPHIC_DATA] GU…" at bounding box center [200, 148] width 49 height 17
select select "36"
click at [176, 140] on select "State [US_STATE] AK AR AZ CA CO CT DE DC [GEOGRAPHIC_DATA] [GEOGRAPHIC_DATA] GU…" at bounding box center [200, 148] width 49 height 17
click at [239, 150] on input "text" at bounding box center [257, 148] width 49 height 17
type input "43215"
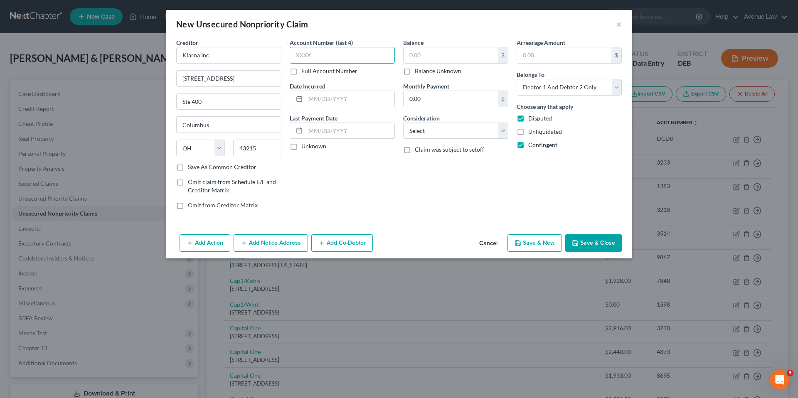
click at [356, 54] on input "text" at bounding box center [342, 55] width 105 height 17
click at [436, 56] on input "text" at bounding box center [450, 55] width 94 height 16
type input "2,741.07"
click at [301, 73] on label "Full Account Number" at bounding box center [329, 71] width 56 height 8
click at [305, 72] on input "Full Account Number" at bounding box center [307, 69] width 5 height 5
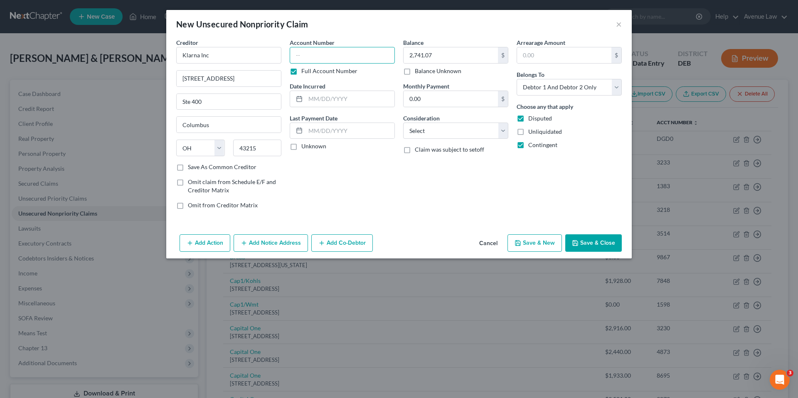
drag, startPoint x: 299, startPoint y: 54, endPoint x: 299, endPoint y: 50, distance: 4.2
click at [299, 54] on input "text" at bounding box center [342, 55] width 105 height 17
type input "1558RNKO"
click at [559, 85] on select "Select Debtor 1 Only Debtor 2 Only Debtor 1 And Debtor 2 Only At Least One Of T…" at bounding box center [568, 87] width 105 height 17
select select "1"
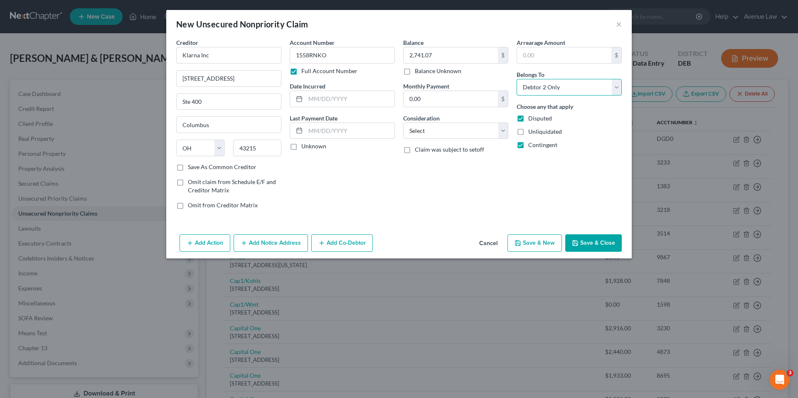
click at [516, 79] on select "Select Debtor 1 Only Debtor 2 Only Debtor 1 And Debtor 2 Only At Least One Of T…" at bounding box center [568, 87] width 105 height 17
click at [437, 129] on select "Select Cable / Satellite Services Collection Agency Credit Card Debt Debt Couns…" at bounding box center [455, 131] width 105 height 17
select select "4"
click at [403, 123] on select "Select Cable / Satellite Services Collection Agency Credit Card Debt Debt Couns…" at bounding box center [455, 131] width 105 height 17
click at [605, 240] on button "Save & Close" at bounding box center [593, 242] width 57 height 17
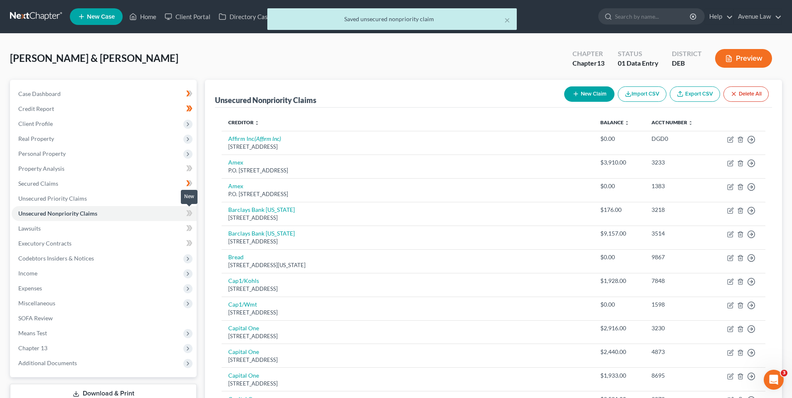
click at [189, 211] on icon at bounding box center [189, 213] width 6 height 10
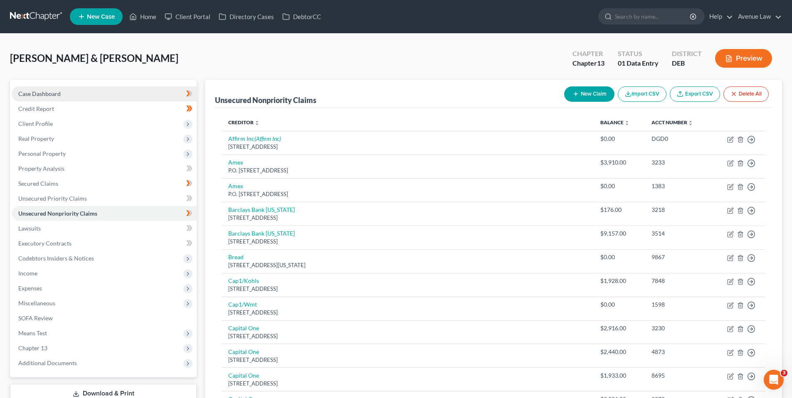
click at [45, 93] on span "Case Dashboard" at bounding box center [39, 93] width 42 height 7
select select "0"
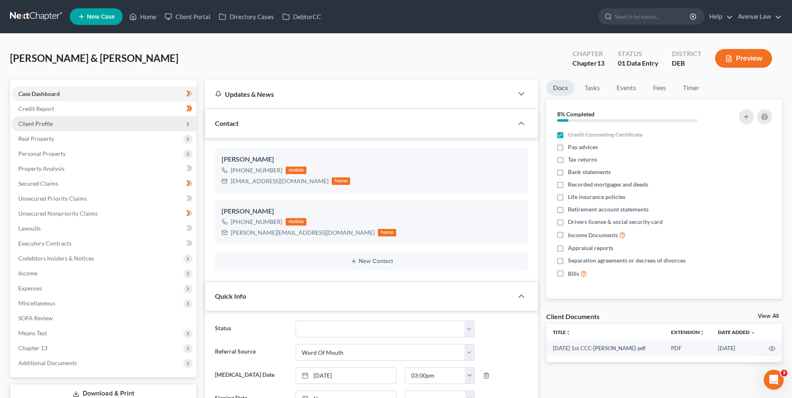
click at [38, 124] on span "Client Profile" at bounding box center [35, 123] width 34 height 7
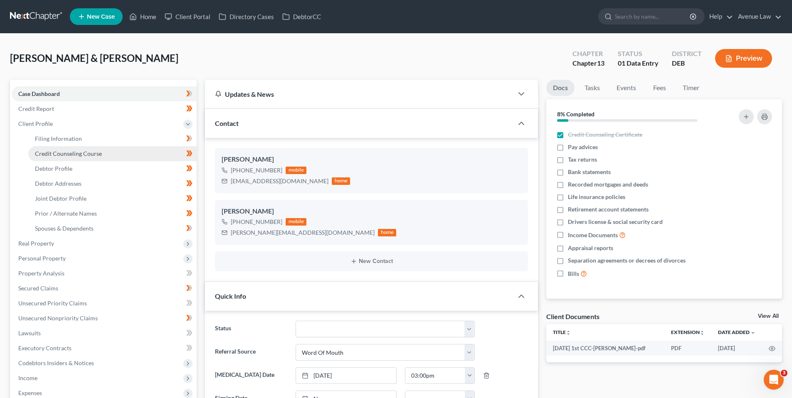
drag, startPoint x: 55, startPoint y: 150, endPoint x: 56, endPoint y: 154, distance: 4.6
click at [55, 150] on span "Credit Counseling Course" at bounding box center [68, 153] width 67 height 7
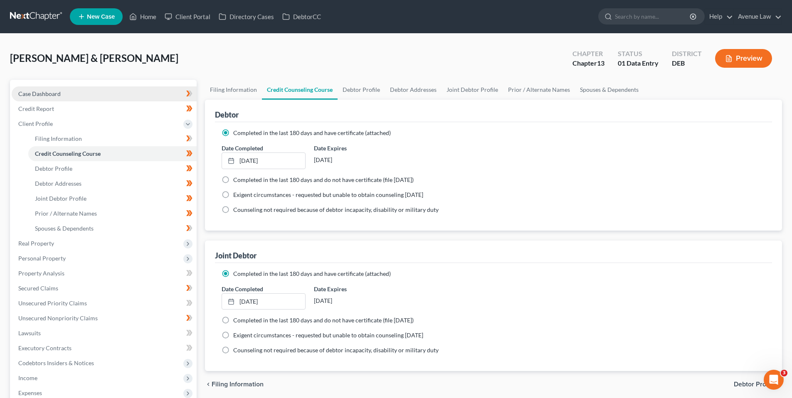
click at [42, 92] on span "Case Dashboard" at bounding box center [39, 93] width 42 height 7
select select "0"
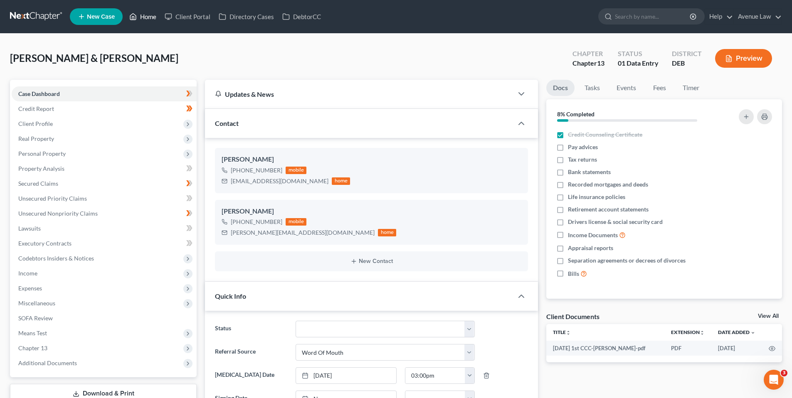
click at [148, 16] on link "Home" at bounding box center [142, 16] width 35 height 15
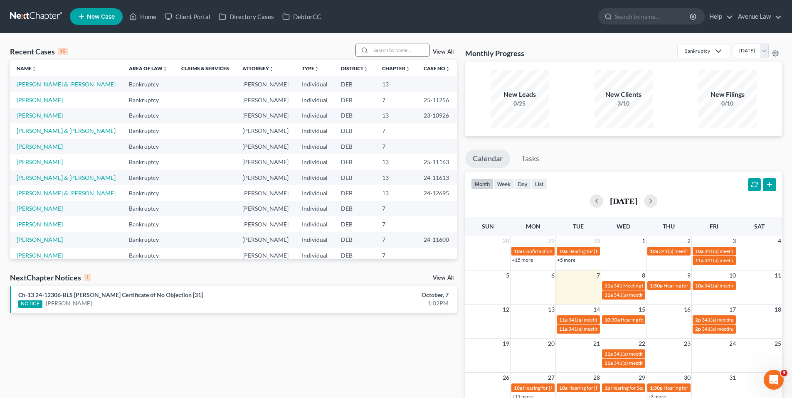
click at [396, 50] on input "search" at bounding box center [400, 50] width 58 height 12
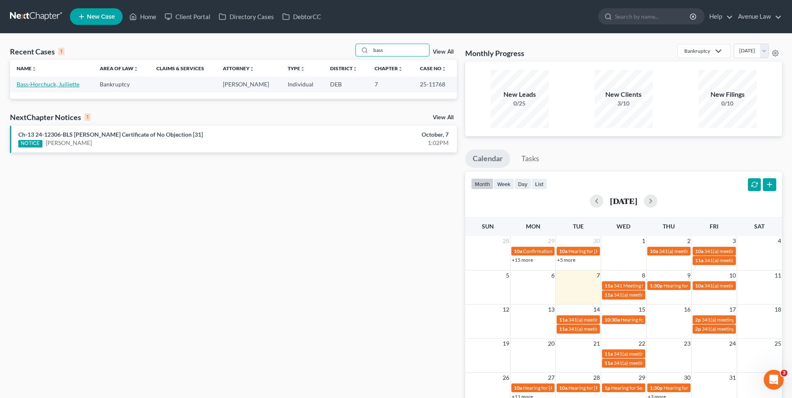
type input "bass"
click at [52, 85] on link "Bass-Horchuck, Juiliette" at bounding box center [48, 84] width 63 height 7
select select "0"
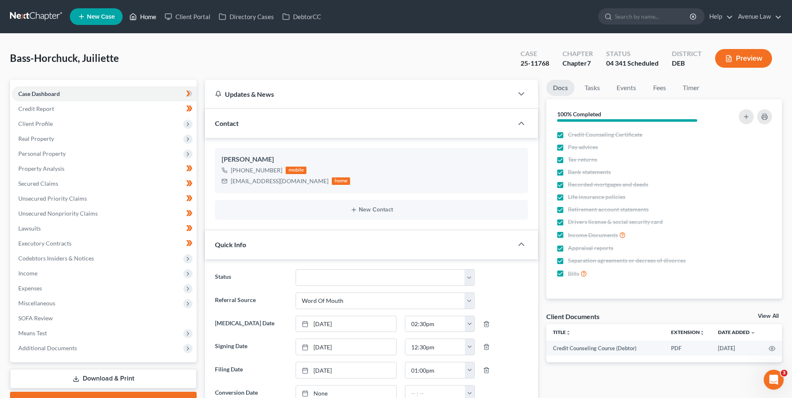
drag, startPoint x: 147, startPoint y: 16, endPoint x: 157, endPoint y: 37, distance: 23.8
click at [147, 16] on link "Home" at bounding box center [142, 16] width 35 height 15
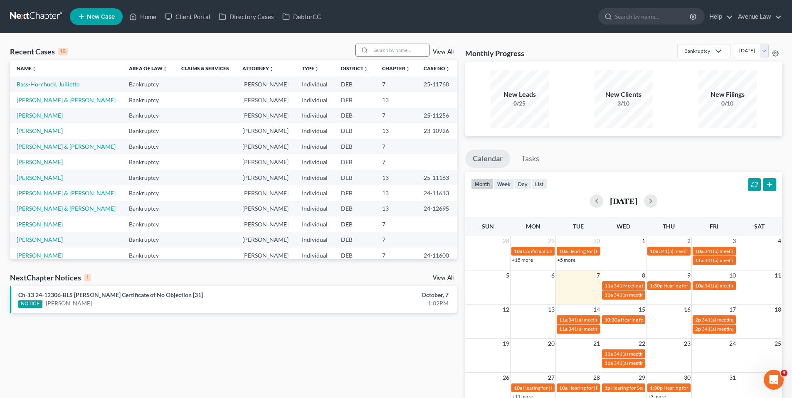
click at [386, 52] on input "search" at bounding box center [400, 50] width 58 height 12
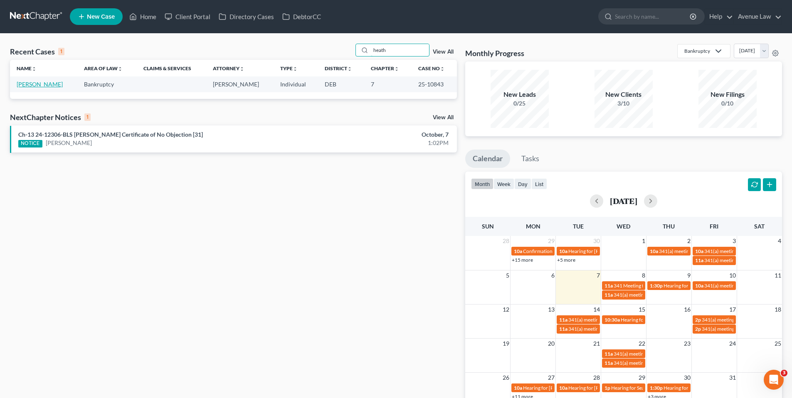
type input "heath"
click at [37, 84] on link "[PERSON_NAME]" at bounding box center [40, 84] width 46 height 7
select select "0"
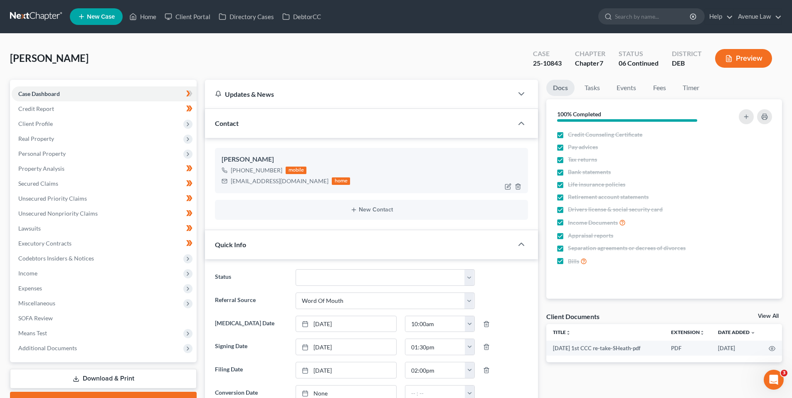
drag, startPoint x: 279, startPoint y: 169, endPoint x: 235, endPoint y: 173, distance: 44.2
click at [235, 173] on div "[PHONE_NUMBER] mobile" at bounding box center [285, 170] width 128 height 11
copy div "[PHONE_NUMBER]"
click at [148, 15] on link "Home" at bounding box center [142, 16] width 35 height 15
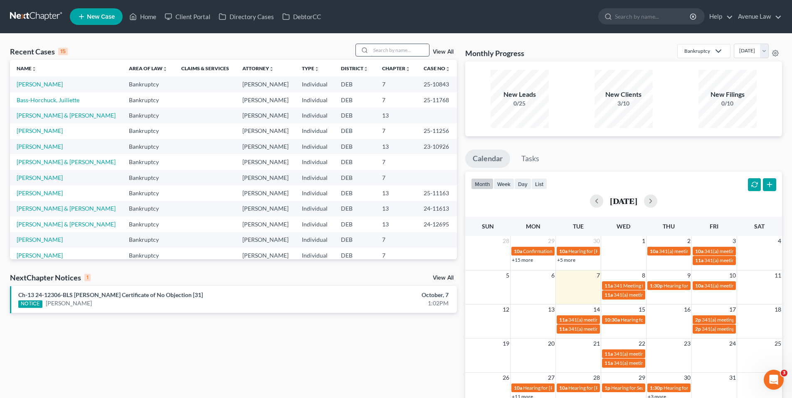
click at [405, 50] on input "search" at bounding box center [400, 50] width 58 height 12
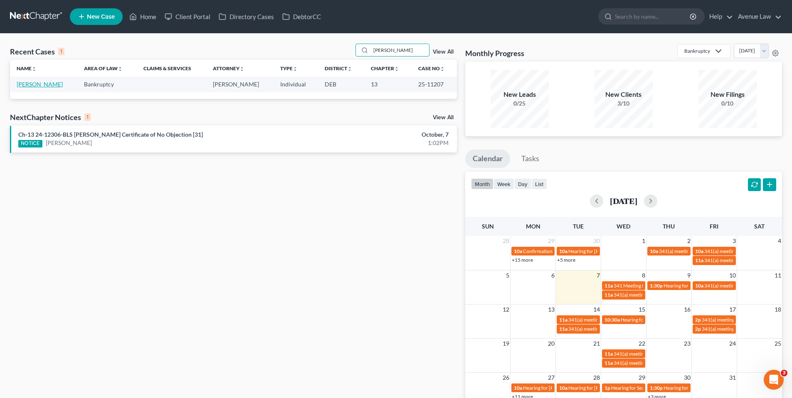
type input "[PERSON_NAME]"
click at [28, 84] on link "[PERSON_NAME]" at bounding box center [40, 84] width 46 height 7
select select "0"
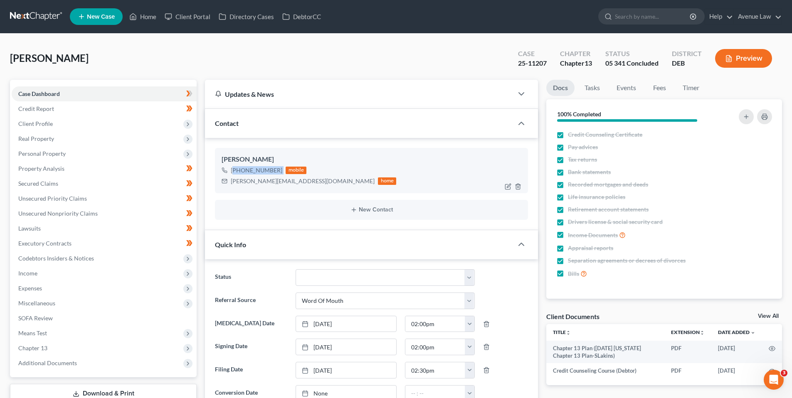
drag, startPoint x: 280, startPoint y: 169, endPoint x: 235, endPoint y: 175, distance: 45.7
click at [235, 175] on div "[PHONE_NUMBER] mobile" at bounding box center [308, 170] width 175 height 11
copy div "[PHONE_NUMBER]"
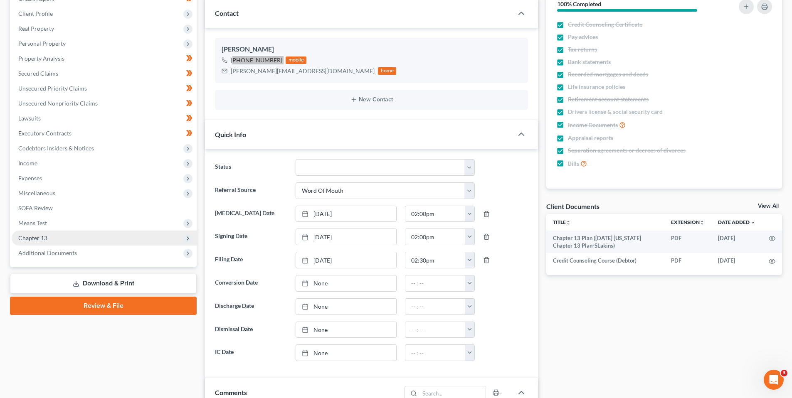
scroll to position [125, 0]
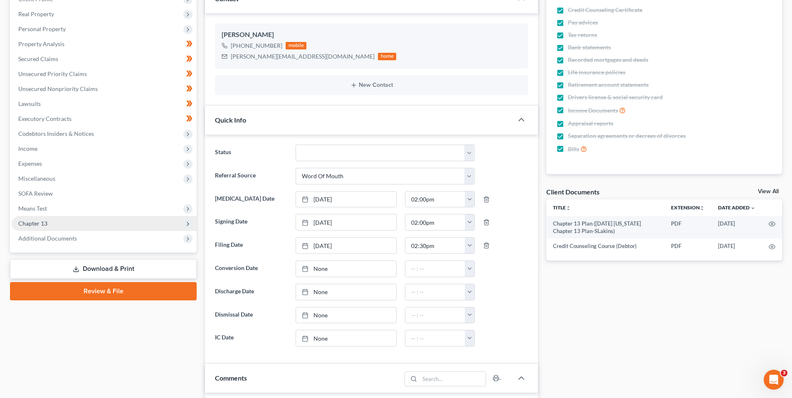
click at [40, 222] on span "Chapter 13" at bounding box center [32, 223] width 29 height 7
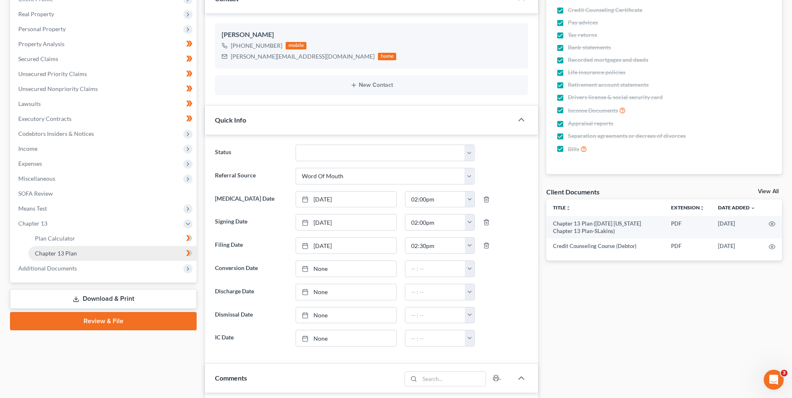
drag, startPoint x: 50, startPoint y: 253, endPoint x: 143, endPoint y: 255, distance: 93.1
click at [51, 253] on span "Chapter 13 Plan" at bounding box center [56, 253] width 42 height 7
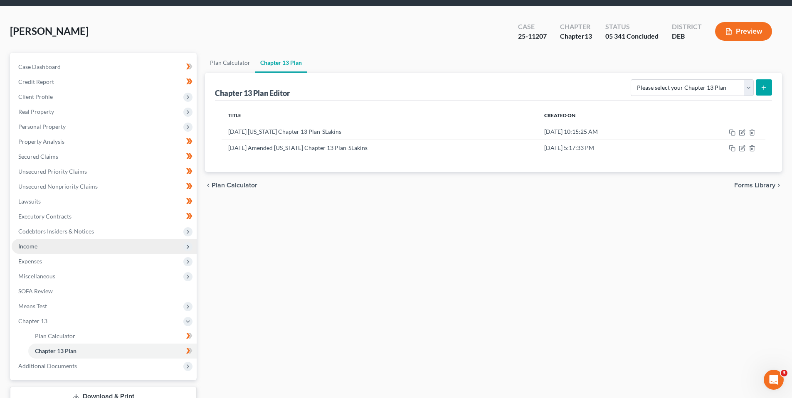
scroll to position [83, 0]
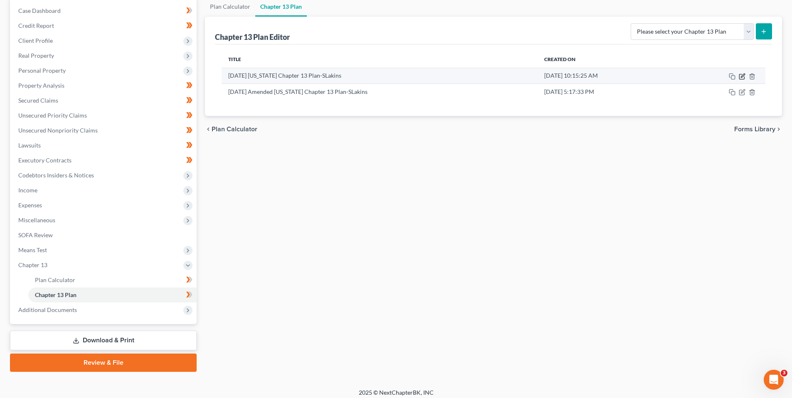
click at [743, 74] on icon "button" at bounding box center [742, 76] width 4 height 4
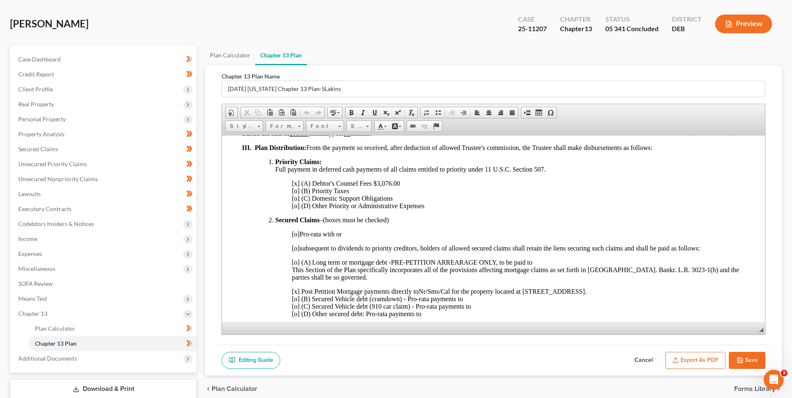
scroll to position [0, 0]
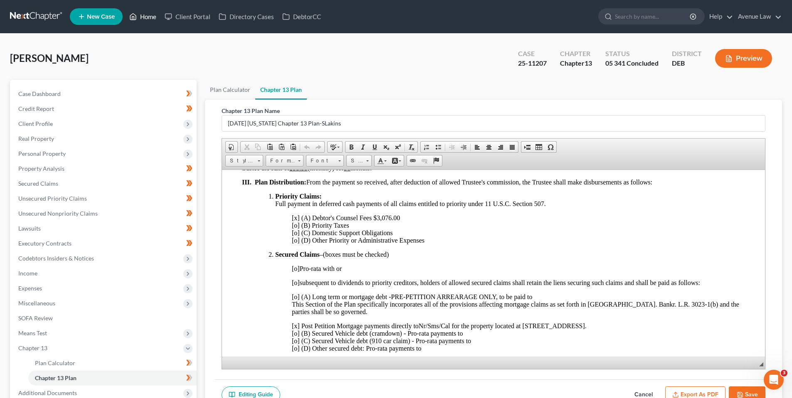
click at [148, 14] on link "Home" at bounding box center [142, 16] width 35 height 15
